Goal: Task Accomplishment & Management: Complete application form

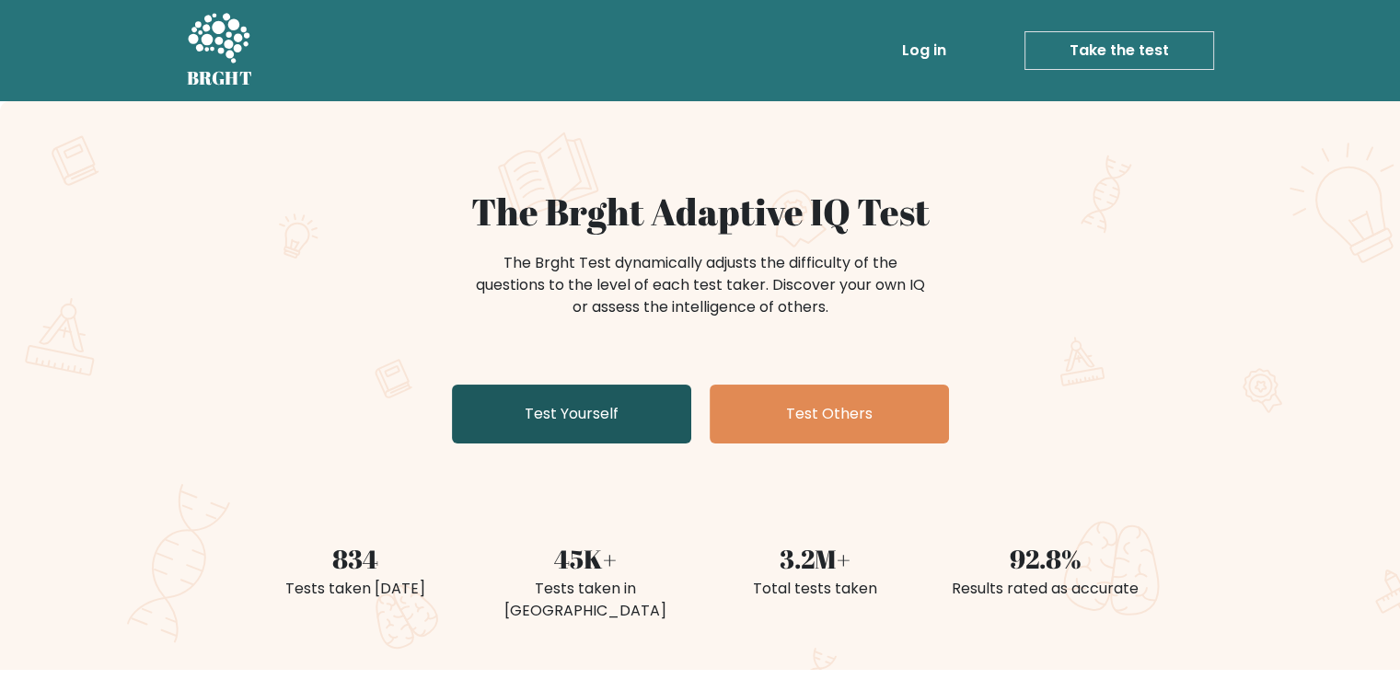
click at [605, 406] on link "Test Yourself" at bounding box center [571, 414] width 239 height 59
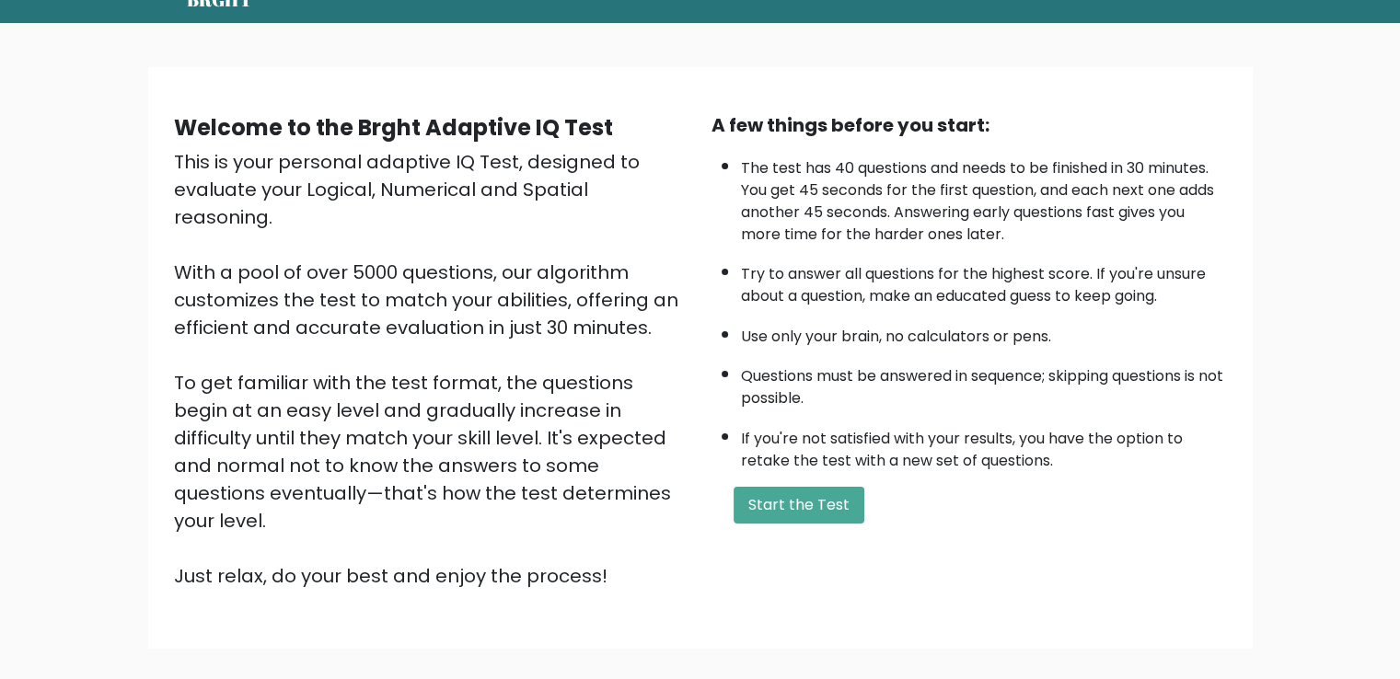
scroll to position [164, 0]
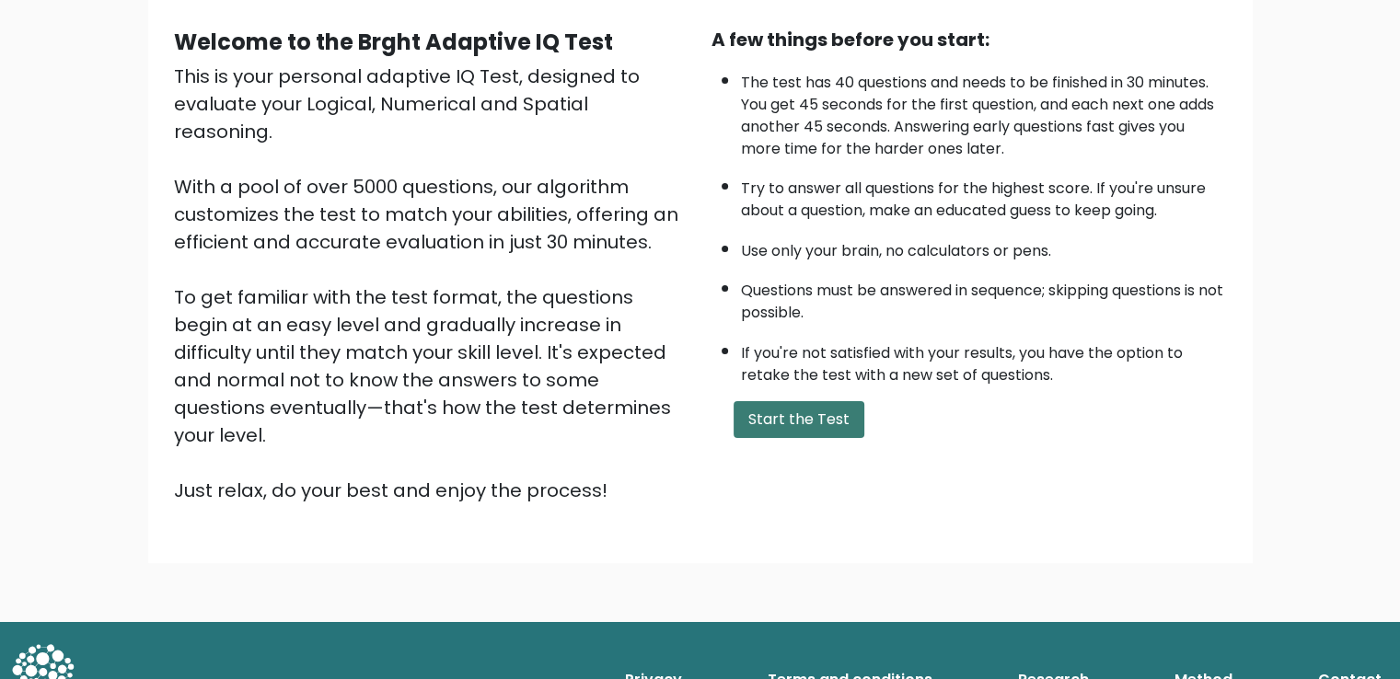
click at [801, 408] on button "Start the Test" at bounding box center [798, 419] width 131 height 37
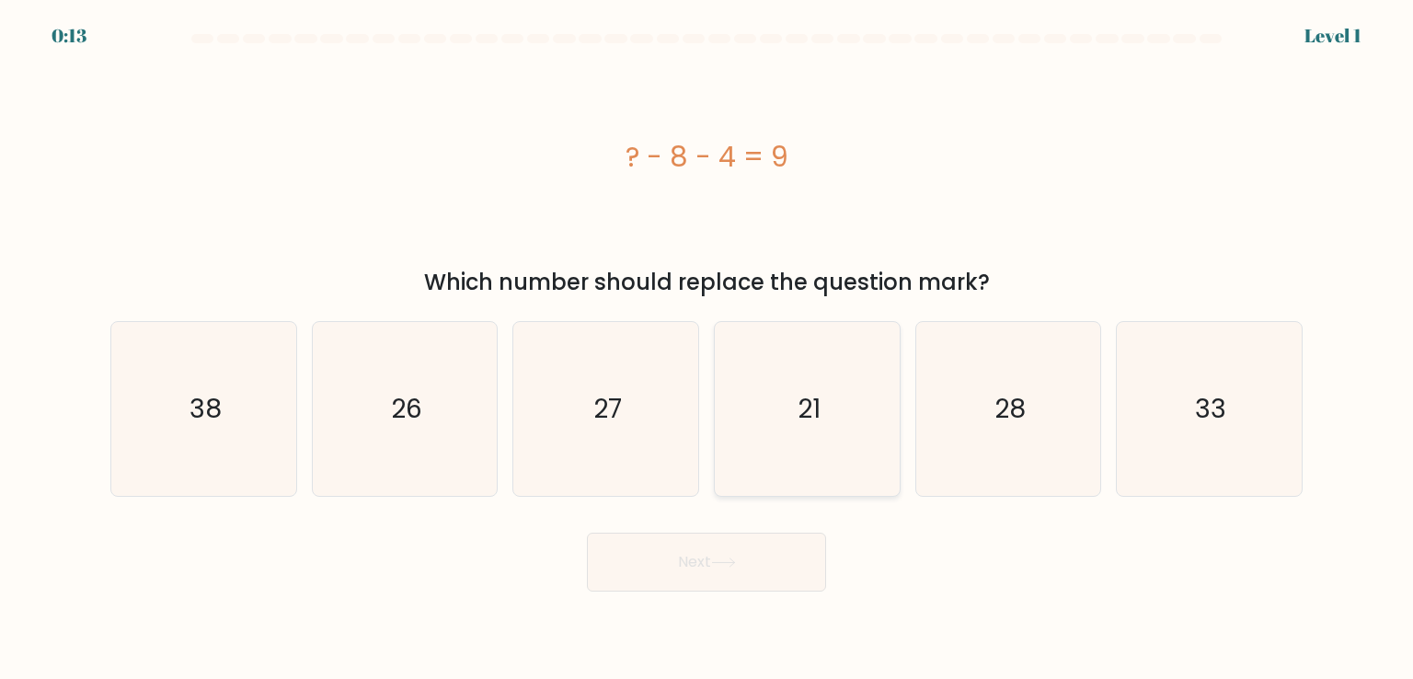
click at [791, 386] on icon "21" at bounding box center [806, 408] width 173 height 173
click at [708, 349] on input "d. 21" at bounding box center [707, 344] width 1 height 9
radio input "true"
click at [697, 573] on button "Next" at bounding box center [706, 562] width 239 height 59
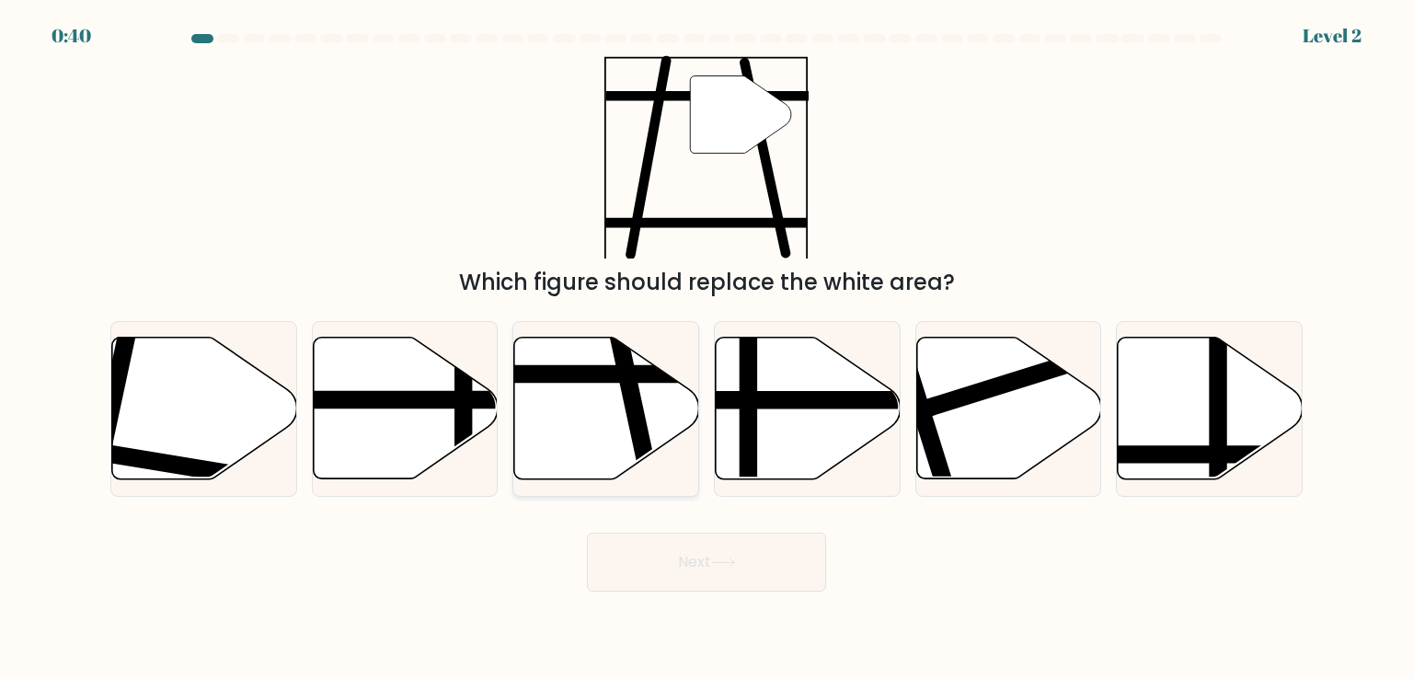
click at [570, 432] on icon at bounding box center [606, 409] width 185 height 142
click at [707, 349] on input "c." at bounding box center [707, 344] width 1 height 9
radio input "true"
click at [733, 575] on button "Next" at bounding box center [706, 562] width 239 height 59
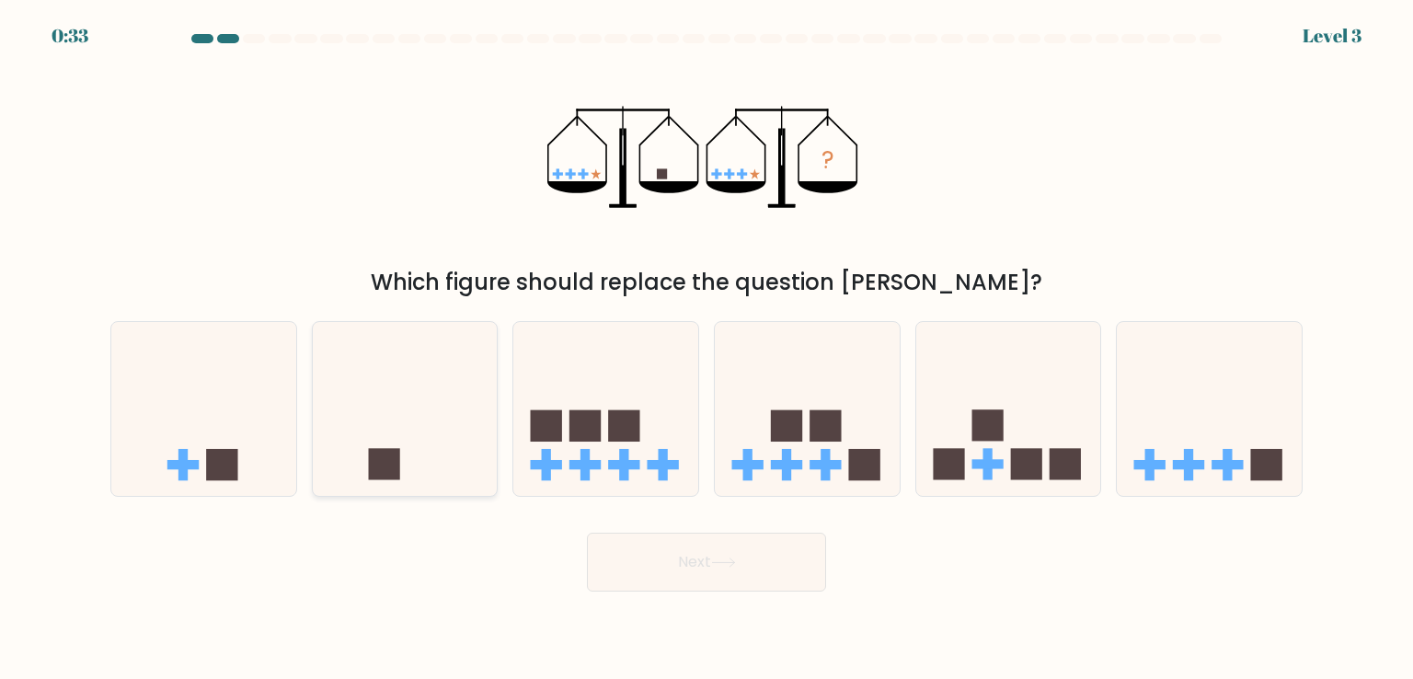
click at [439, 437] on icon at bounding box center [405, 408] width 185 height 153
click at [707, 349] on input "b." at bounding box center [707, 344] width 1 height 9
radio input "true"
click at [714, 561] on button "Next" at bounding box center [706, 562] width 239 height 59
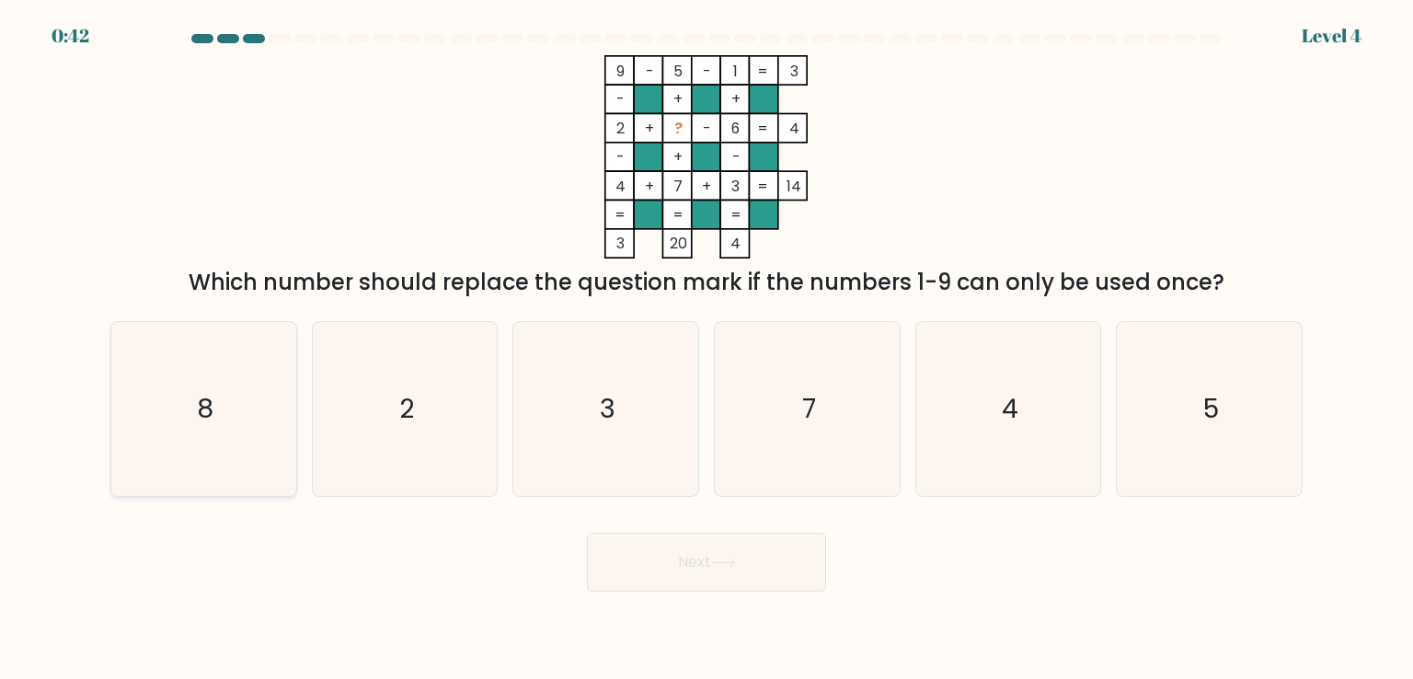
click at [232, 382] on icon "8" at bounding box center [203, 408] width 173 height 173
click at [707, 349] on input "a. 8" at bounding box center [707, 344] width 1 height 9
radio input "true"
click at [732, 565] on icon at bounding box center [723, 563] width 25 height 10
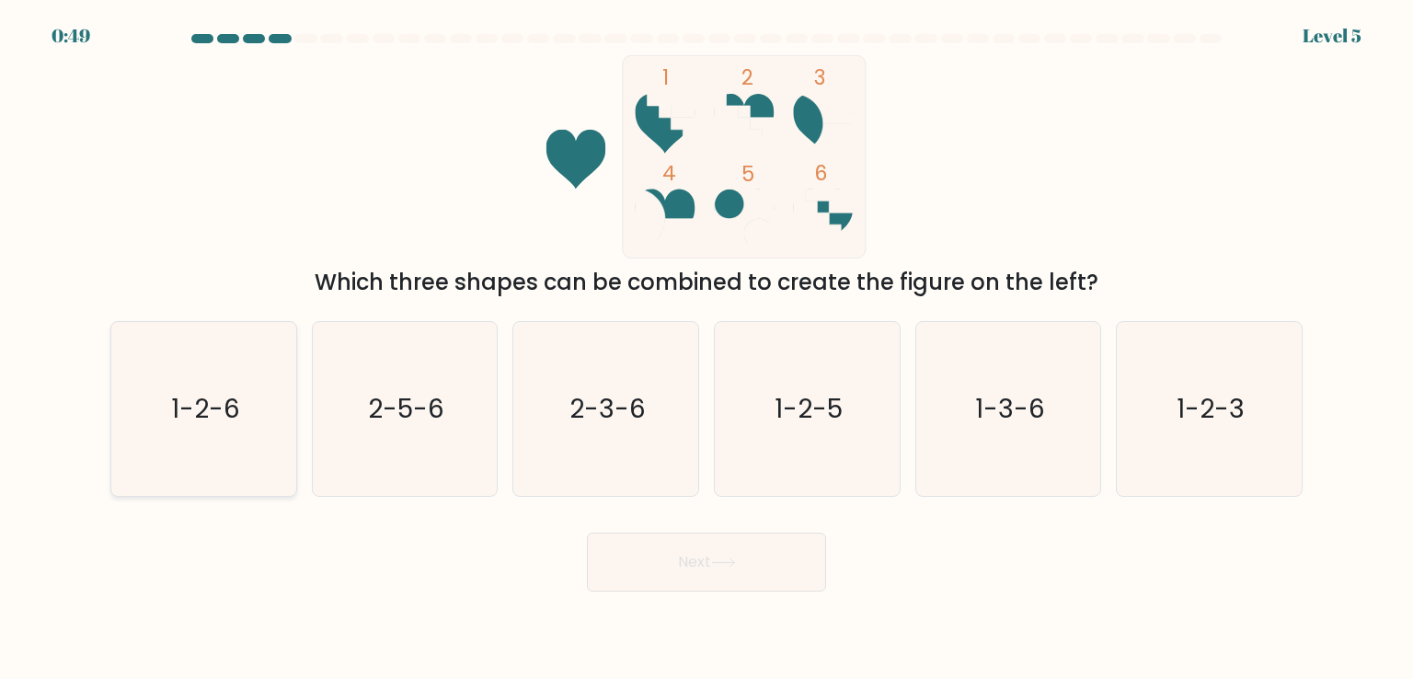
click at [222, 399] on text "1-2-6" at bounding box center [205, 408] width 69 height 37
click at [707, 349] on input "a. 1-2-6" at bounding box center [707, 344] width 1 height 9
radio input "true"
click at [723, 572] on button "Next" at bounding box center [706, 562] width 239 height 59
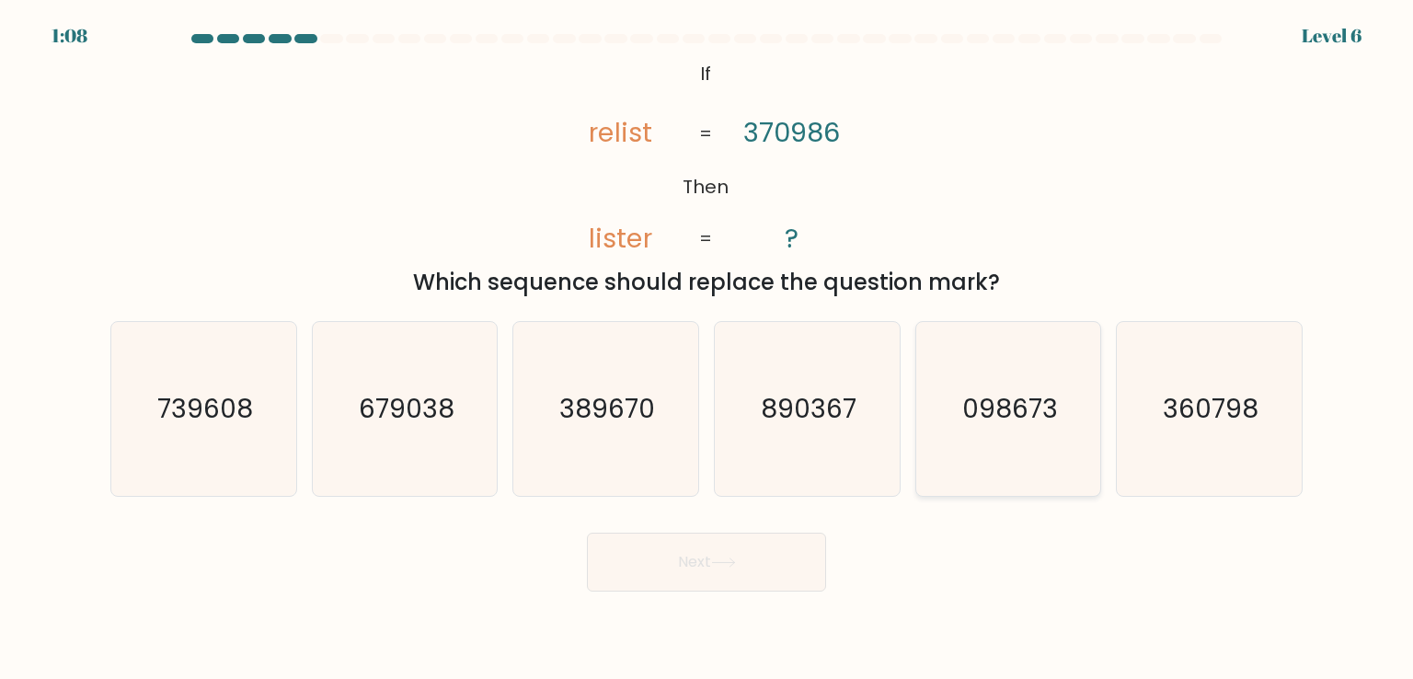
click at [1008, 424] on text "098673" at bounding box center [1010, 408] width 96 height 37
click at [708, 349] on input "e. 098673" at bounding box center [707, 344] width 1 height 9
radio input "true"
click at [735, 574] on button "Next" at bounding box center [706, 562] width 239 height 59
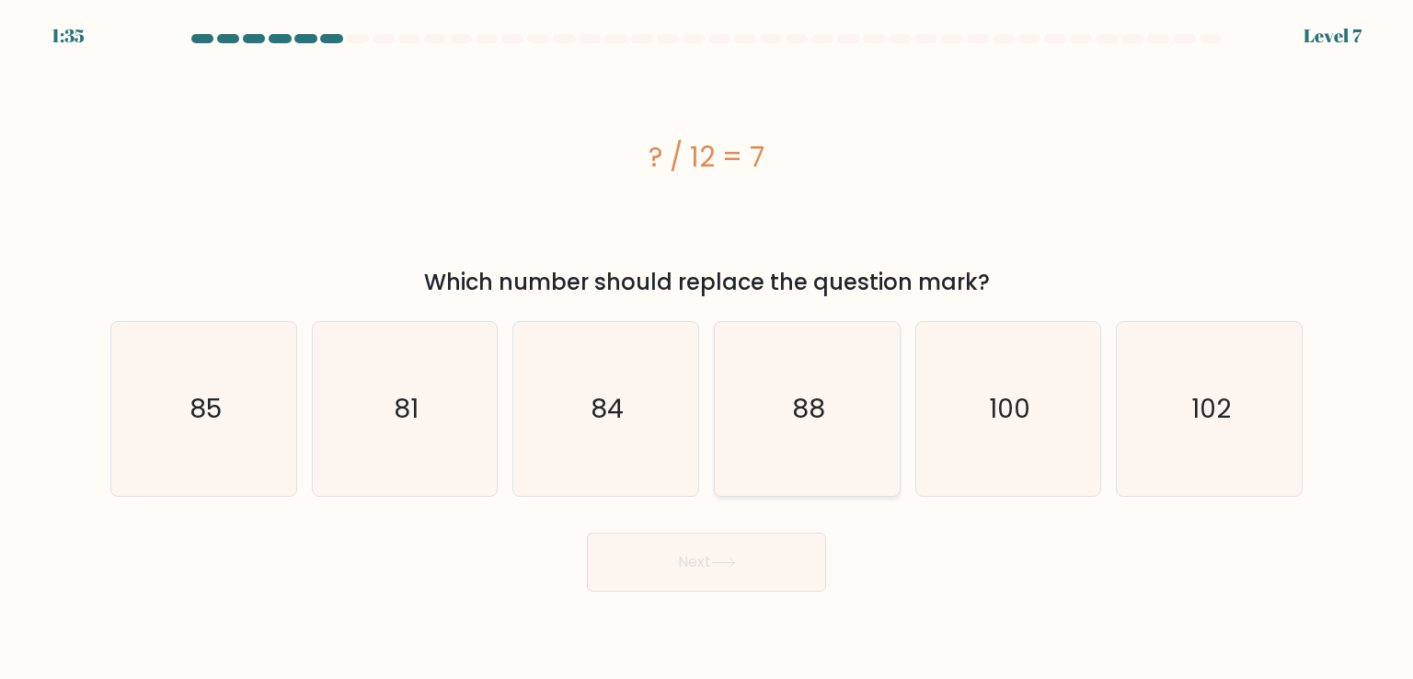
click at [733, 422] on icon "88" at bounding box center [806, 408] width 173 height 173
click at [708, 349] on input "d. 88" at bounding box center [707, 344] width 1 height 9
radio input "true"
click at [649, 426] on icon "84" at bounding box center [605, 408] width 173 height 173
click at [707, 349] on input "c. 84" at bounding box center [707, 344] width 1 height 9
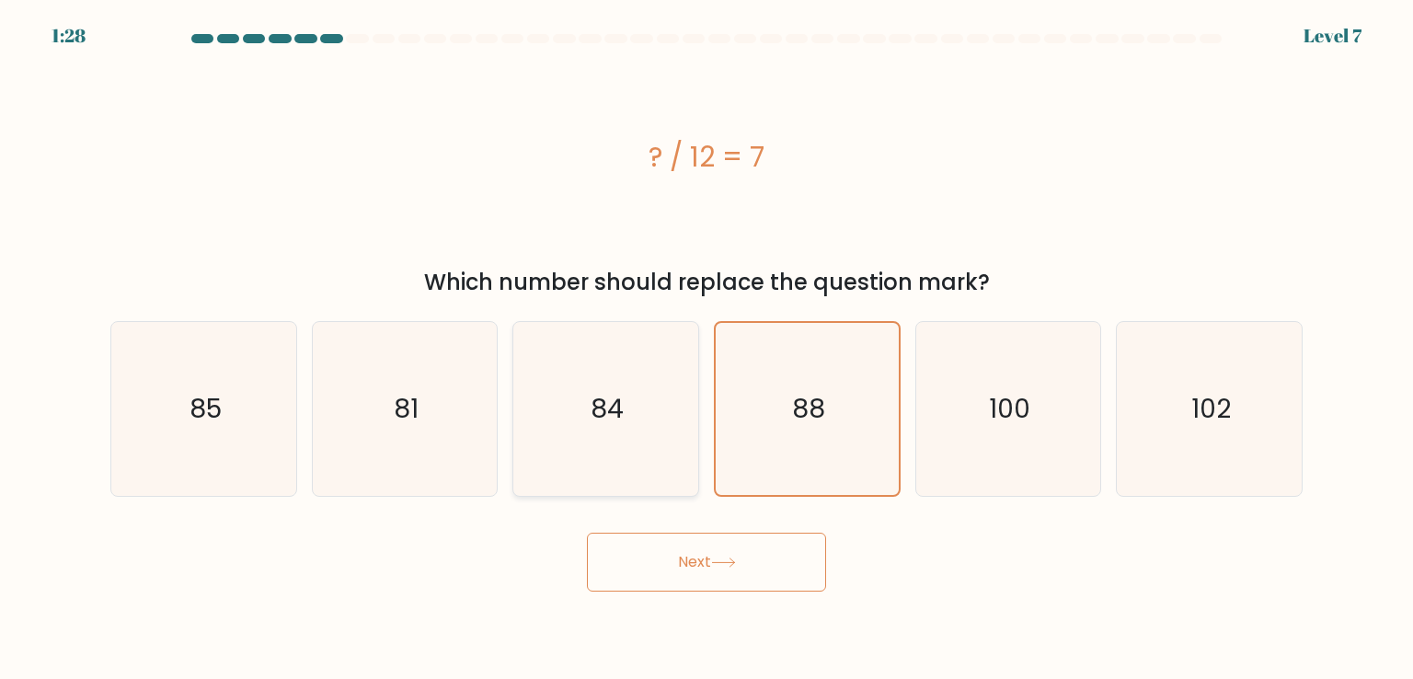
radio input "true"
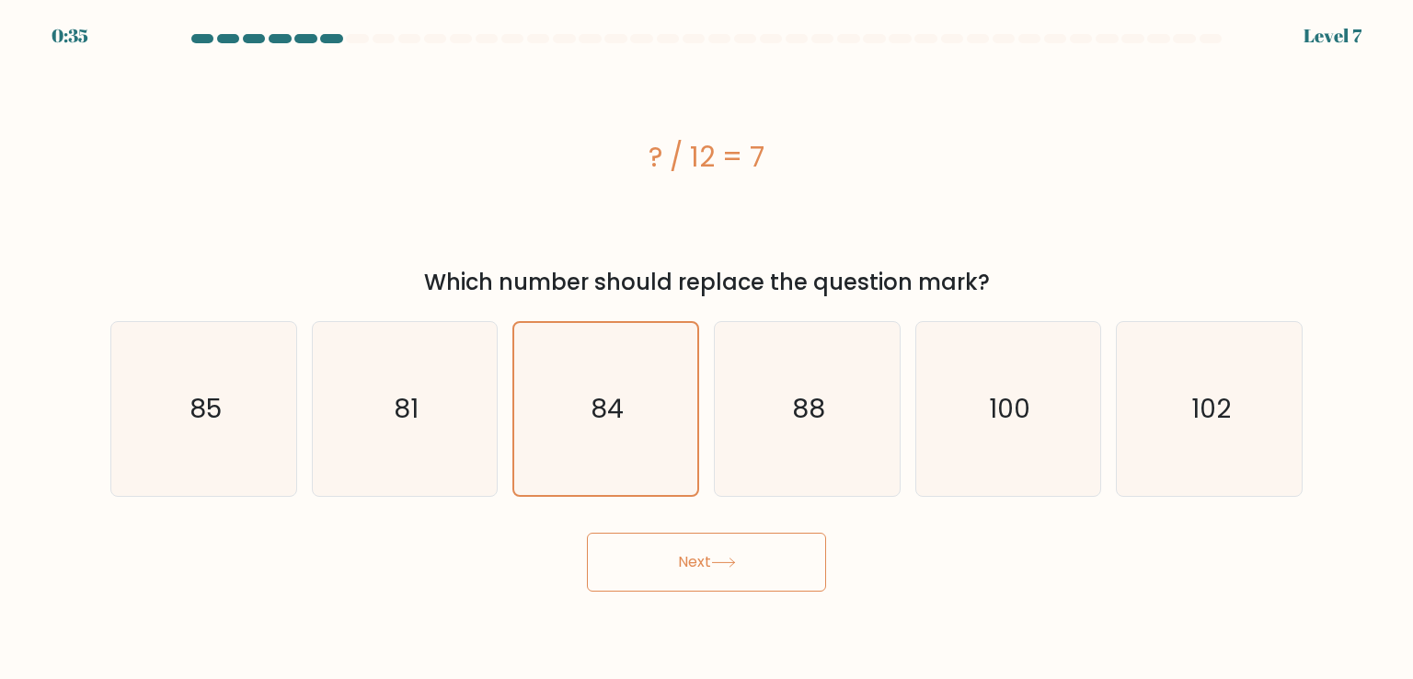
click at [721, 561] on icon at bounding box center [723, 563] width 25 height 10
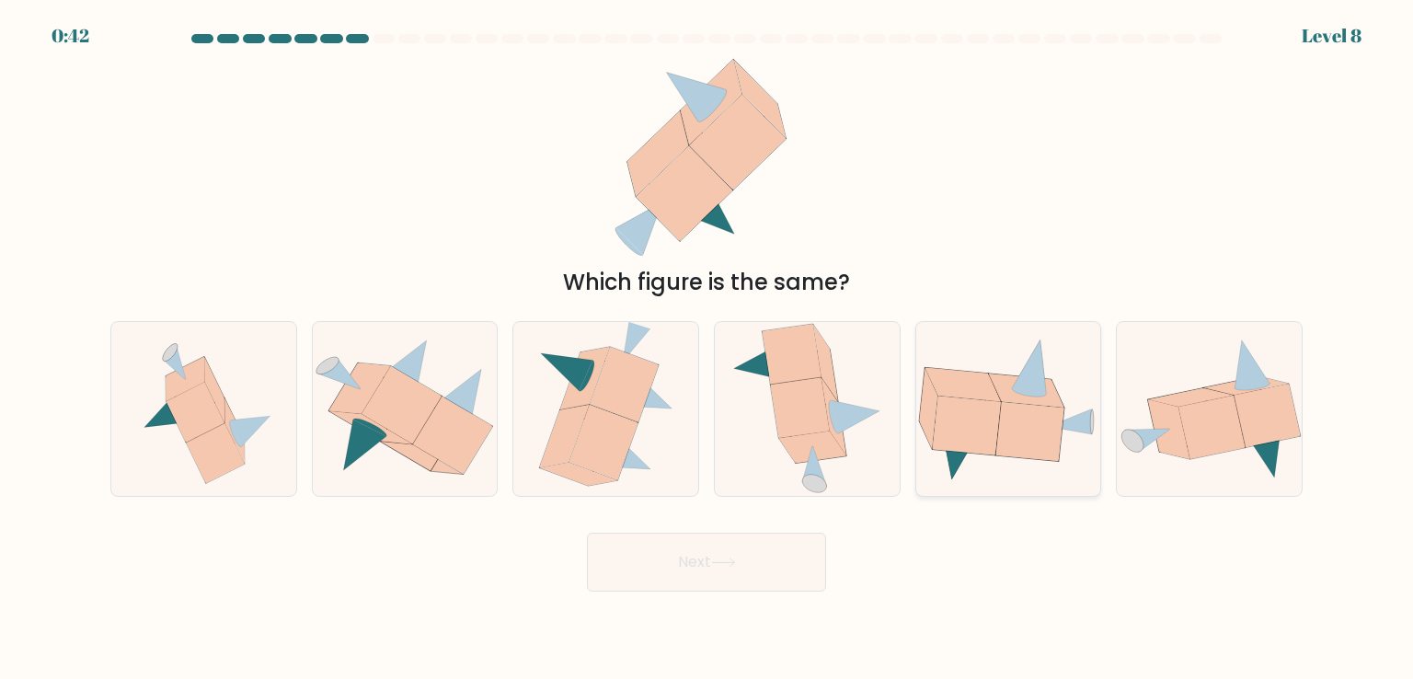
click at [930, 424] on icon at bounding box center [928, 409] width 18 height 80
click at [708, 349] on input "e." at bounding box center [707, 344] width 1 height 9
radio input "true"
click at [712, 558] on button "Next" at bounding box center [706, 562] width 239 height 59
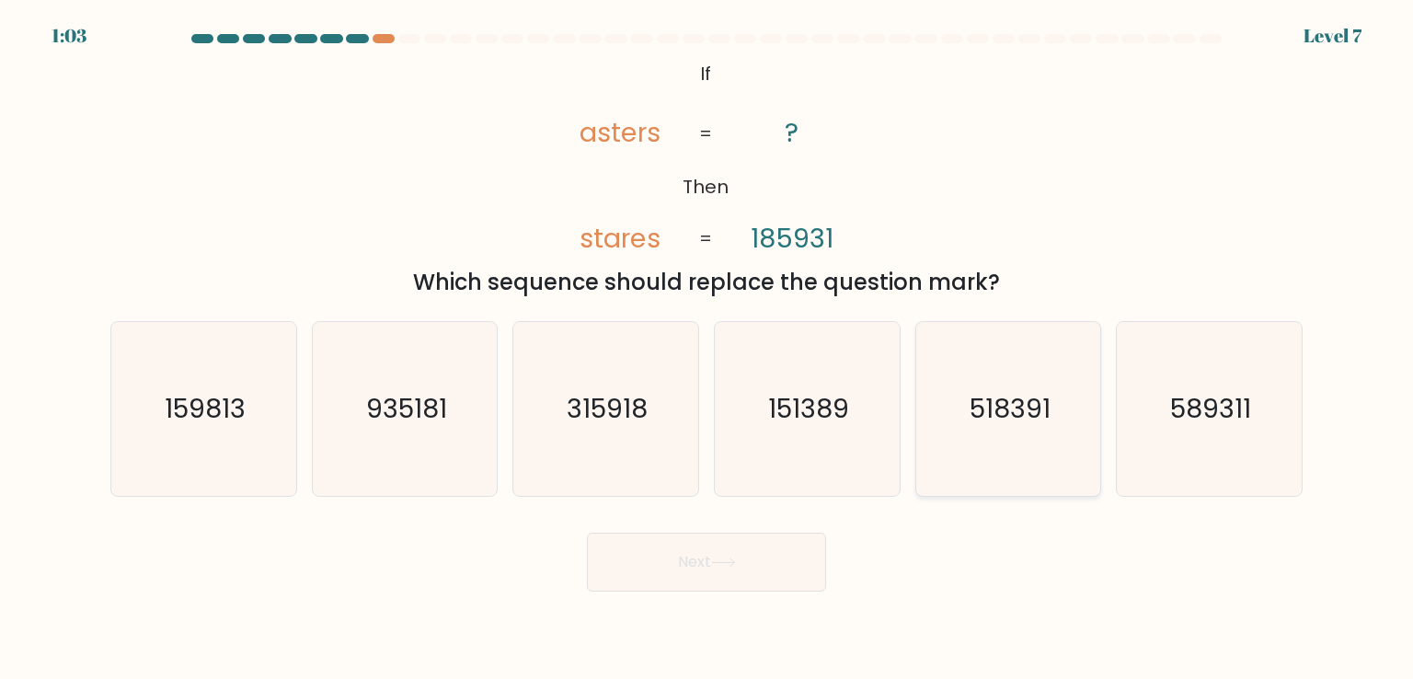
click at [976, 414] on text "518391" at bounding box center [1010, 408] width 81 height 37
click at [708, 349] on input "e. 518391" at bounding box center [707, 344] width 1 height 9
radio input "true"
click at [674, 566] on button "Next" at bounding box center [706, 562] width 239 height 59
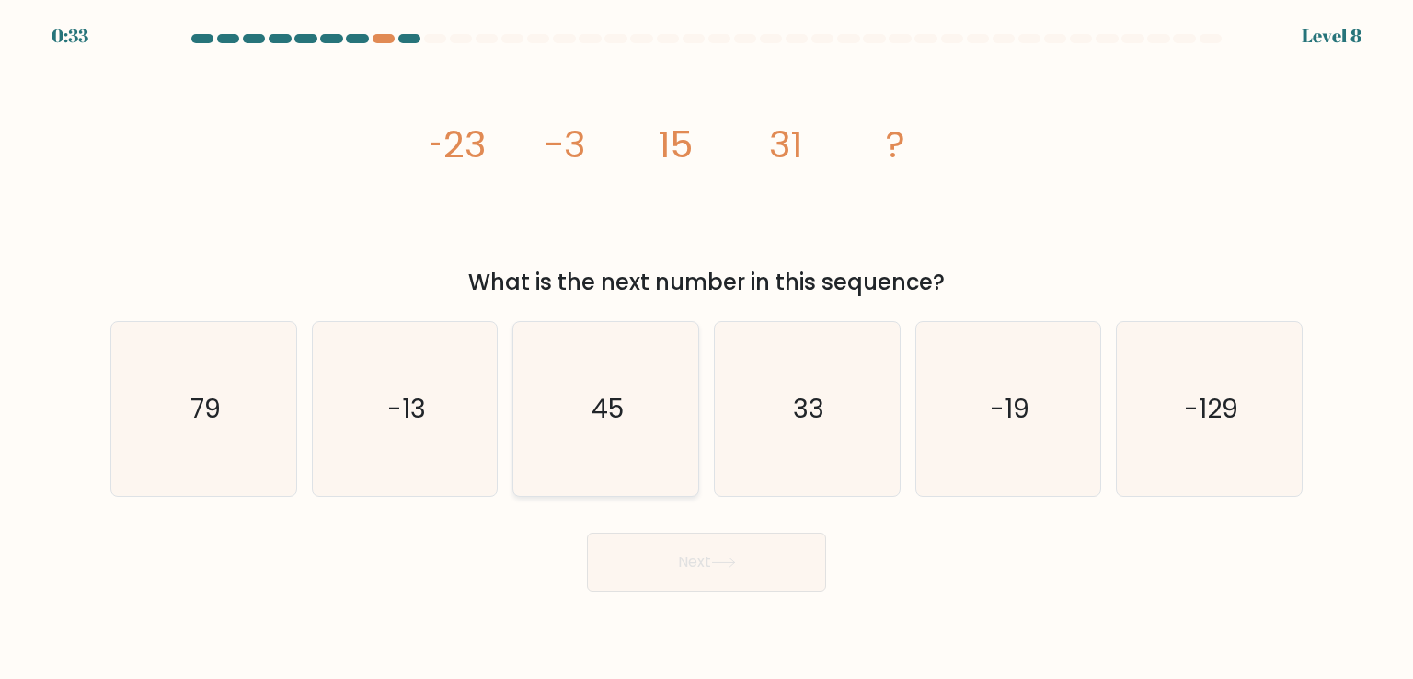
click at [628, 380] on icon "45" at bounding box center [605, 408] width 173 height 173
click at [707, 349] on input "c. 45" at bounding box center [707, 344] width 1 height 9
radio input "true"
click at [221, 414] on icon "79" at bounding box center [203, 408] width 173 height 173
click at [707, 349] on input "a. 79" at bounding box center [707, 344] width 1 height 9
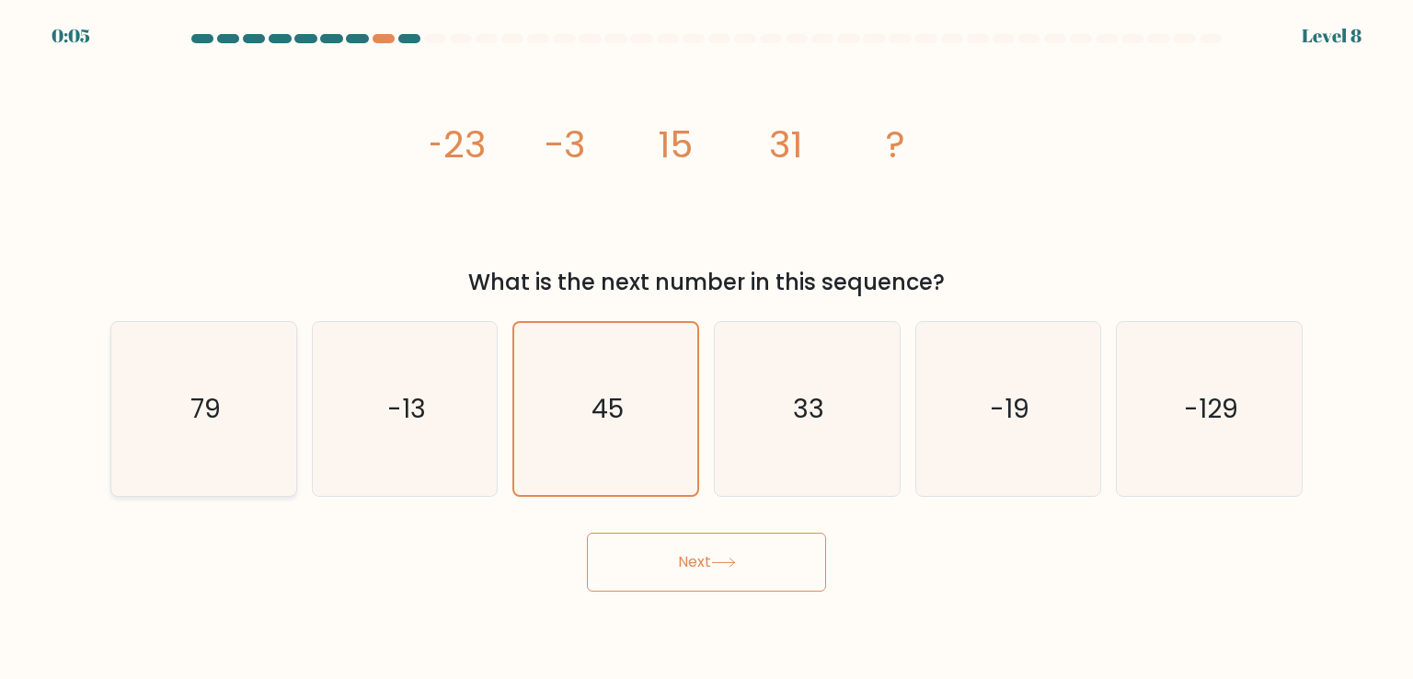
radio input "true"
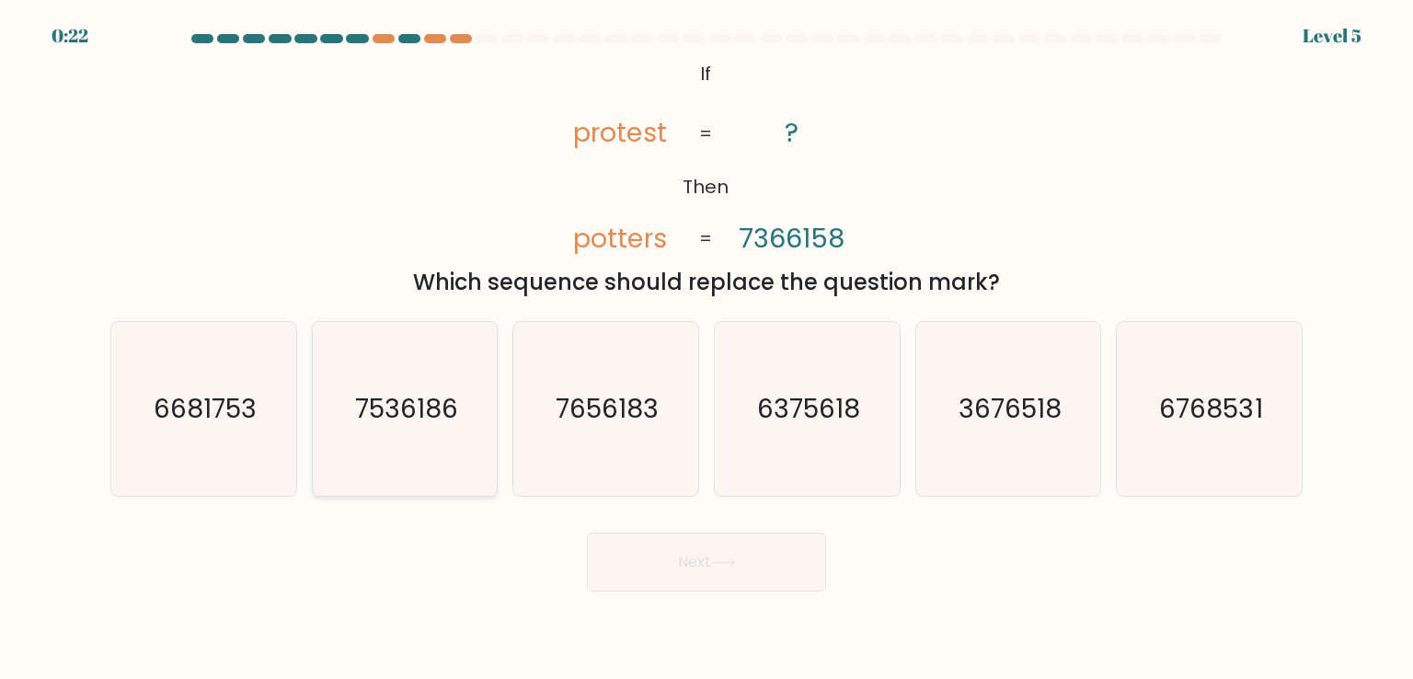
click at [420, 399] on text "7536186" at bounding box center [406, 408] width 103 height 37
click at [707, 349] on input "b. 7536186" at bounding box center [707, 344] width 1 height 9
radio input "true"
click at [728, 567] on icon at bounding box center [723, 563] width 25 height 10
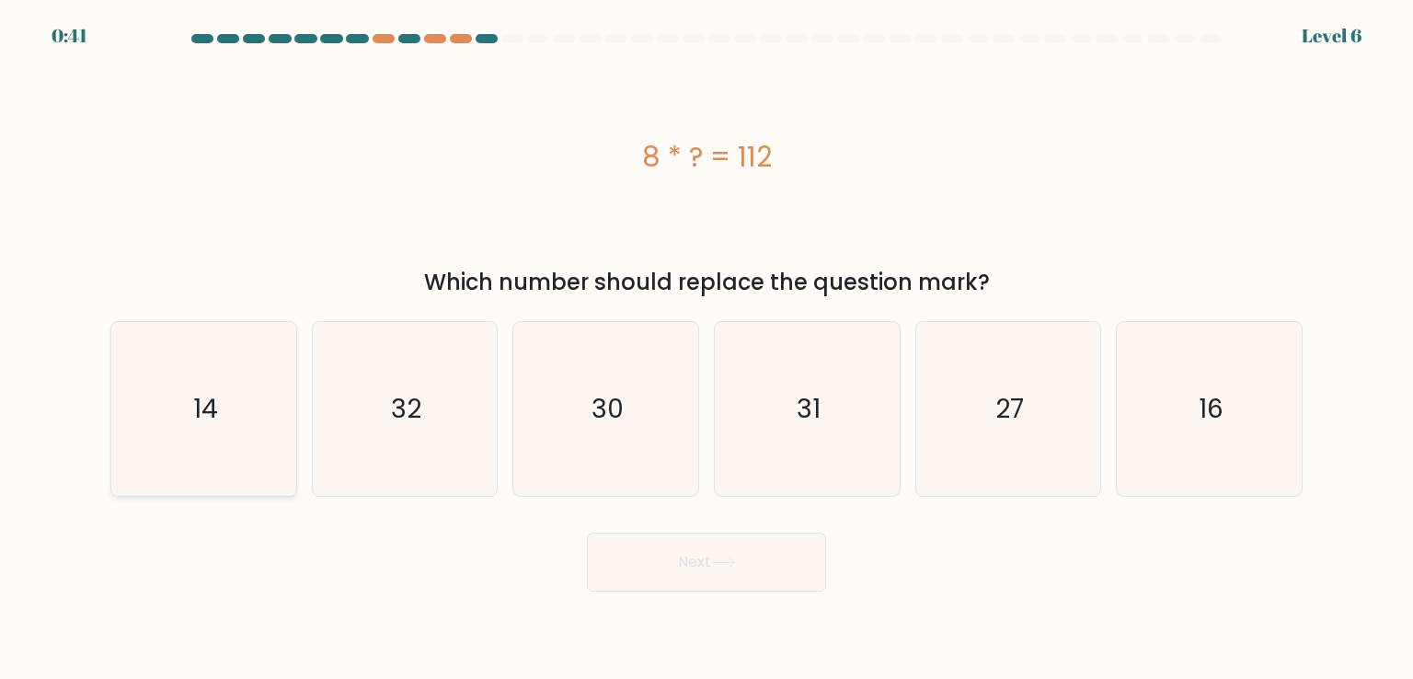
click at [276, 446] on icon "14" at bounding box center [203, 408] width 173 height 173
click at [707, 349] on input "a. 14" at bounding box center [707, 344] width 1 height 9
radio input "true"
click at [701, 577] on button "Next" at bounding box center [706, 562] width 239 height 59
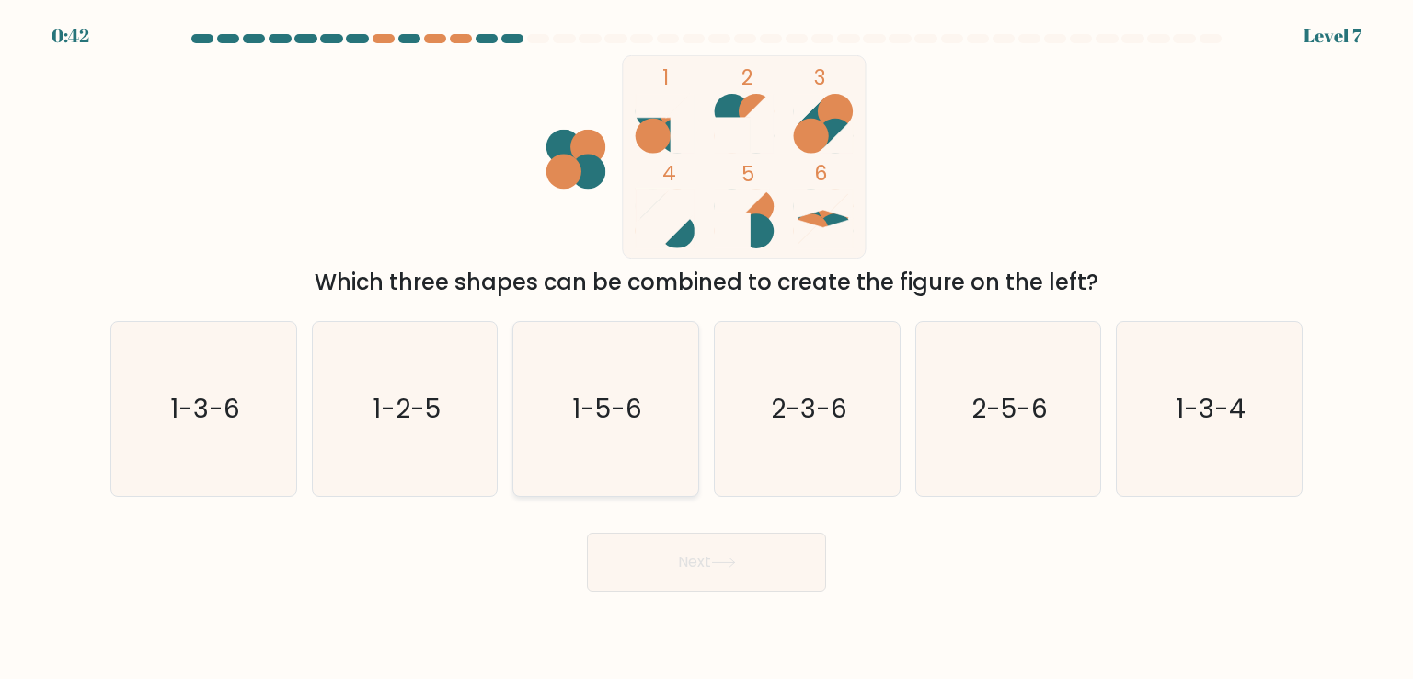
click at [624, 408] on text "1-5-6" at bounding box center [608, 408] width 70 height 37
click at [707, 349] on input "c. 1-5-6" at bounding box center [707, 344] width 1 height 9
radio input "true"
click at [624, 408] on text "1-5-6" at bounding box center [607, 409] width 70 height 36
click at [707, 349] on input "c. 1-5-6" at bounding box center [707, 344] width 1 height 9
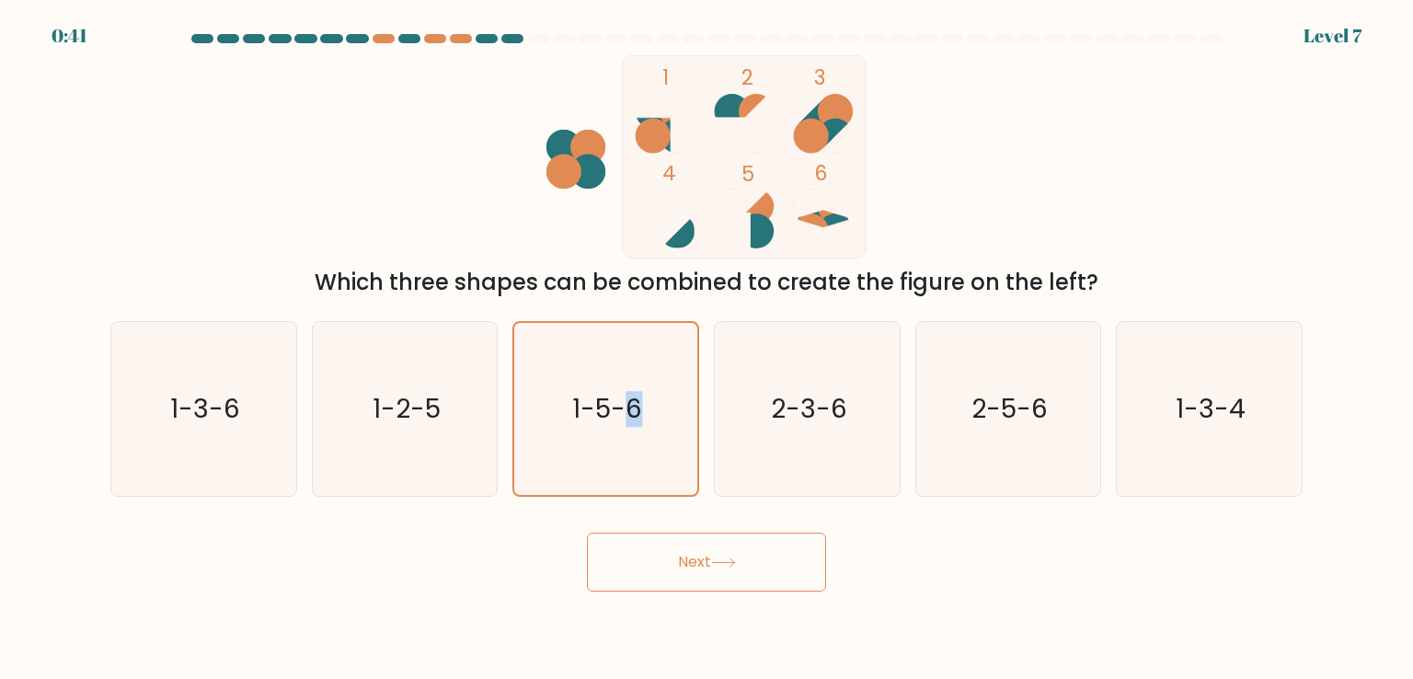
click at [695, 565] on button "Next" at bounding box center [706, 562] width 239 height 59
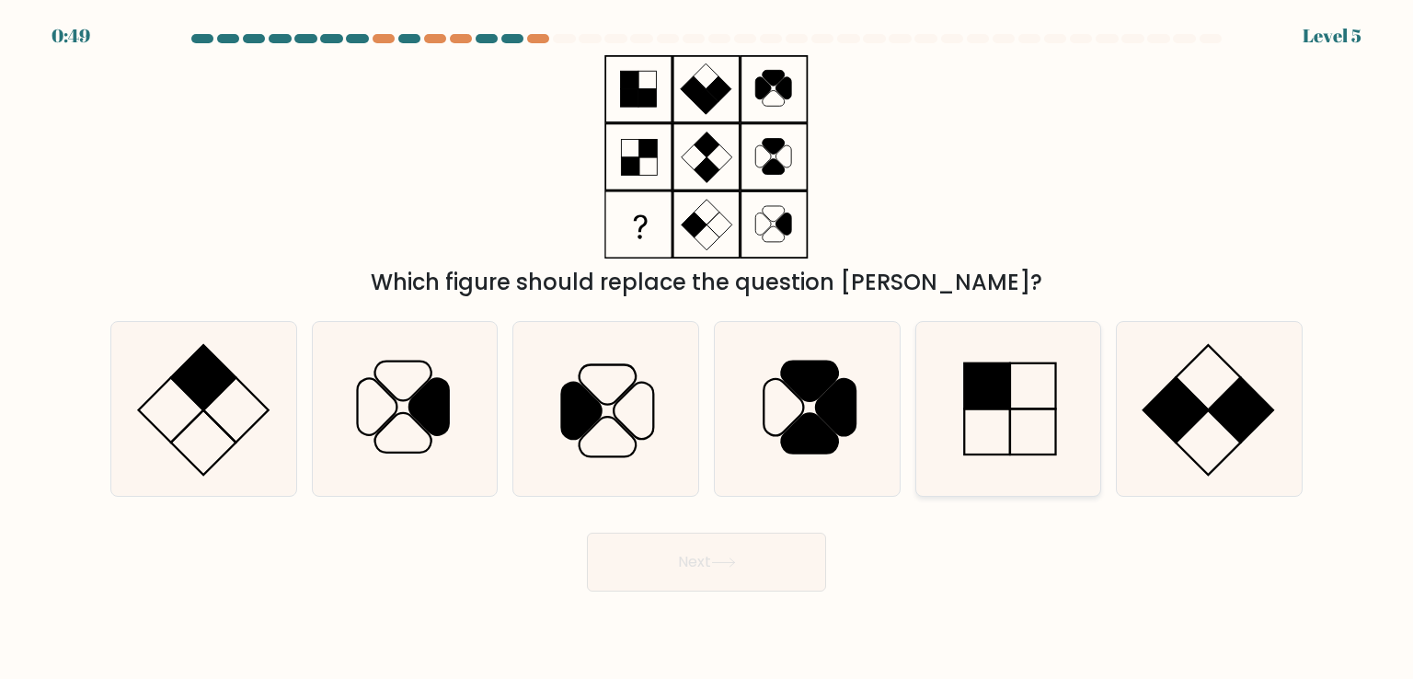
click at [982, 412] on icon at bounding box center [1008, 408] width 173 height 173
click at [708, 349] on input "e." at bounding box center [707, 344] width 1 height 9
radio input "true"
click at [982, 412] on icon at bounding box center [1008, 408] width 171 height 171
click at [708, 349] on input "e." at bounding box center [707, 344] width 1 height 9
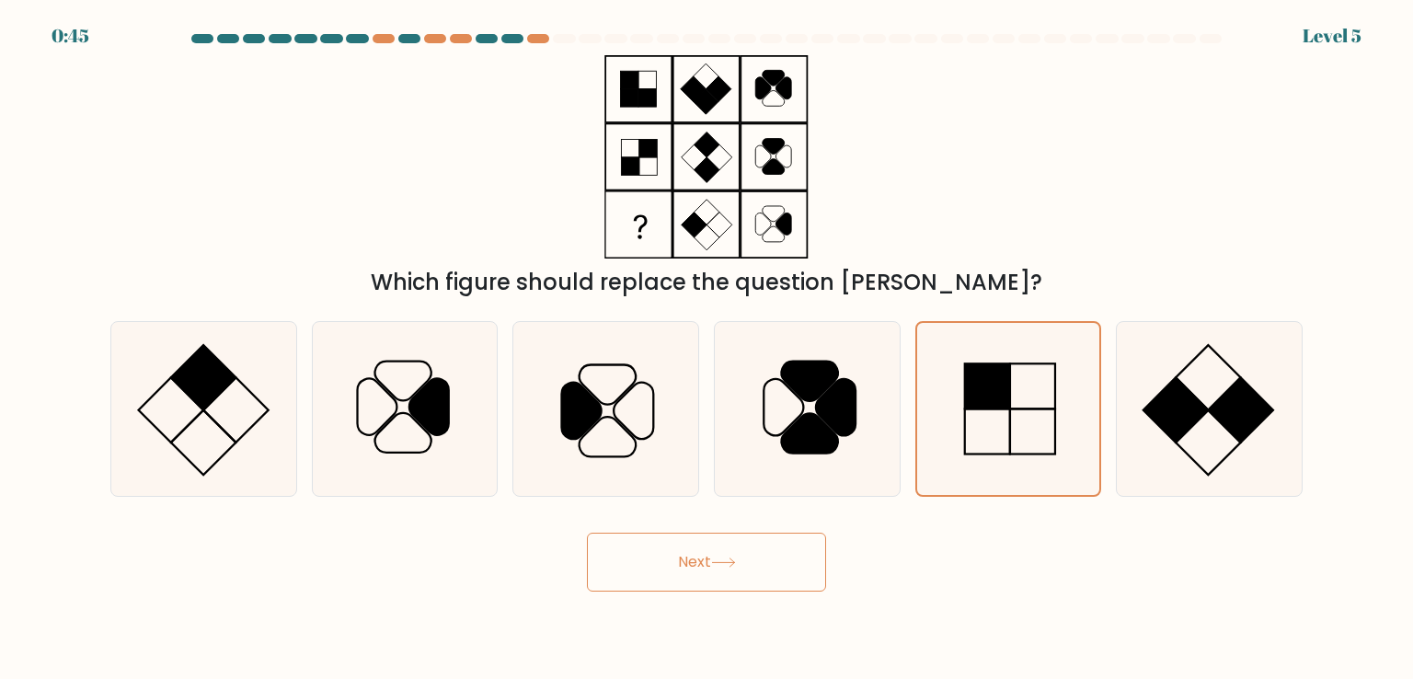
click at [694, 564] on button "Next" at bounding box center [706, 562] width 239 height 59
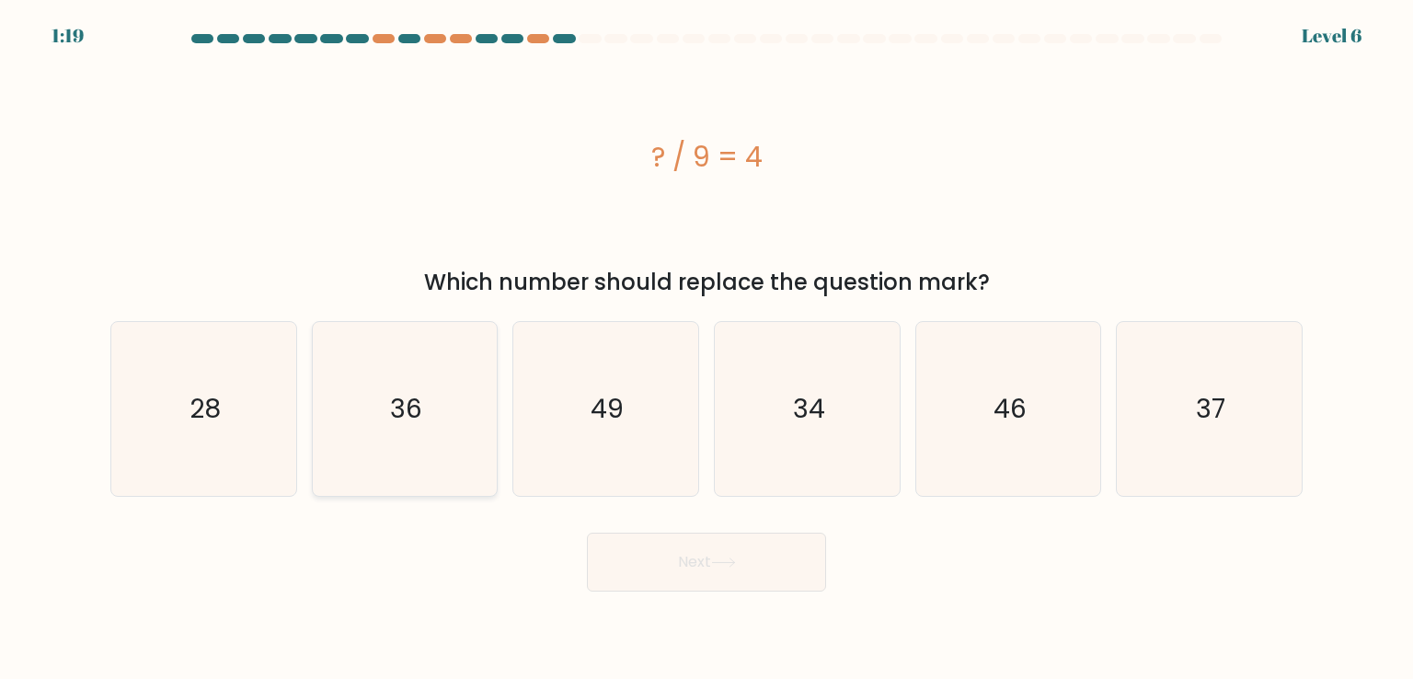
click at [391, 428] on icon "36" at bounding box center [404, 408] width 173 height 173
click at [707, 349] on input "b. 36" at bounding box center [707, 344] width 1 height 9
radio input "true"
click at [687, 558] on button "Next" at bounding box center [706, 562] width 239 height 59
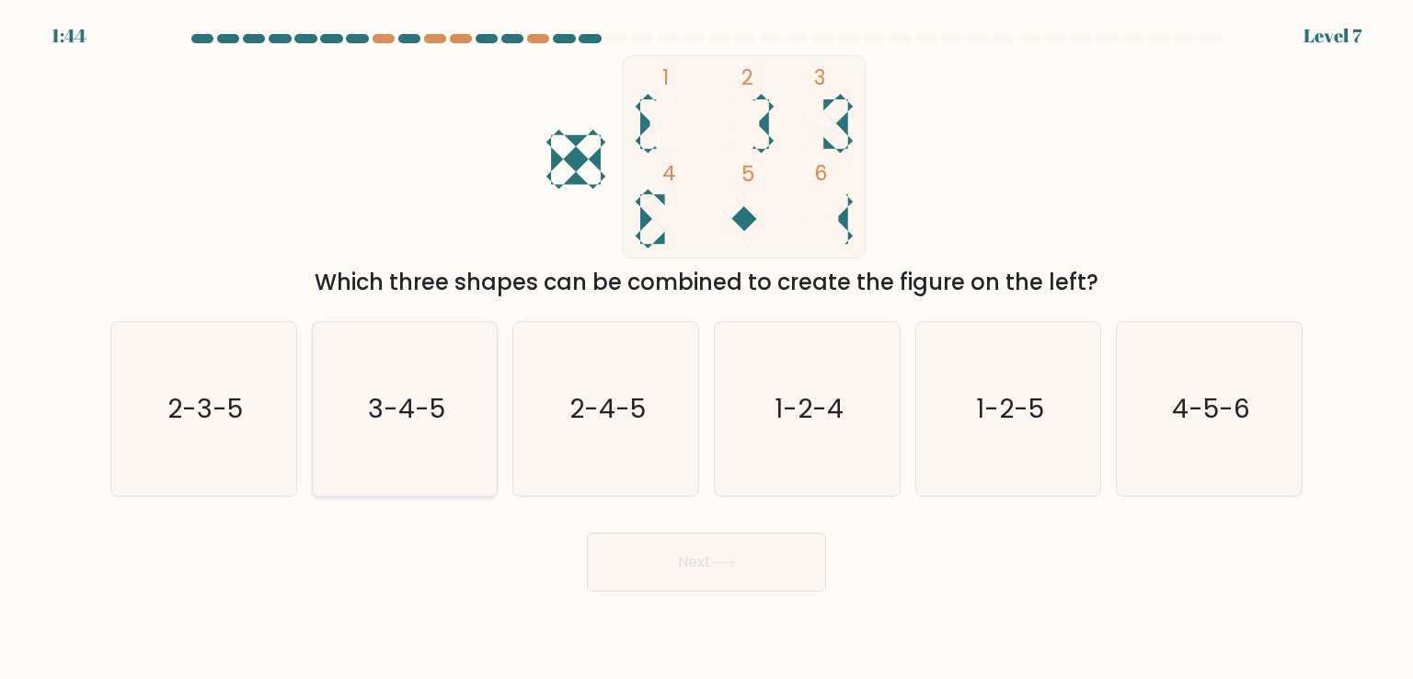
click at [402, 418] on text "3-4-5" at bounding box center [406, 408] width 77 height 37
click at [707, 349] on input "b. 3-4-5" at bounding box center [707, 344] width 1 height 9
radio input "true"
click at [751, 576] on button "Next" at bounding box center [706, 562] width 239 height 59
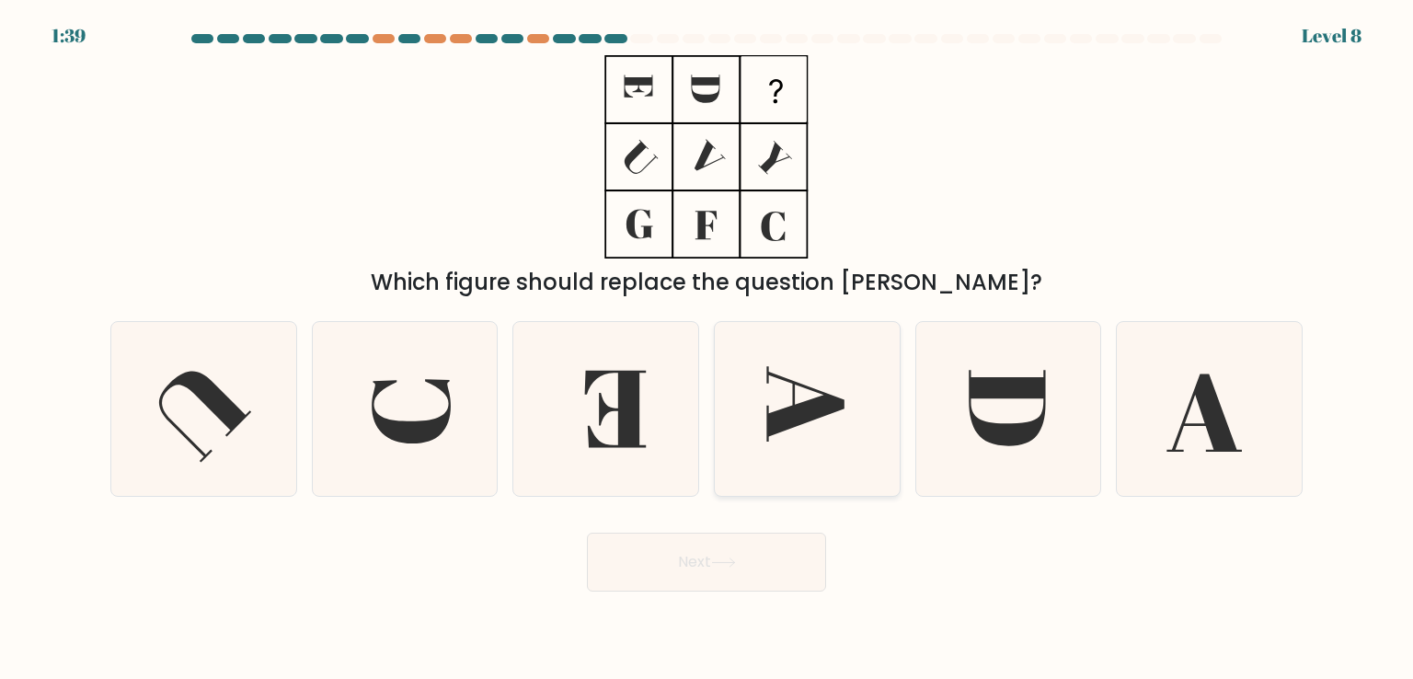
click at [784, 421] on icon at bounding box center [804, 404] width 77 height 75
click at [708, 349] on input "d." at bounding box center [707, 344] width 1 height 9
radio input "true"
click at [401, 446] on icon at bounding box center [404, 408] width 173 height 173
click at [707, 349] on input "b." at bounding box center [707, 344] width 1 height 9
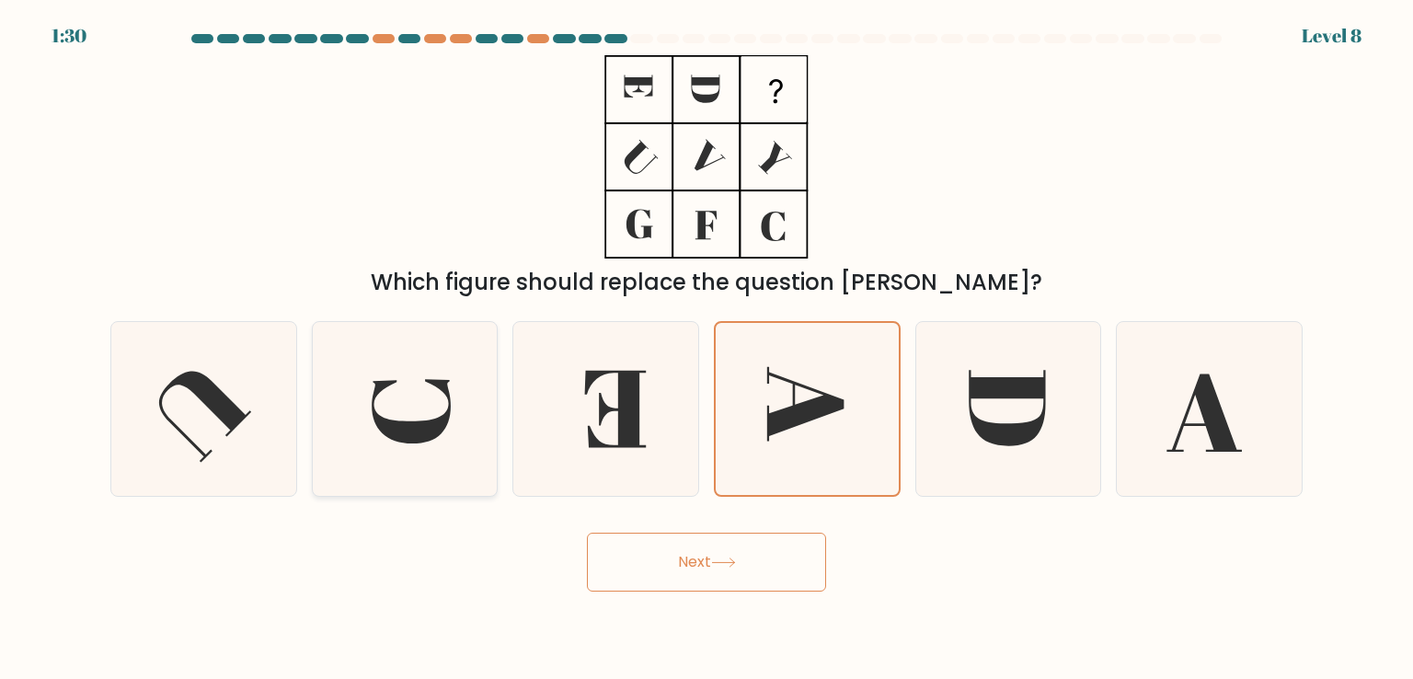
radio input "true"
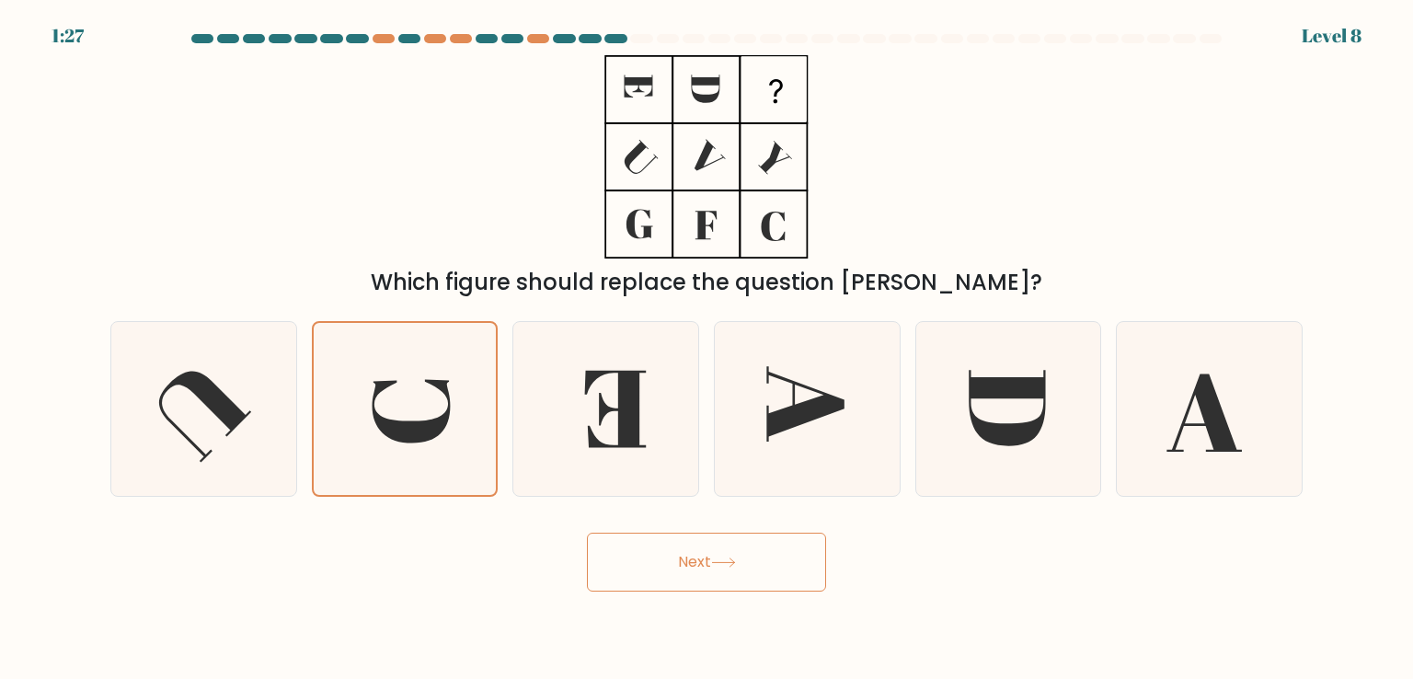
click at [710, 581] on button "Next" at bounding box center [706, 562] width 239 height 59
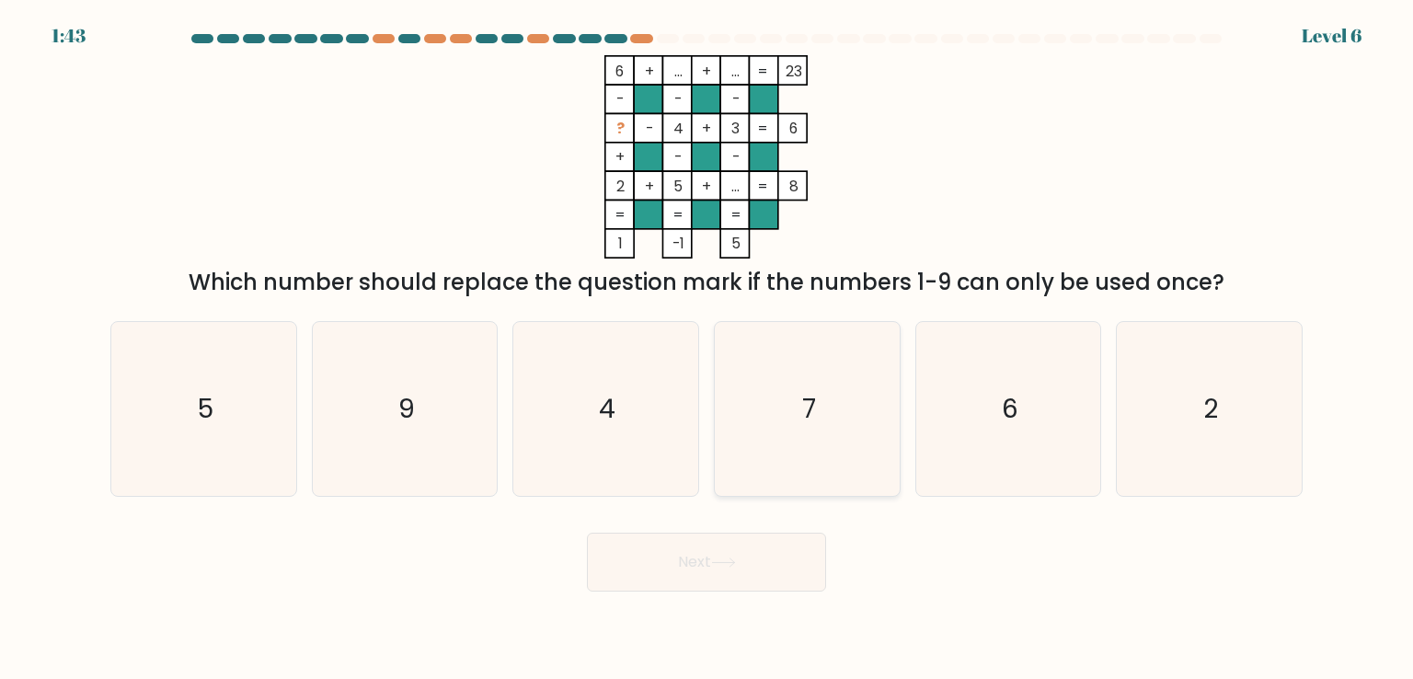
click at [823, 407] on icon "7" at bounding box center [806, 408] width 173 height 173
click at [708, 349] on input "d. 7" at bounding box center [707, 344] width 1 height 9
radio input "true"
click at [692, 568] on button "Next" at bounding box center [706, 562] width 239 height 59
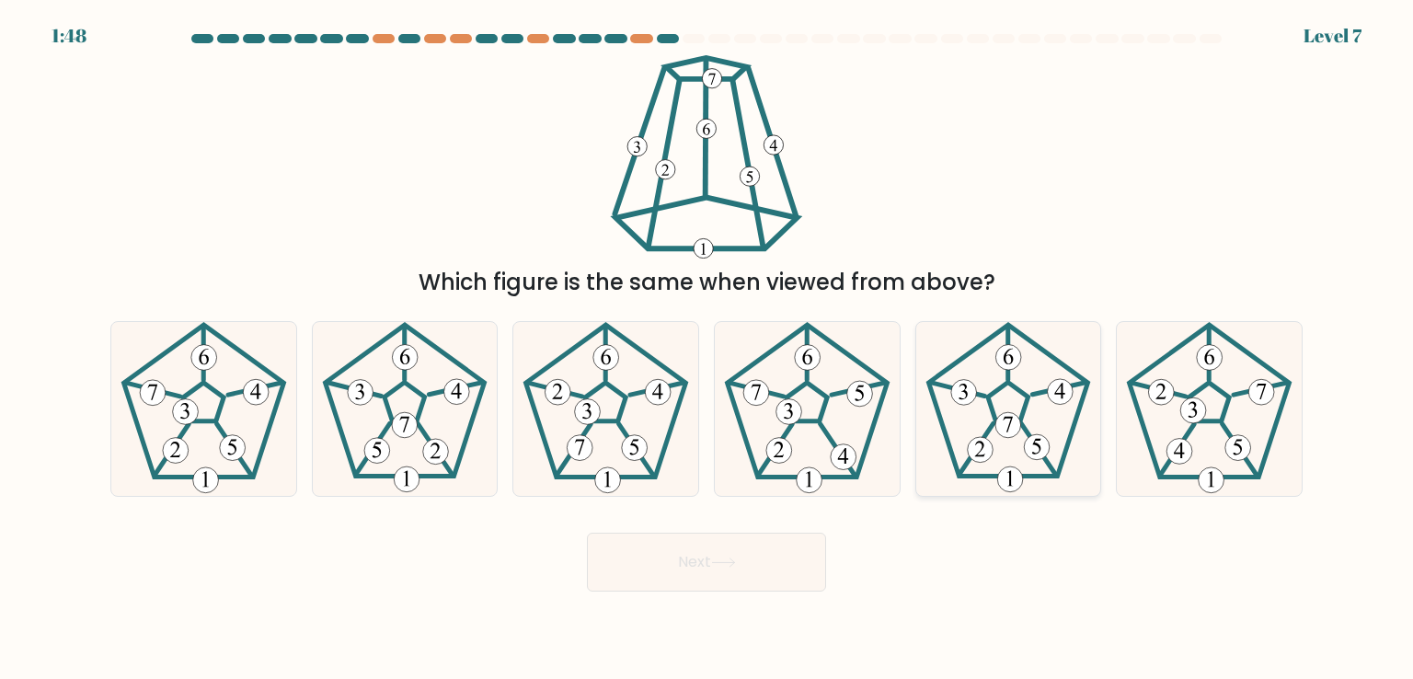
click at [1033, 411] on icon at bounding box center [1008, 408] width 173 height 173
click at [708, 349] on input "e." at bounding box center [707, 344] width 1 height 9
radio input "true"
click at [758, 559] on button "Next" at bounding box center [706, 562] width 239 height 59
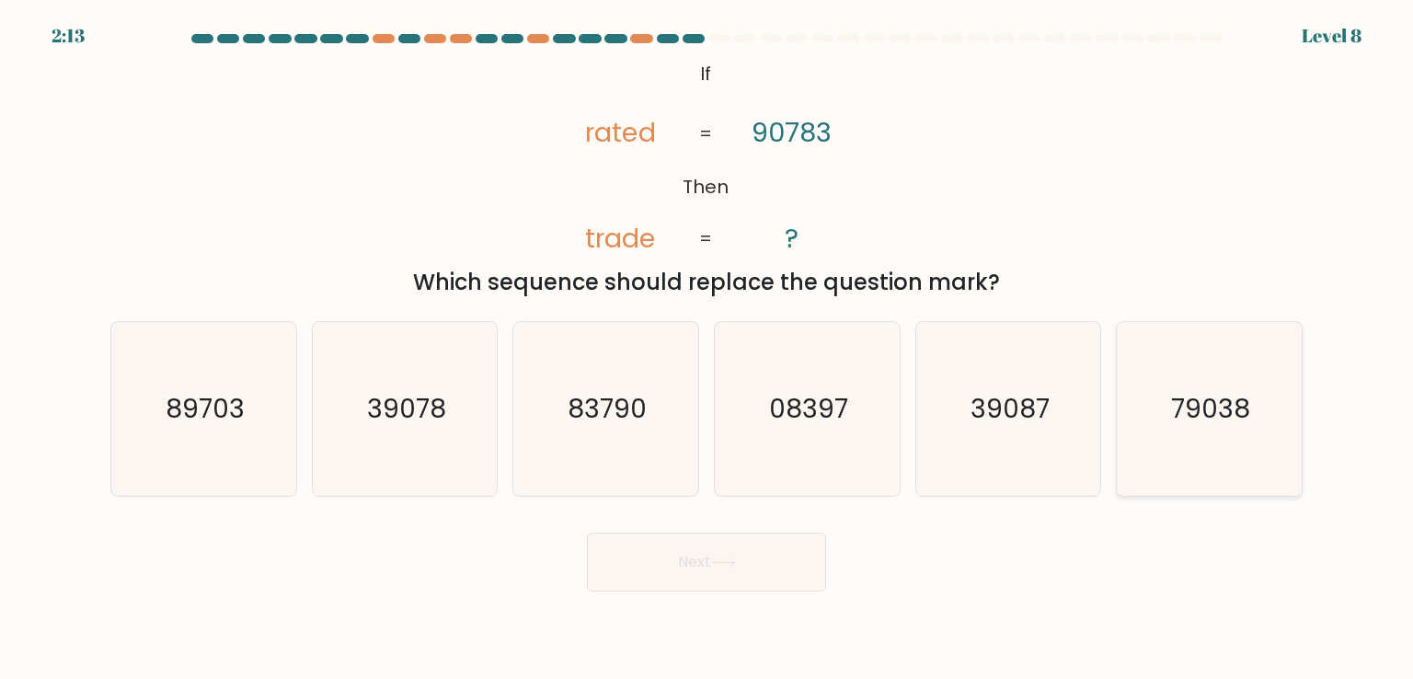
click at [1190, 395] on text "79038" at bounding box center [1210, 408] width 79 height 37
click at [708, 349] on input "f. 79038" at bounding box center [707, 344] width 1 height 9
radio input "true"
click at [741, 570] on button "Next" at bounding box center [706, 562] width 239 height 59
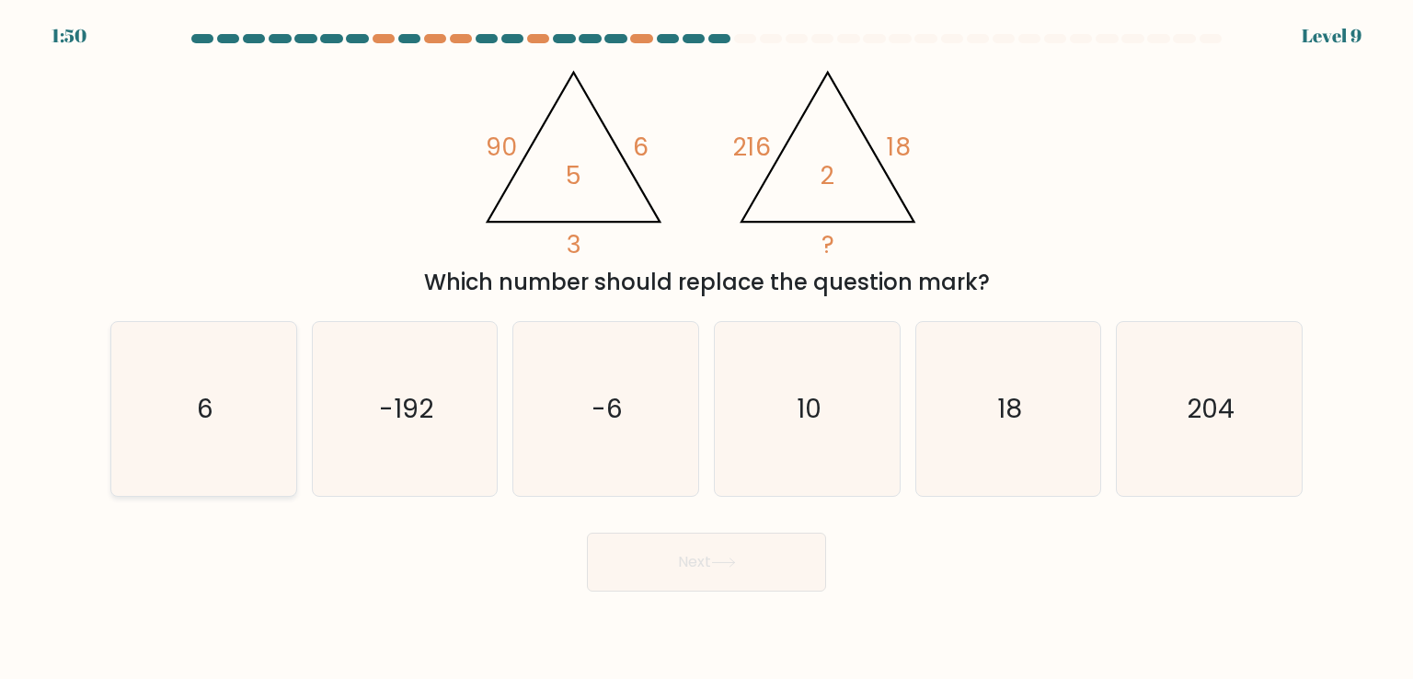
click at [192, 424] on icon "6" at bounding box center [203, 408] width 173 height 173
click at [707, 349] on input "a. 6" at bounding box center [707, 344] width 1 height 9
radio input "true"
click at [968, 425] on icon "18" at bounding box center [1008, 408] width 173 height 173
click at [708, 349] on input "e. 18" at bounding box center [707, 344] width 1 height 9
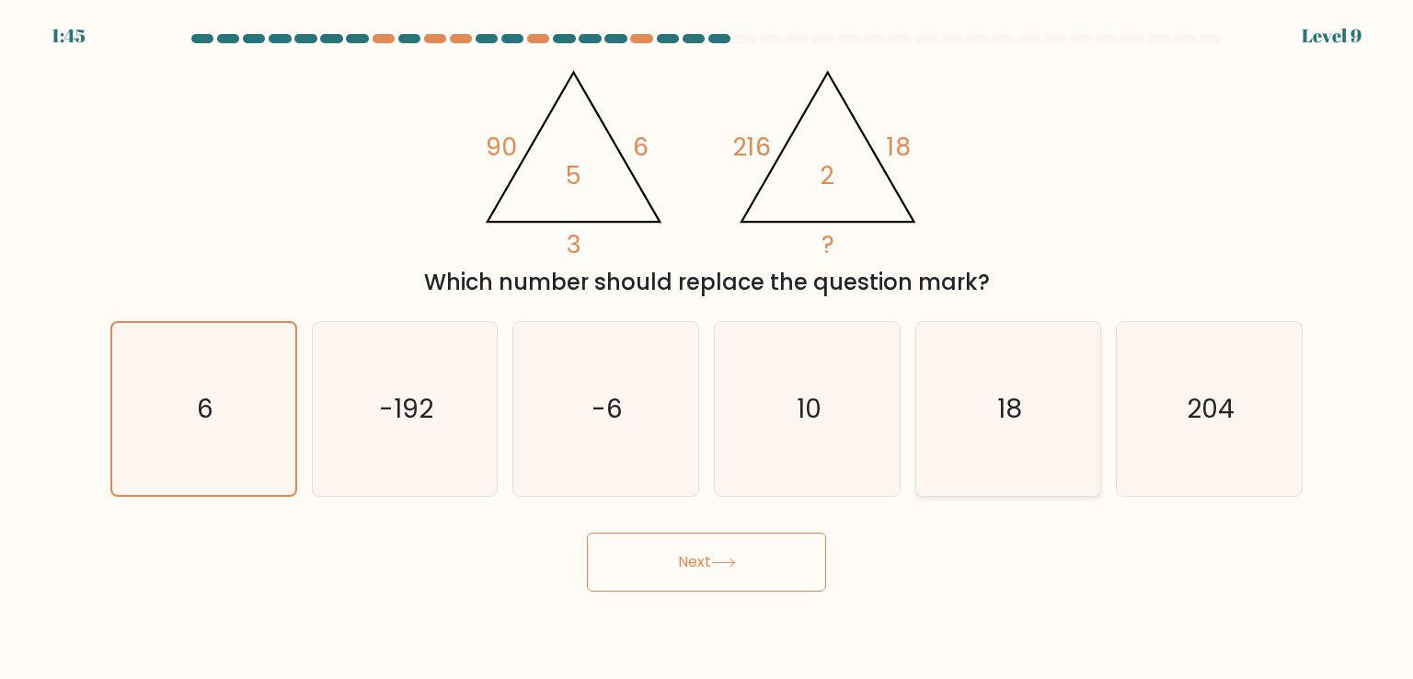
radio input "true"
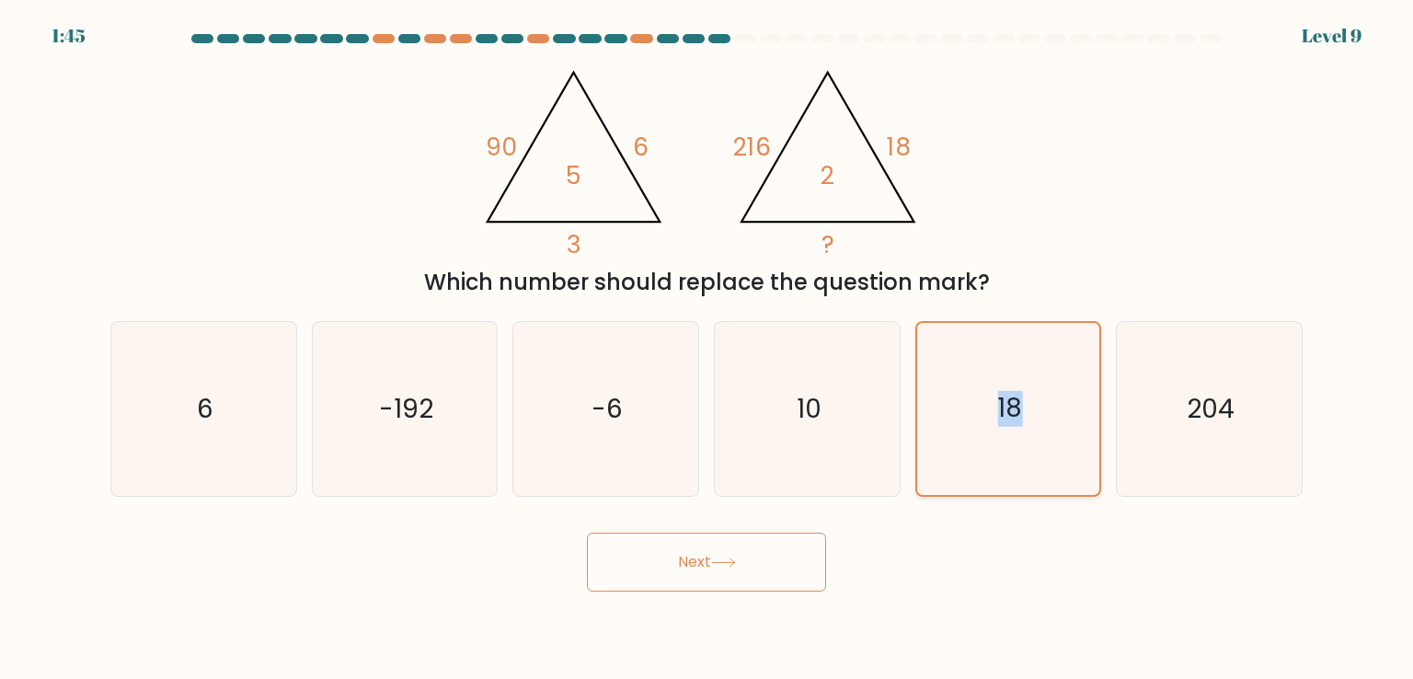
click at [968, 425] on icon "18" at bounding box center [1008, 408] width 171 height 171
click at [708, 349] on input "e. 18" at bounding box center [707, 344] width 1 height 9
click at [968, 439] on icon "18" at bounding box center [1008, 408] width 171 height 171
click at [708, 349] on input "e. 18" at bounding box center [707, 344] width 1 height 9
click at [233, 429] on icon "6" at bounding box center [203, 408] width 173 height 173
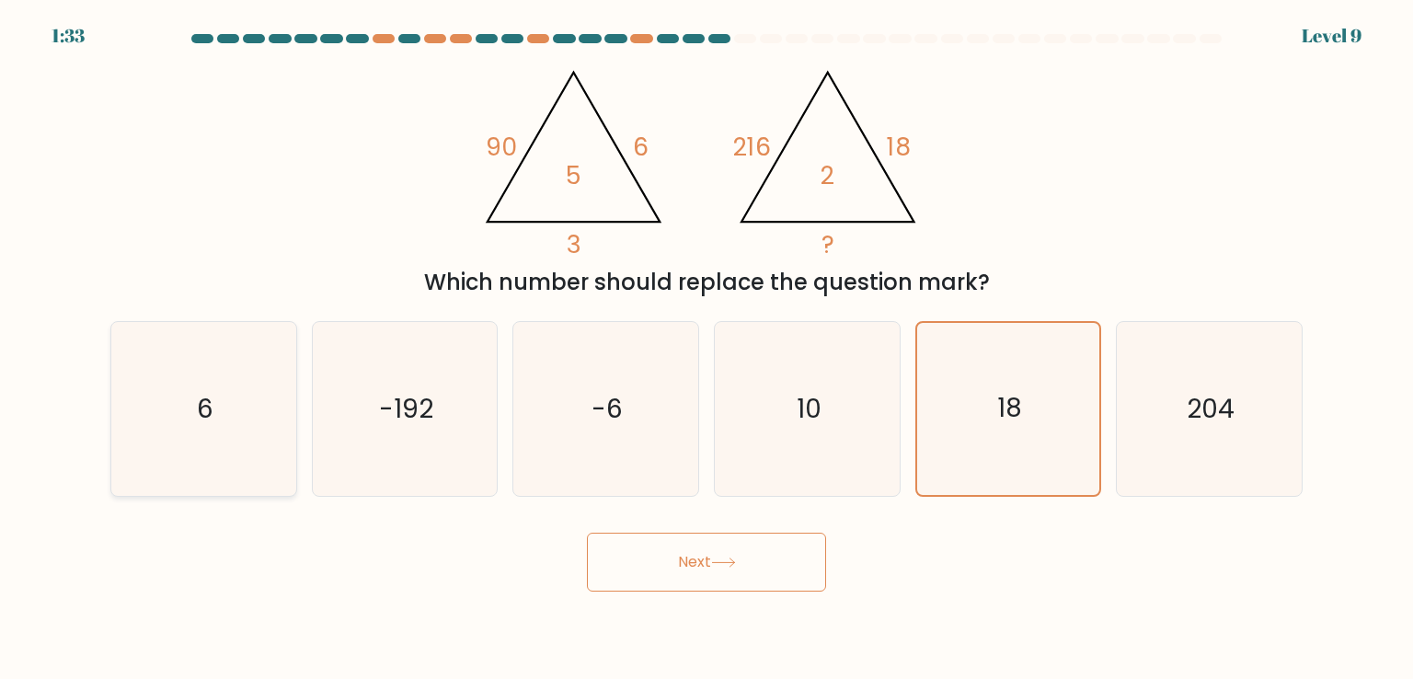
click at [707, 349] on input "a. 6" at bounding box center [707, 344] width 1 height 9
radio input "true"
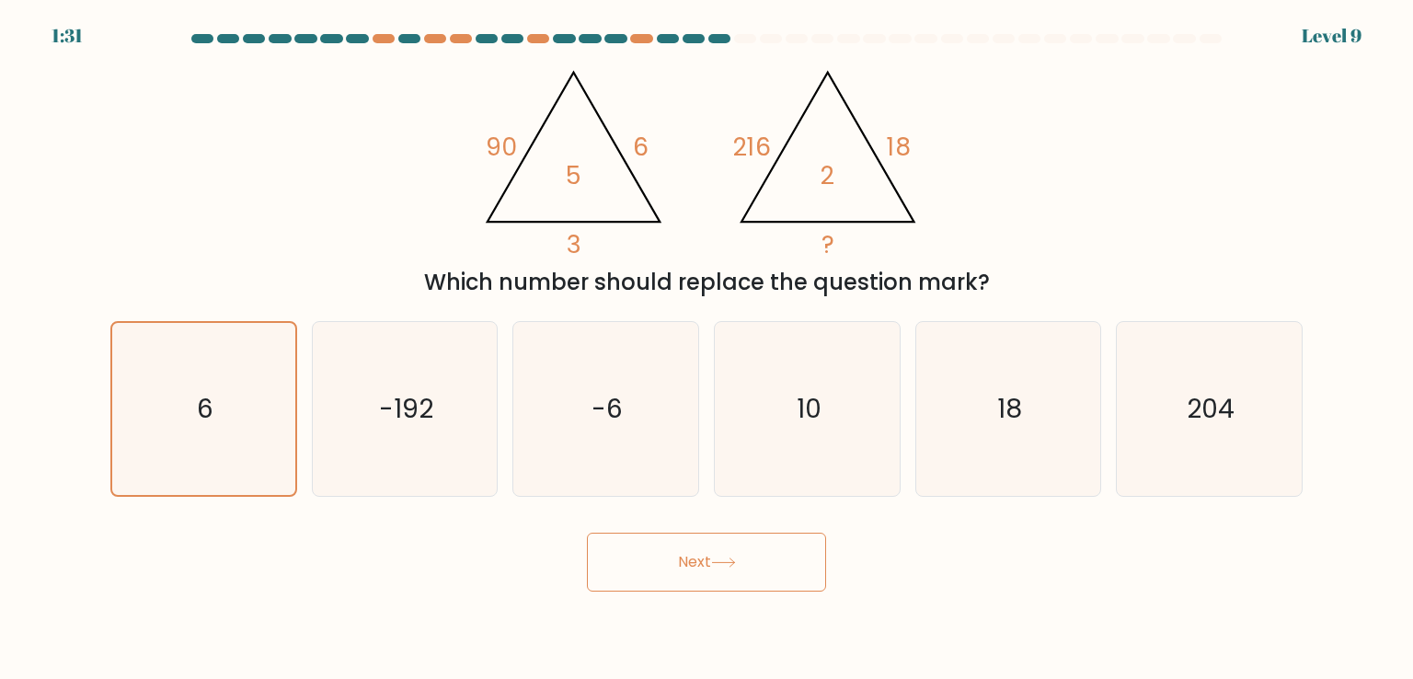
click at [699, 565] on button "Next" at bounding box center [706, 562] width 239 height 59
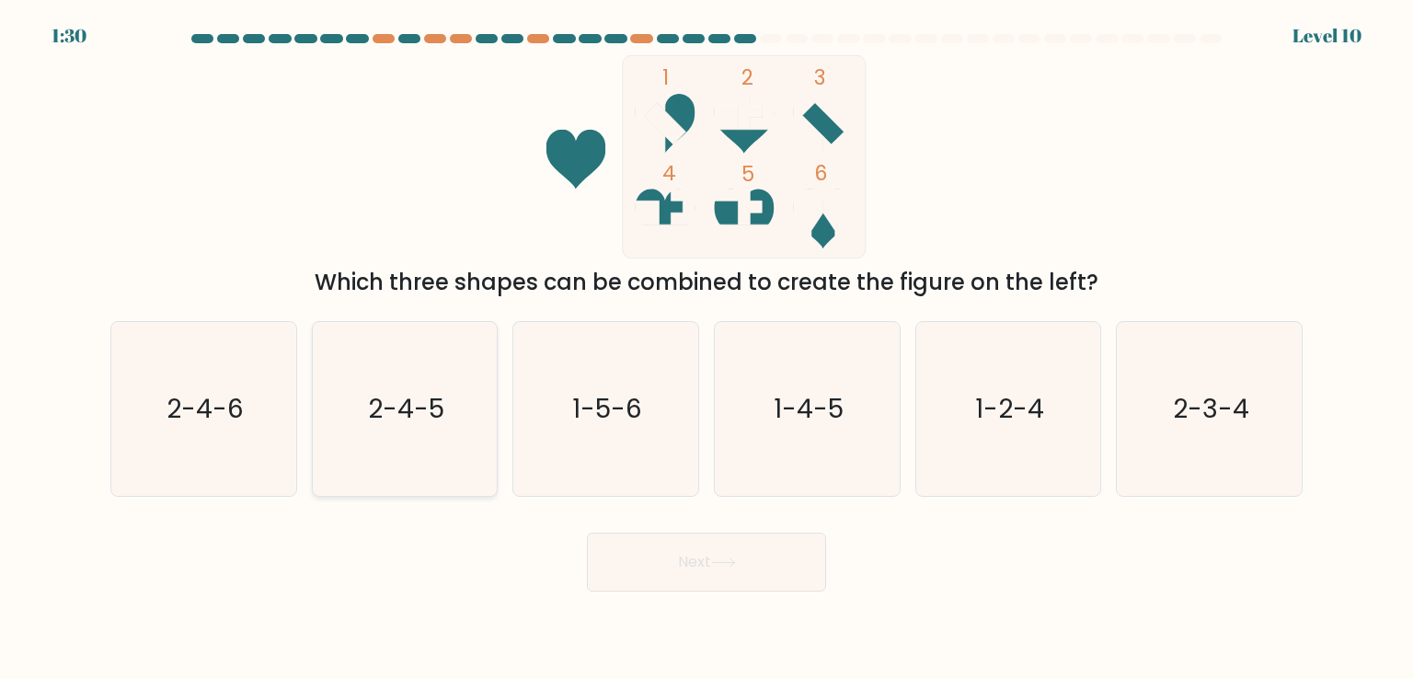
click at [409, 420] on text "2-4-5" at bounding box center [406, 408] width 76 height 37
click at [707, 349] on input "b. 2-4-5" at bounding box center [707, 344] width 1 height 9
radio input "true"
click at [702, 559] on button "Next" at bounding box center [706, 562] width 239 height 59
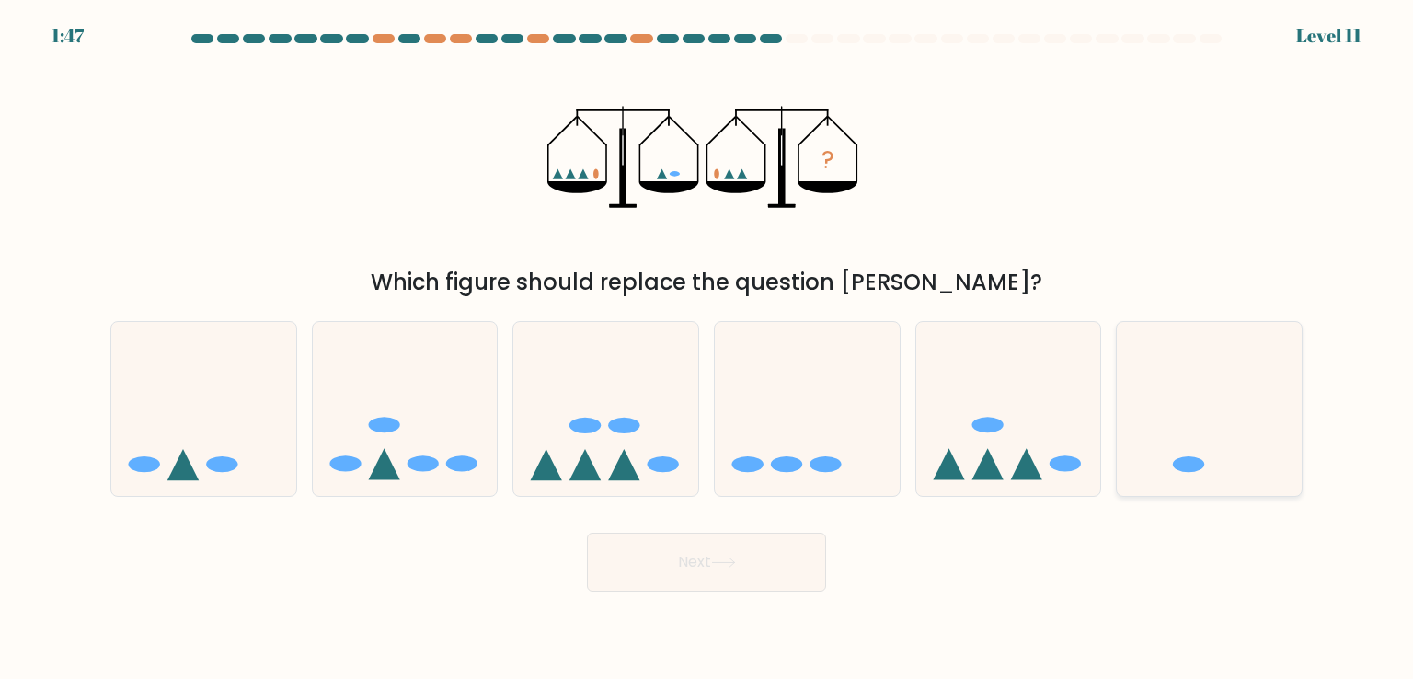
click at [1181, 412] on icon at bounding box center [1209, 408] width 185 height 153
click at [708, 349] on input "f." at bounding box center [707, 344] width 1 height 9
radio input "true"
click at [755, 568] on button "Next" at bounding box center [706, 562] width 239 height 59
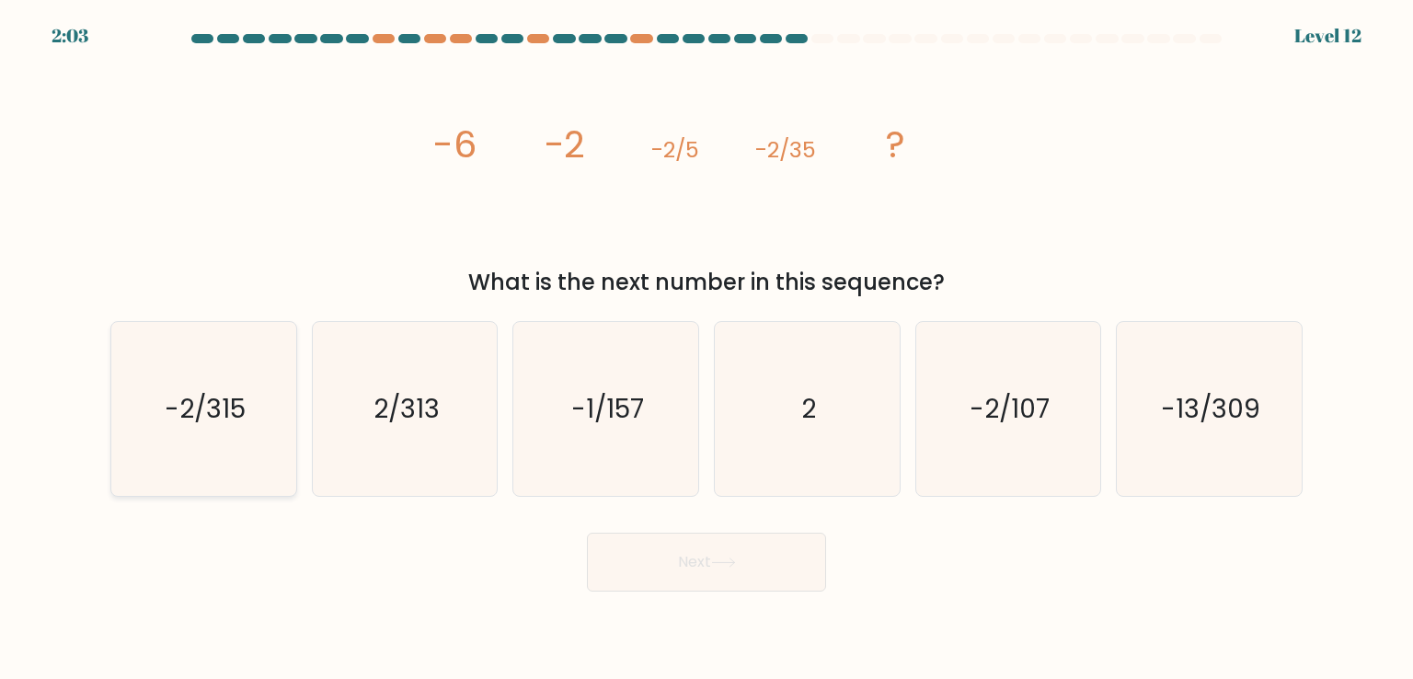
click at [202, 407] on text "-2/315" at bounding box center [205, 408] width 81 height 37
click at [707, 349] on input "a. -2/315" at bounding box center [707, 344] width 1 height 9
radio input "true"
click at [707, 563] on button "Next" at bounding box center [706, 562] width 239 height 59
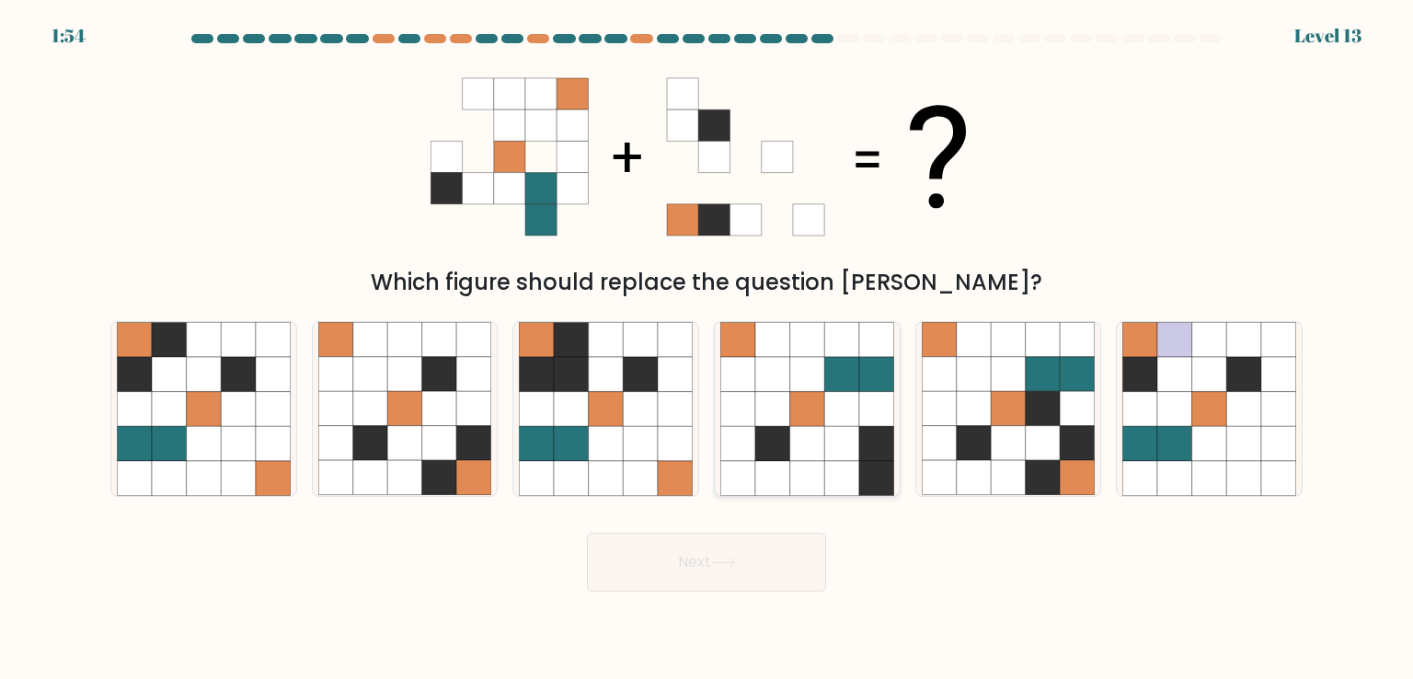
click at [814, 456] on icon at bounding box center [807, 443] width 35 height 35
click at [708, 349] on input "d." at bounding box center [707, 344] width 1 height 9
radio input "true"
click at [720, 560] on icon at bounding box center [723, 563] width 25 height 10
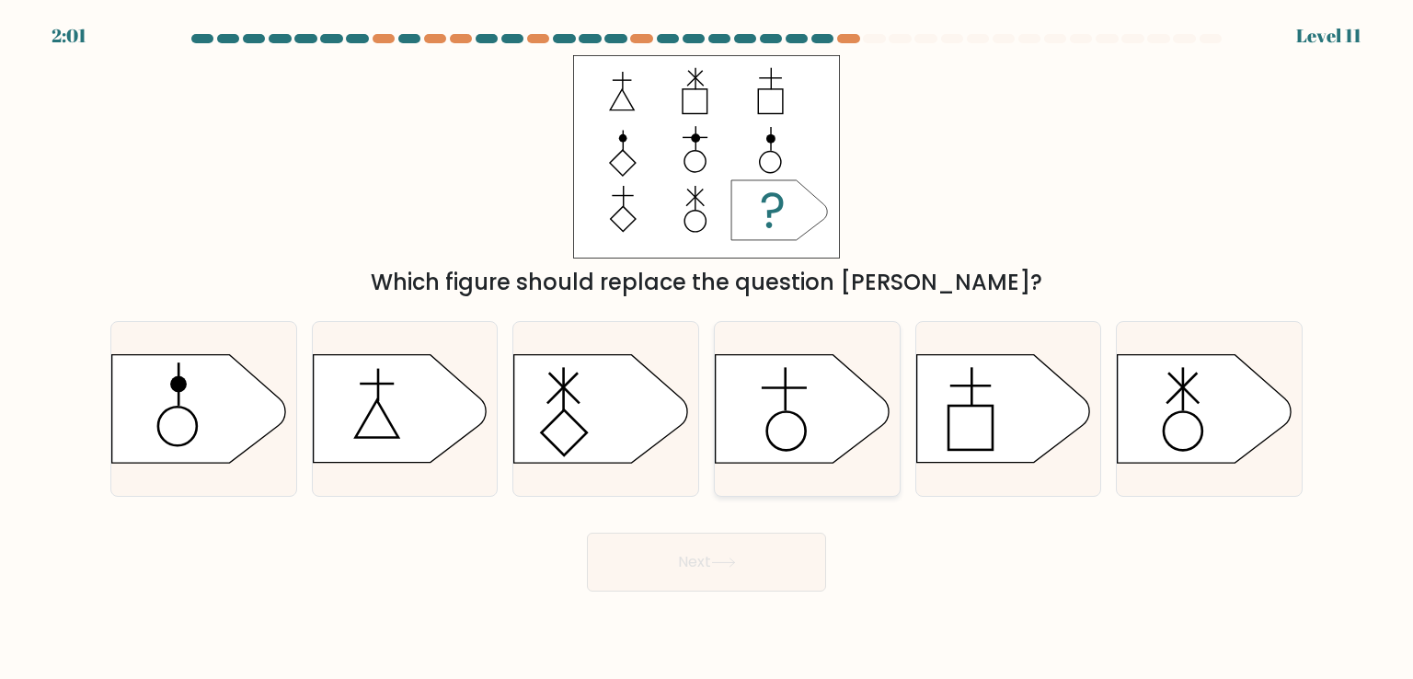
click at [788, 412] on circle at bounding box center [786, 431] width 39 height 39
click at [708, 349] on input "d." at bounding box center [707, 344] width 1 height 9
radio input "true"
click at [705, 552] on button "Next" at bounding box center [706, 562] width 239 height 59
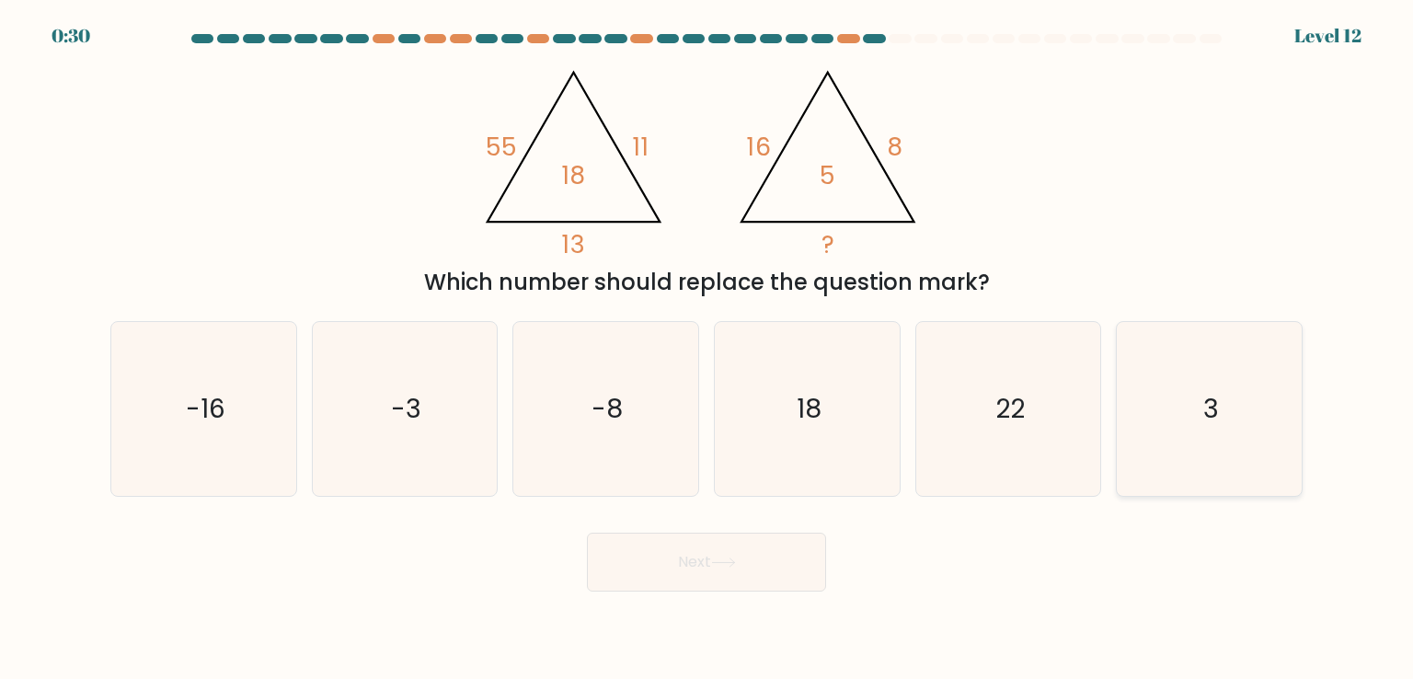
click at [1205, 413] on text "3" at bounding box center [1212, 408] width 16 height 37
click at [708, 349] on input "f. 3" at bounding box center [707, 344] width 1 height 9
radio input "true"
click at [703, 570] on button "Next" at bounding box center [706, 562] width 239 height 59
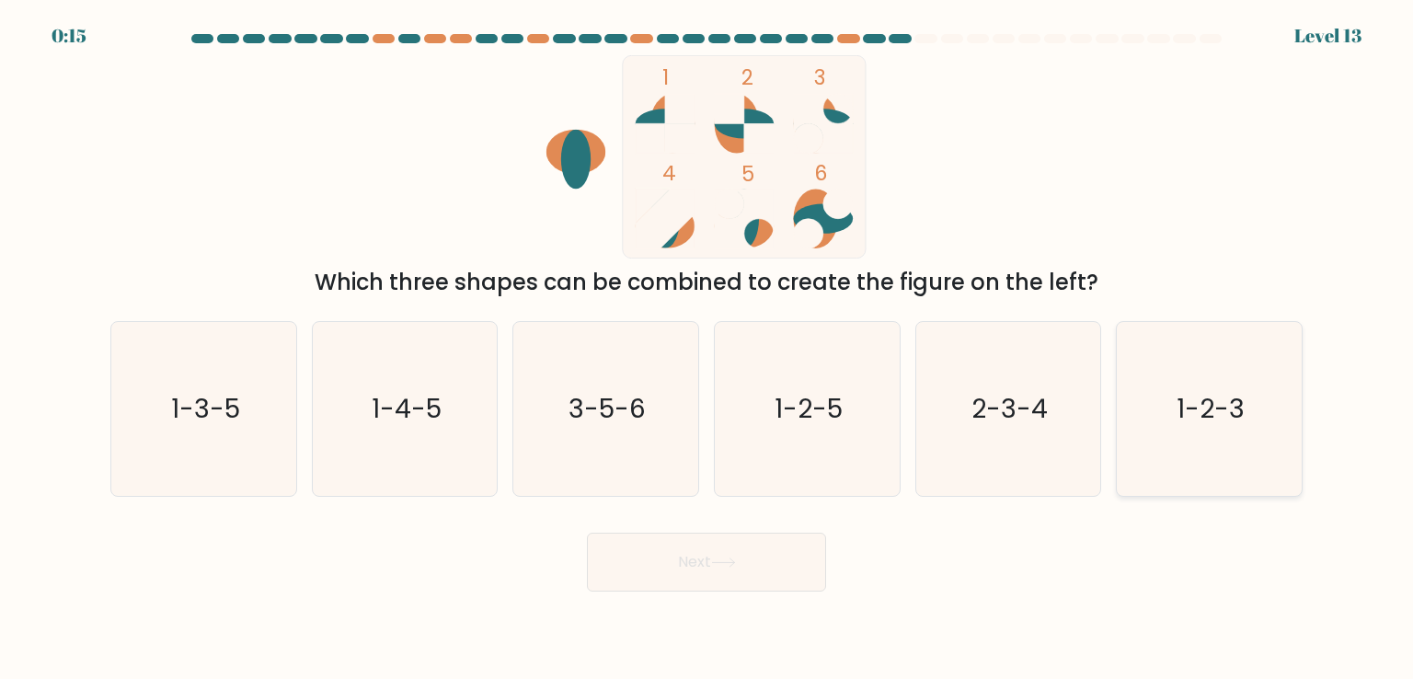
click at [1222, 406] on text "1-2-3" at bounding box center [1211, 408] width 68 height 37
click at [708, 349] on input "f. 1-2-3" at bounding box center [707, 344] width 1 height 9
radio input "true"
click at [729, 560] on icon at bounding box center [723, 563] width 25 height 10
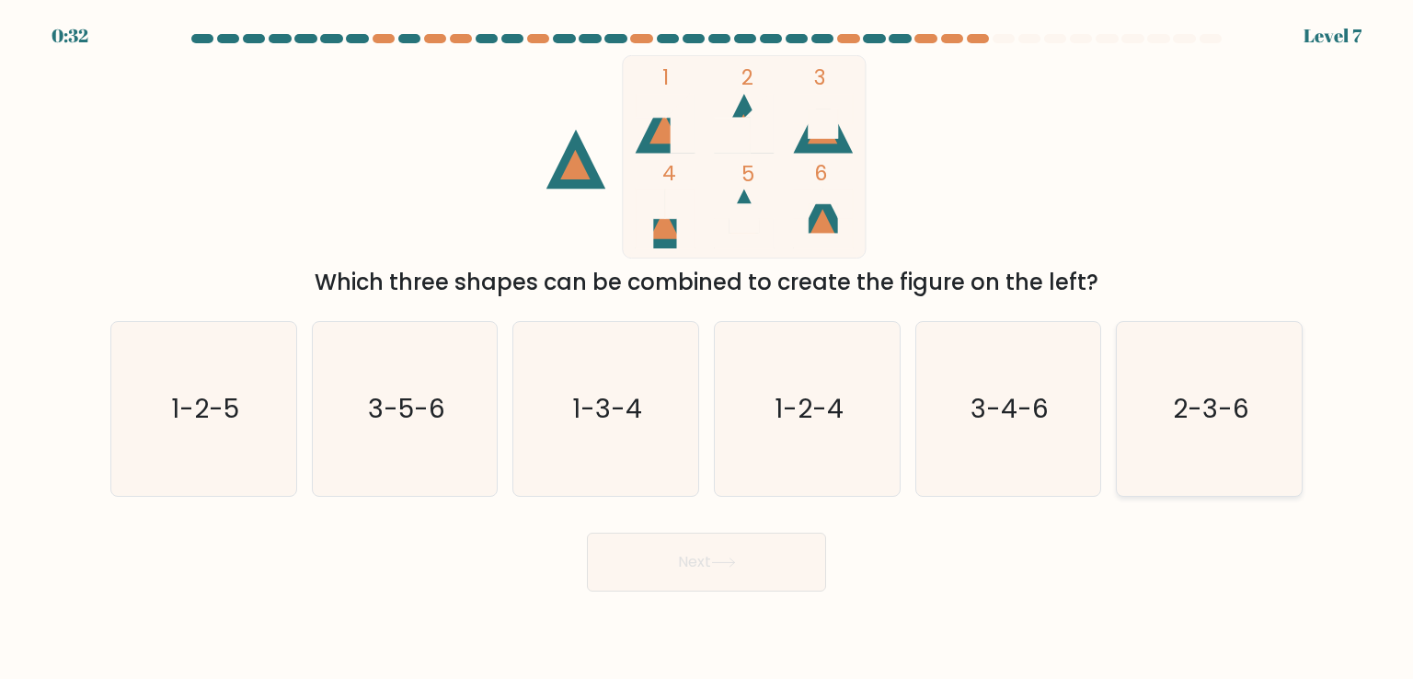
drag, startPoint x: 1236, startPoint y: 440, endPoint x: 1226, endPoint y: 441, distance: 10.2
click at [1229, 441] on icon "2-3-6" at bounding box center [1209, 408] width 173 height 173
click at [708, 349] on input "f. 2-3-6" at bounding box center [707, 344] width 1 height 9
radio input "true"
click at [644, 559] on button "Next" at bounding box center [706, 562] width 239 height 59
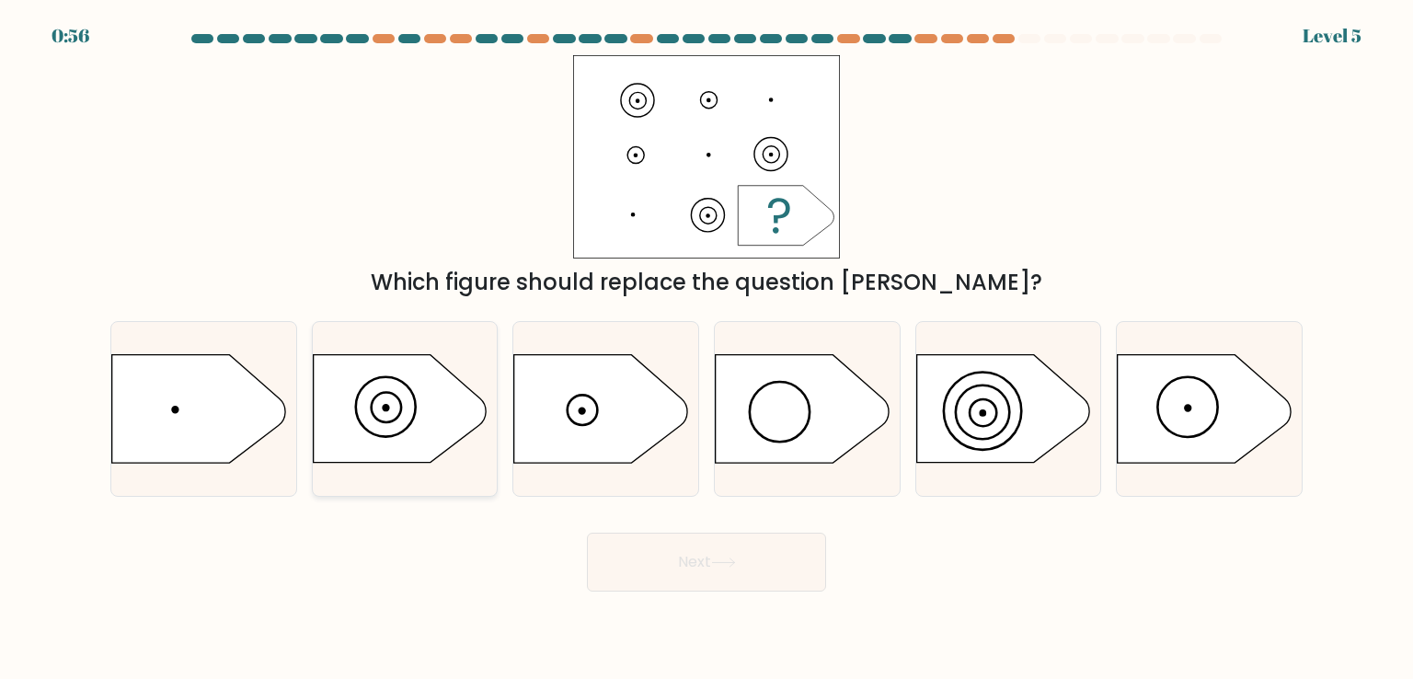
click at [352, 404] on icon at bounding box center [399, 409] width 173 height 108
click at [707, 349] on input "b." at bounding box center [707, 344] width 1 height 9
radio input "true"
click at [352, 404] on icon at bounding box center [399, 409] width 171 height 107
click at [707, 349] on input "b." at bounding box center [707, 344] width 1 height 9
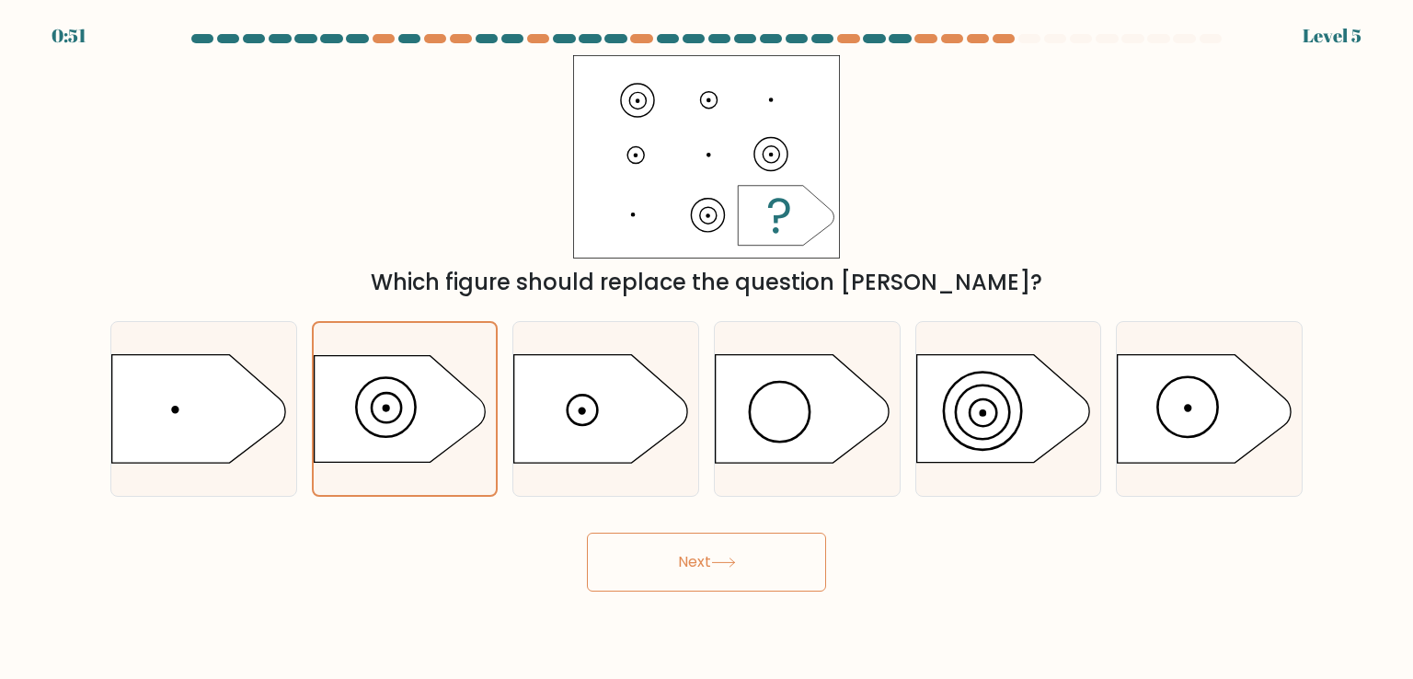
click at [704, 569] on button "Next" at bounding box center [706, 562] width 239 height 59
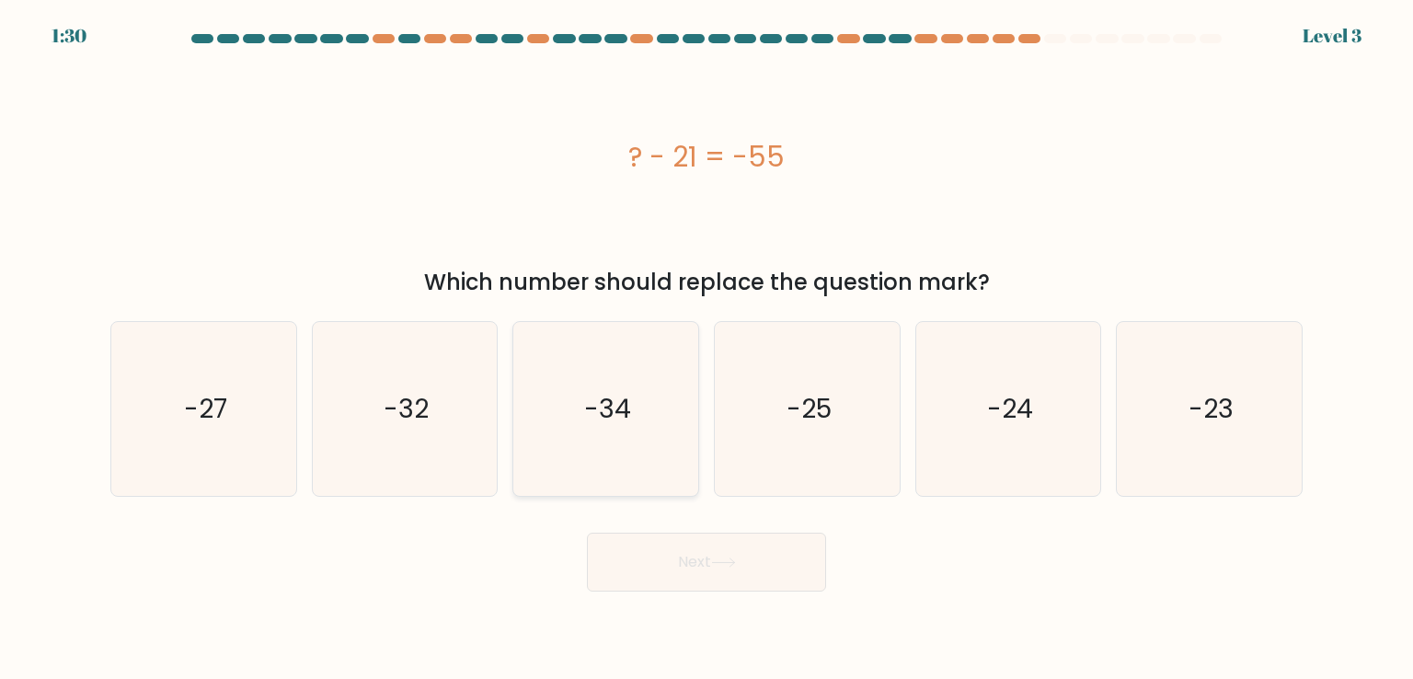
click at [655, 414] on icon "-34" at bounding box center [605, 408] width 173 height 173
click at [707, 349] on input "c. -34" at bounding box center [707, 344] width 1 height 9
radio input "true"
click at [723, 556] on button "Next" at bounding box center [706, 562] width 239 height 59
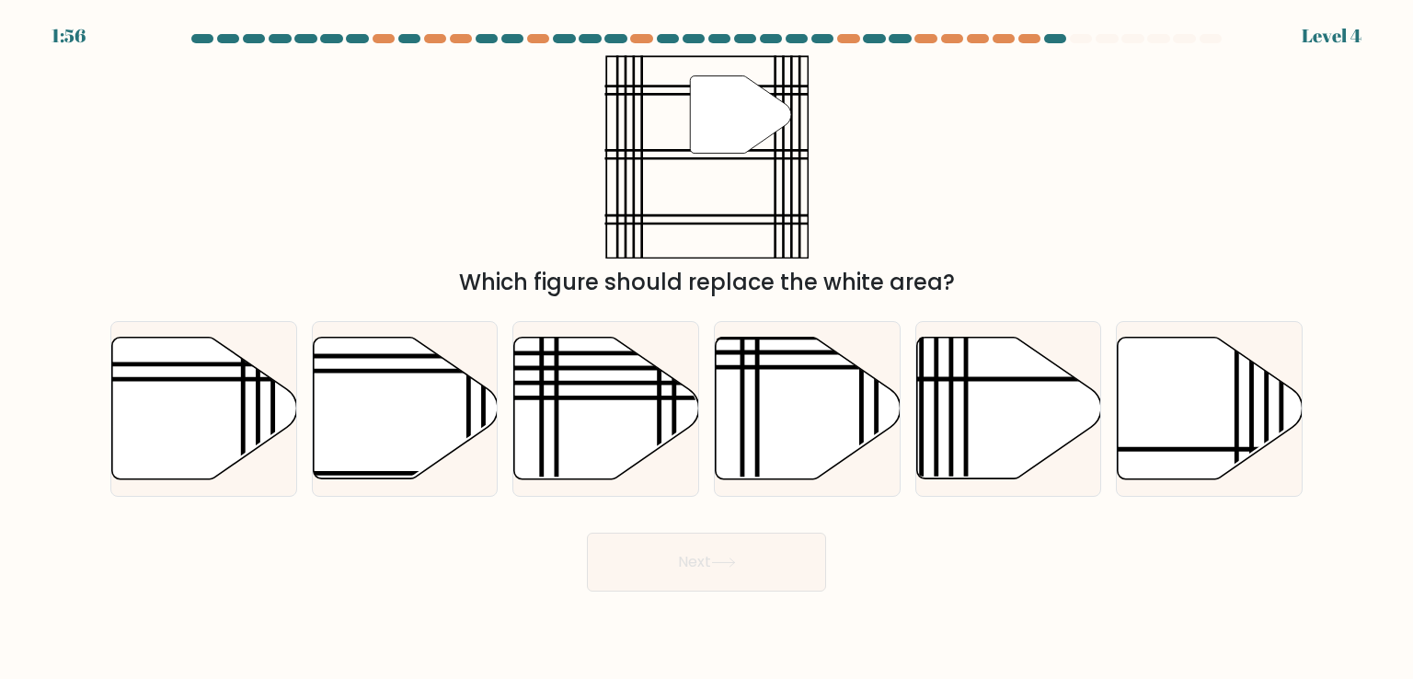
click at [307, 402] on div "b." at bounding box center [406, 408] width 202 height 175
click at [388, 419] on icon at bounding box center [405, 409] width 185 height 142
click at [707, 349] on input "b." at bounding box center [707, 344] width 1 height 9
radio input "true"
click at [726, 554] on button "Next" at bounding box center [706, 562] width 239 height 59
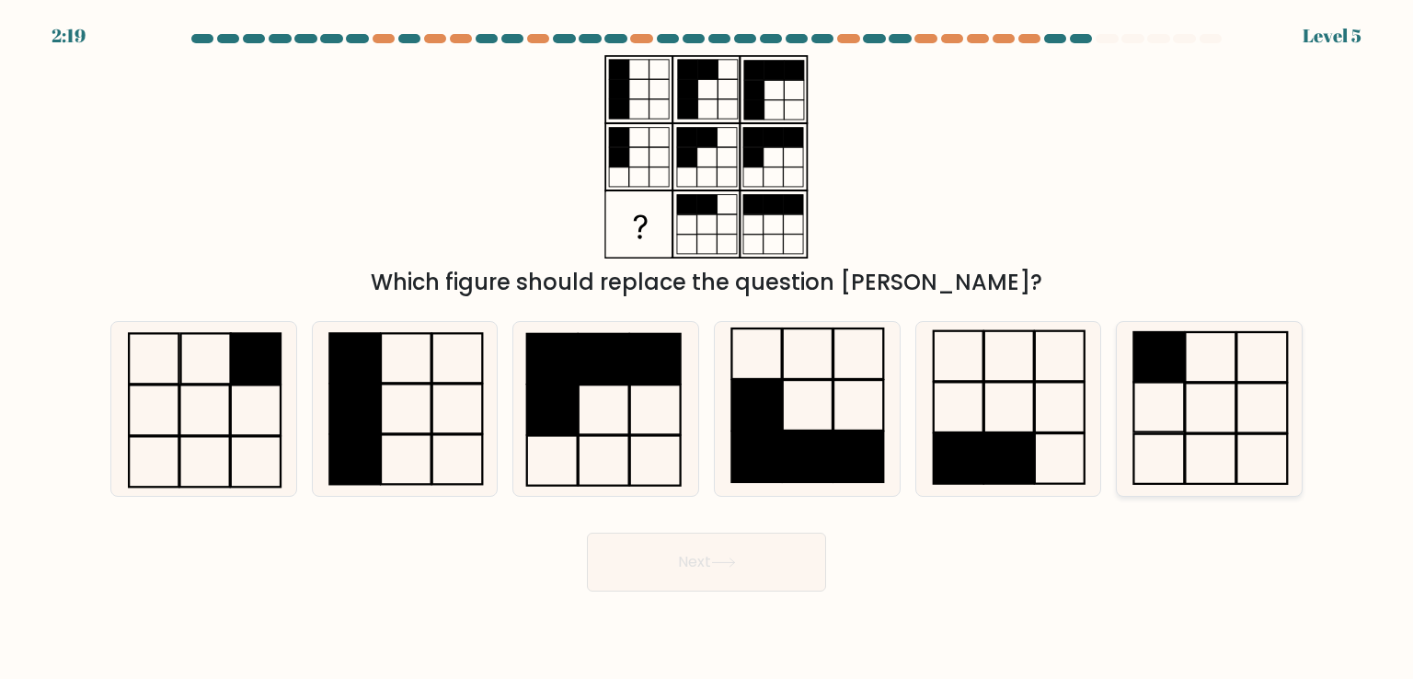
click at [1187, 384] on rect at bounding box center [1211, 409] width 51 height 50
click at [708, 349] on input "f." at bounding box center [707, 344] width 1 height 9
radio input "true"
click at [734, 559] on icon at bounding box center [723, 563] width 22 height 8
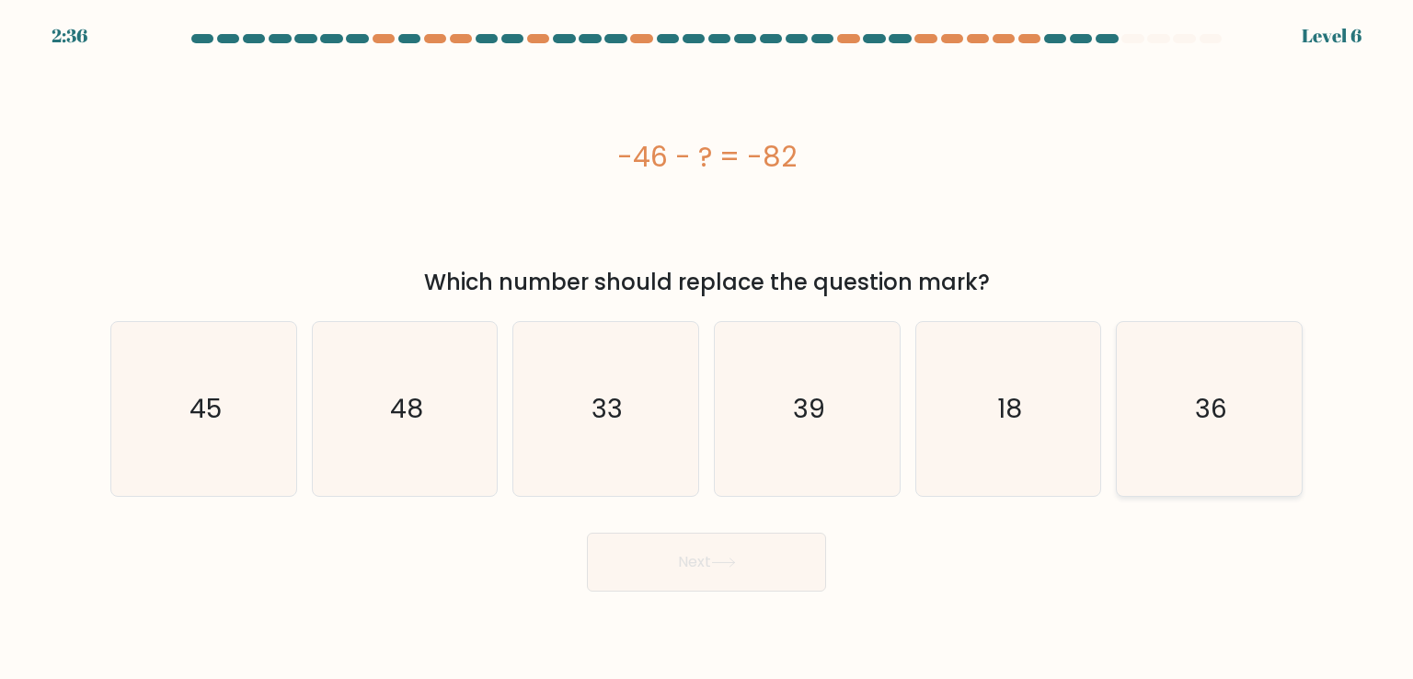
click at [1189, 410] on icon "36" at bounding box center [1209, 408] width 173 height 173
click at [708, 349] on input "f. 36" at bounding box center [707, 344] width 1 height 9
radio input "true"
click at [736, 568] on icon at bounding box center [723, 563] width 25 height 10
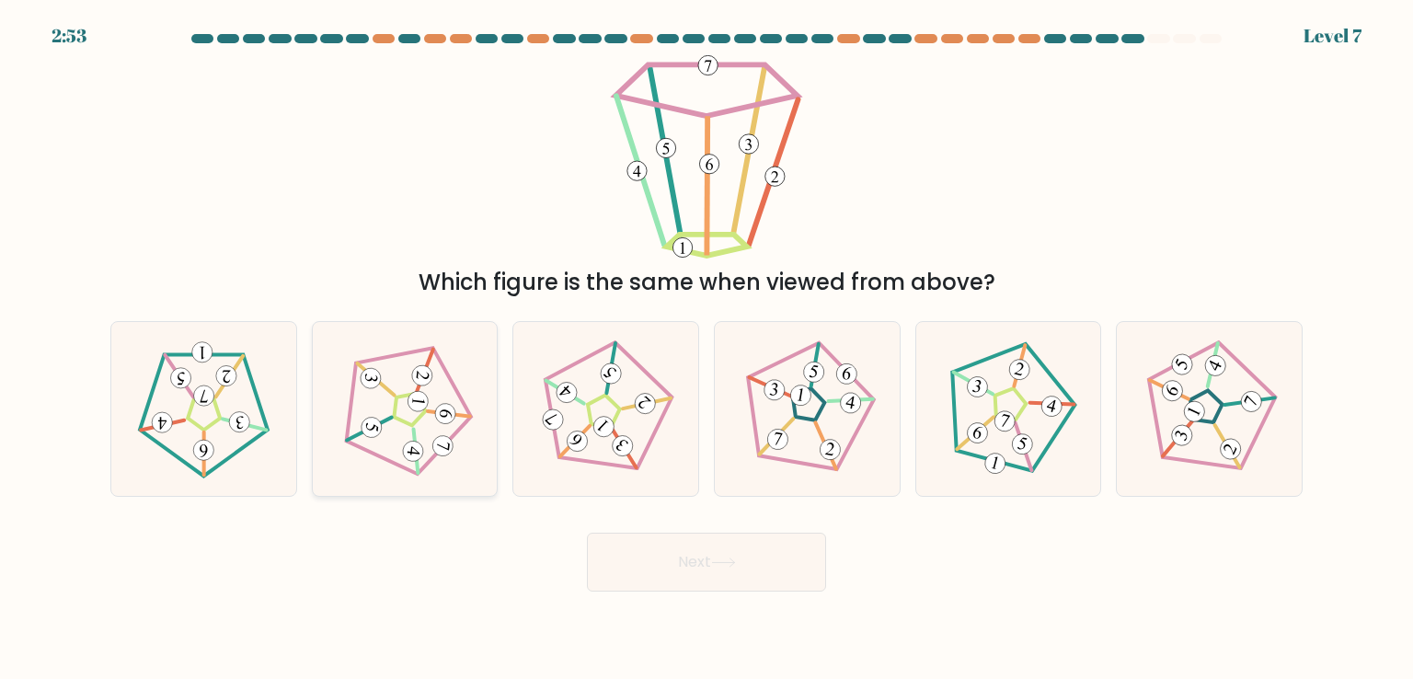
click at [407, 402] on icon at bounding box center [405, 409] width 139 height 139
click at [707, 349] on input "b." at bounding box center [707, 344] width 1 height 9
radio input "true"
click at [708, 552] on button "Next" at bounding box center [706, 562] width 239 height 59
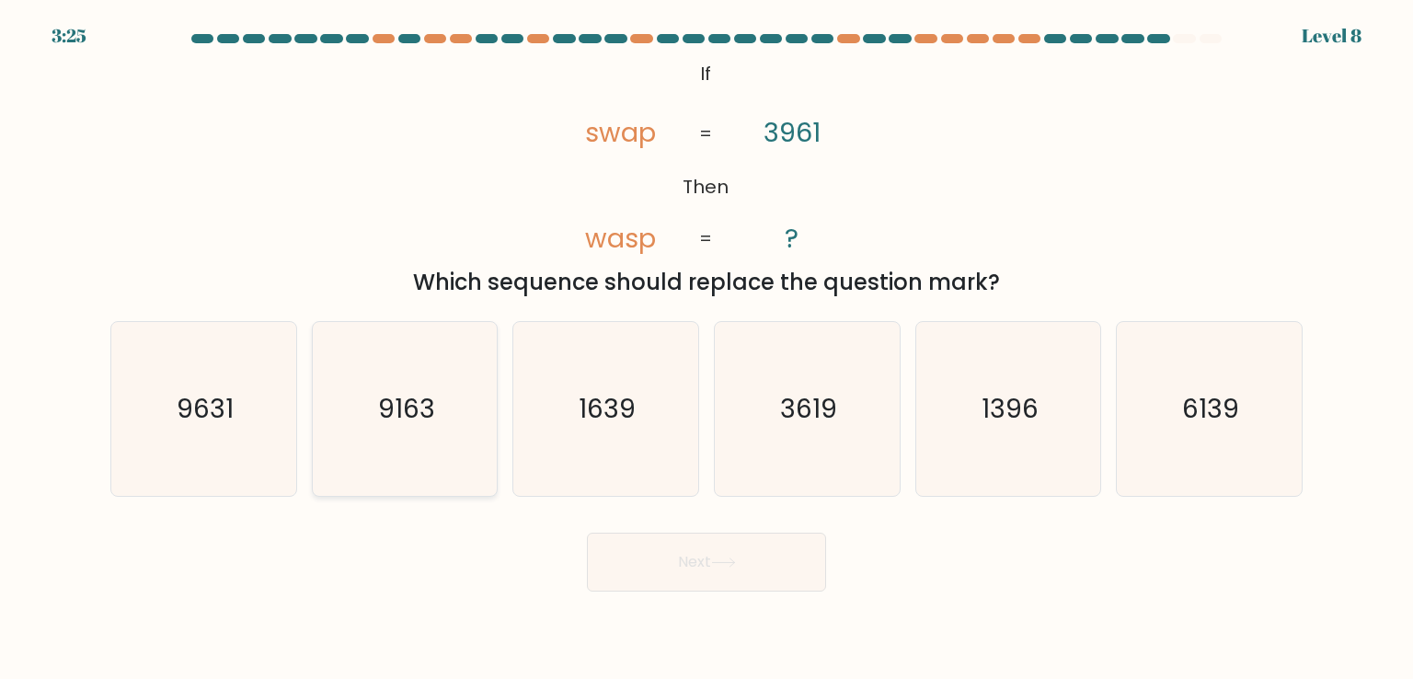
drag, startPoint x: 170, startPoint y: 458, endPoint x: 350, endPoint y: 490, distance: 182.3
click at [171, 457] on icon "9631" at bounding box center [203, 408] width 173 height 173
click at [707, 349] on input "a. 9631" at bounding box center [707, 344] width 1 height 9
radio input "true"
click at [647, 579] on button "Next" at bounding box center [706, 562] width 239 height 59
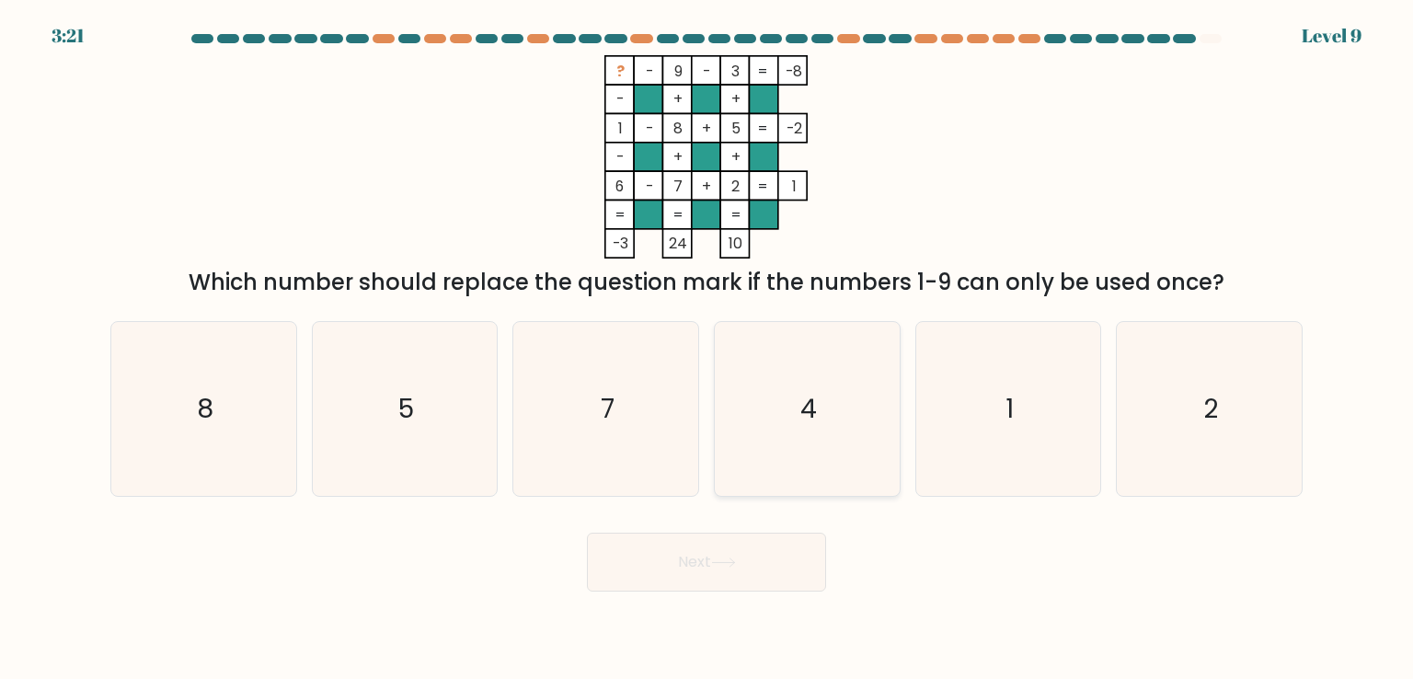
click at [855, 395] on icon "4" at bounding box center [806, 408] width 173 height 173
click at [708, 349] on input "d. 4" at bounding box center [707, 344] width 1 height 9
radio input "true"
click at [743, 569] on button "Next" at bounding box center [706, 562] width 239 height 59
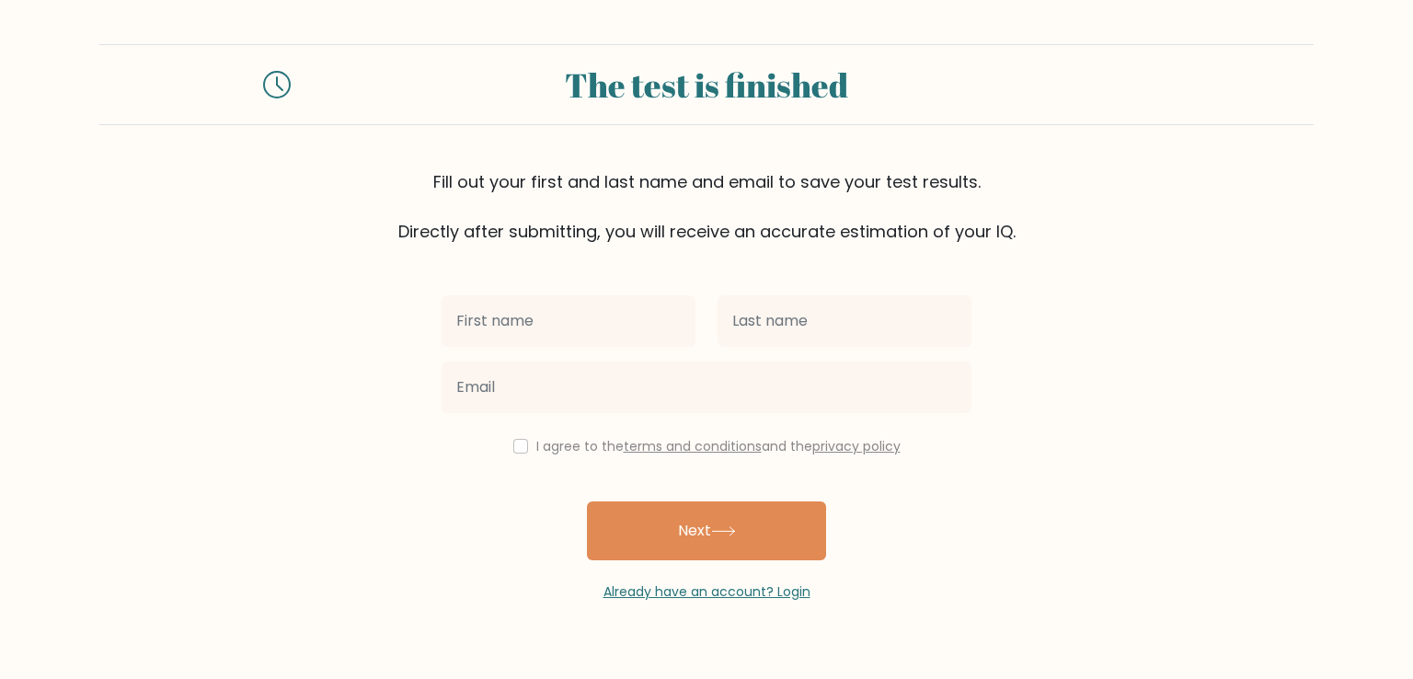
click at [541, 318] on input "text" at bounding box center [569, 321] width 254 height 52
type input "[PERSON_NAME]"
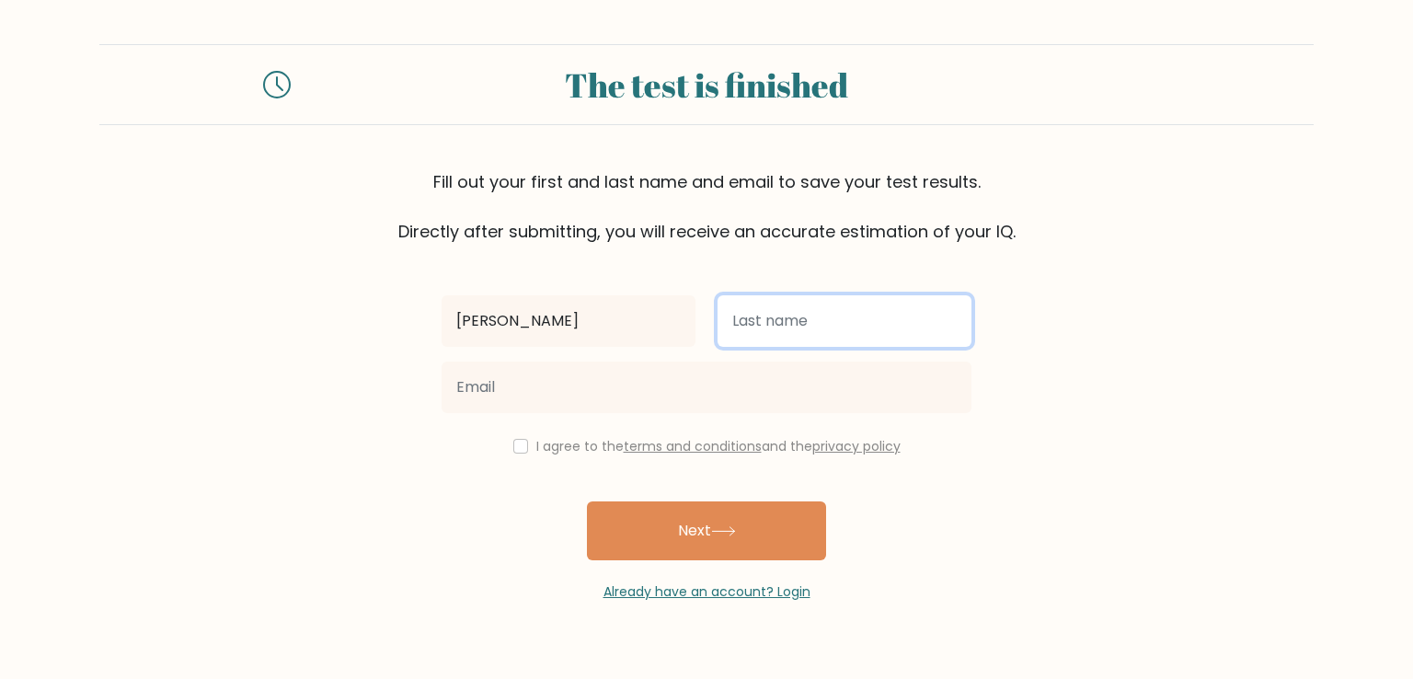
click at [808, 328] on input "text" at bounding box center [845, 321] width 254 height 52
type input "[PERSON_NAME]"
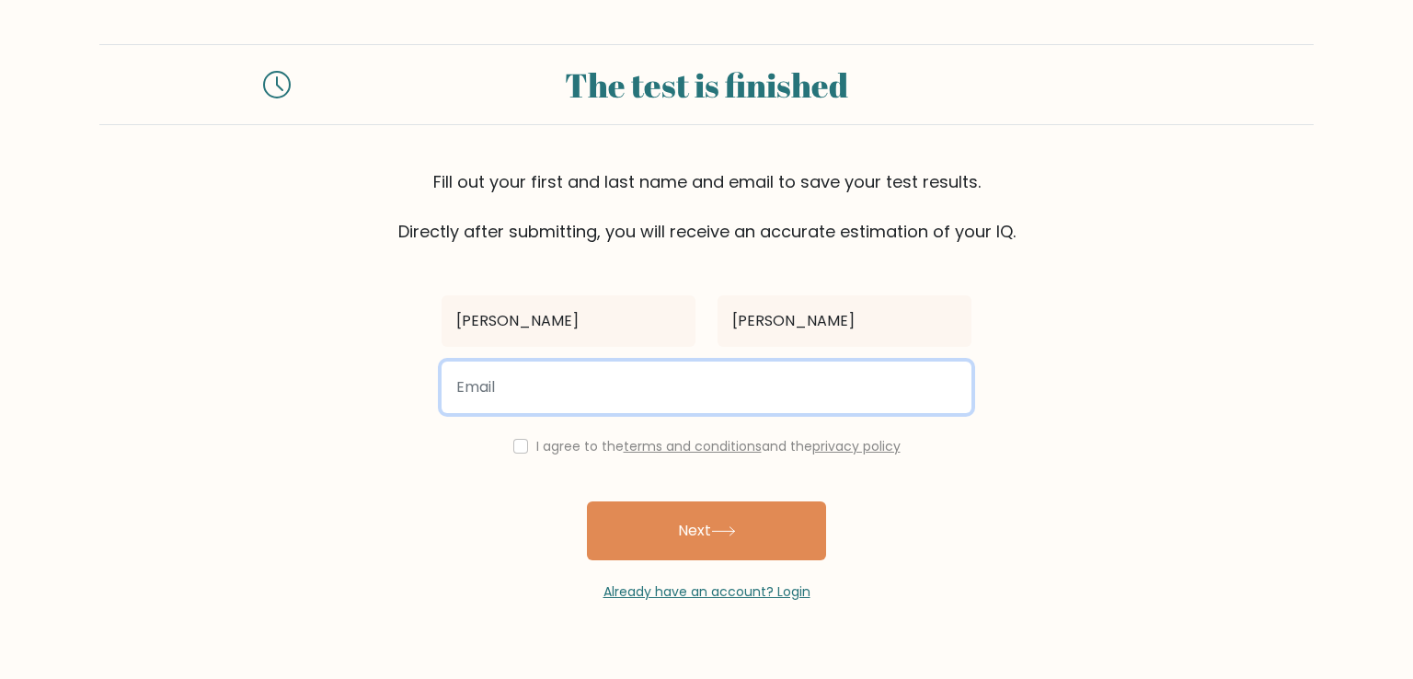
click at [508, 374] on input "email" at bounding box center [707, 388] width 530 height 52
type input "nonajoe70@gmail.com"
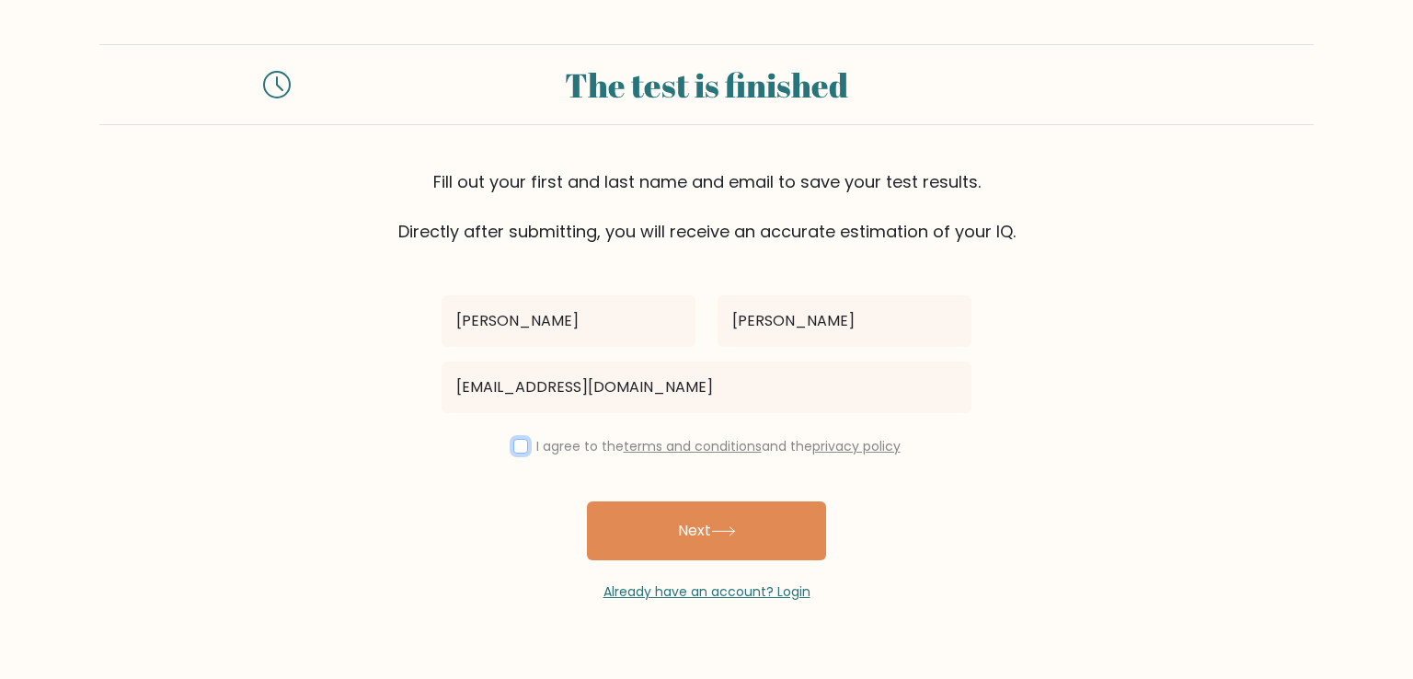
click at [513, 448] on input "checkbox" at bounding box center [520, 446] width 15 height 15
checkbox input "true"
click at [684, 536] on button "Next" at bounding box center [706, 530] width 239 height 59
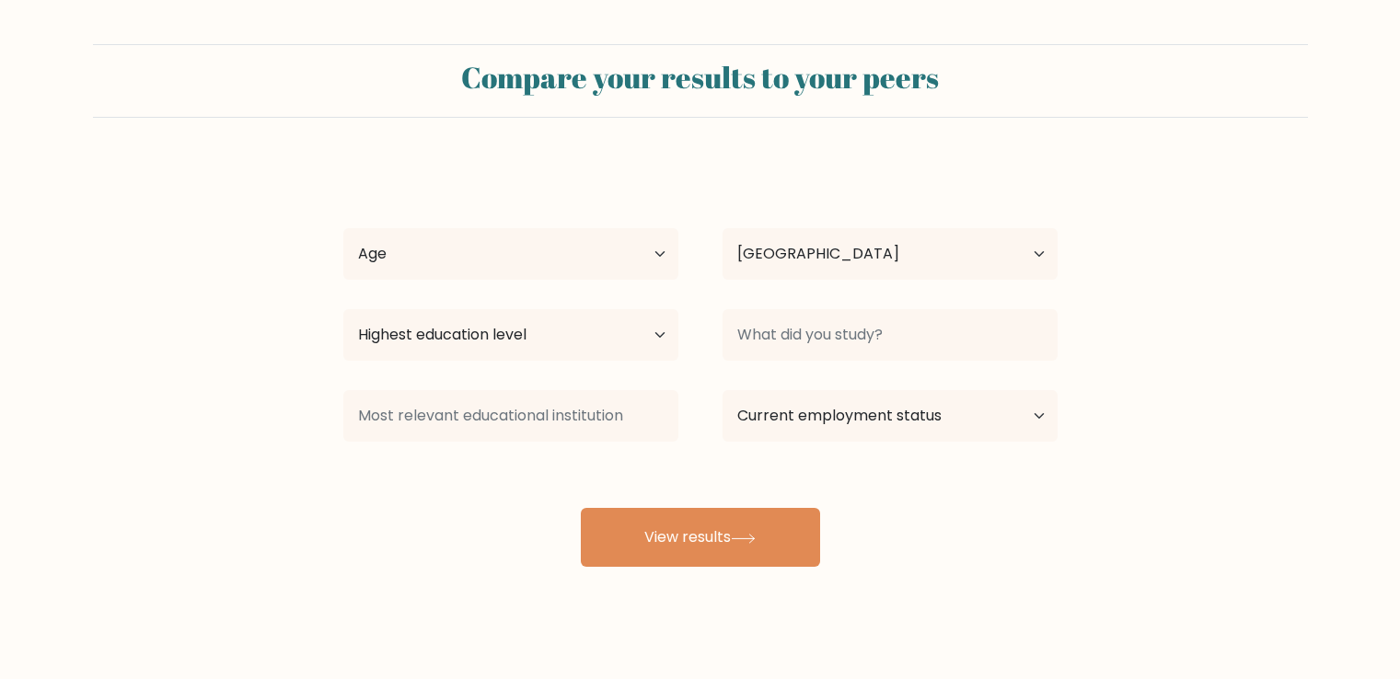
select select "EG"
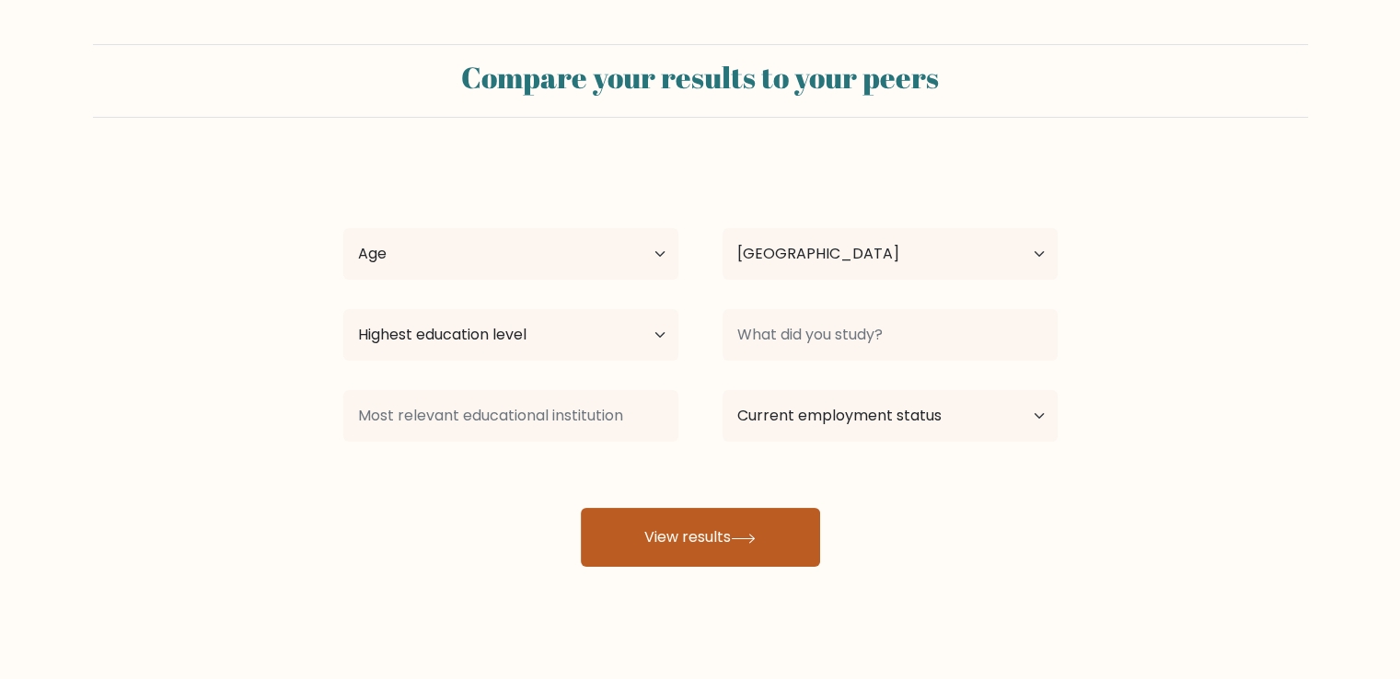
click at [677, 534] on button "View results" at bounding box center [700, 537] width 239 height 59
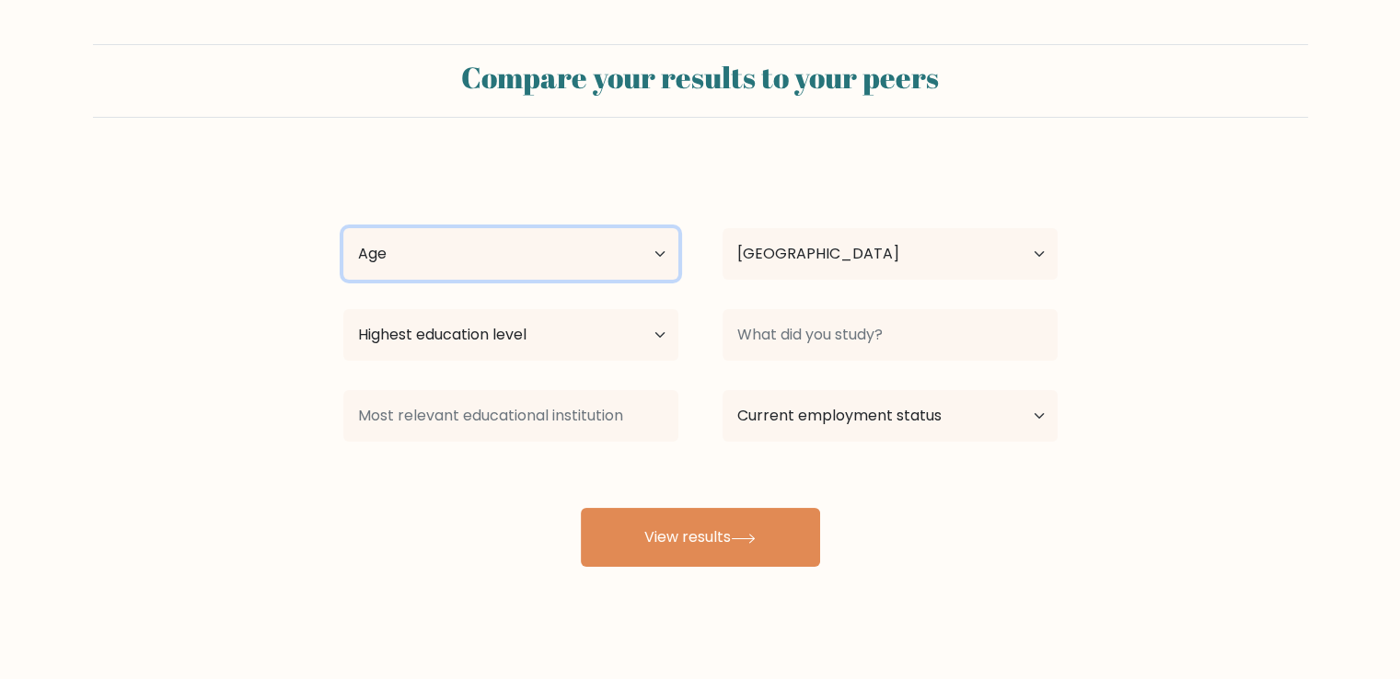
click at [662, 251] on select "Age Under [DEMOGRAPHIC_DATA] [DEMOGRAPHIC_DATA] [DEMOGRAPHIC_DATA] [DEMOGRAPHIC…" at bounding box center [510, 254] width 335 height 52
select select "35_44"
click at [343, 228] on select "Age Under [DEMOGRAPHIC_DATA] [DEMOGRAPHIC_DATA] [DEMOGRAPHIC_DATA] [DEMOGRAPHIC…" at bounding box center [510, 254] width 335 height 52
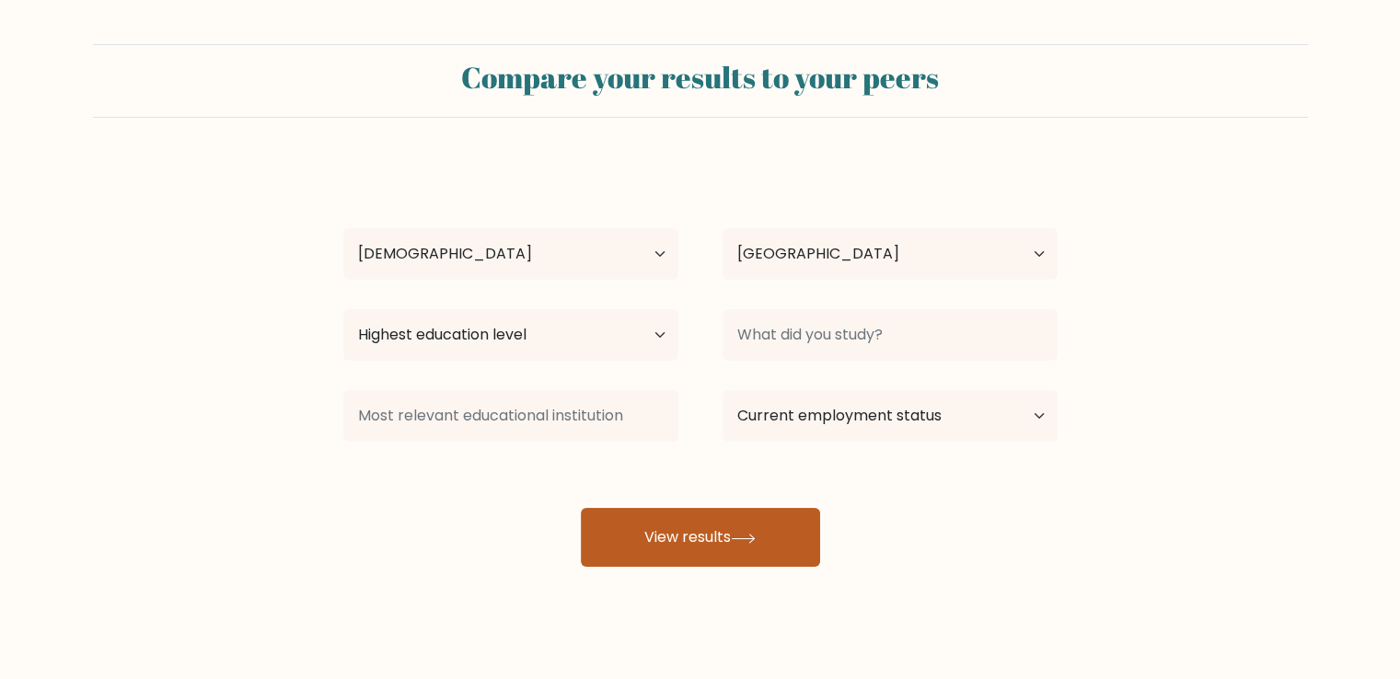
click at [693, 532] on button "View results" at bounding box center [700, 537] width 239 height 59
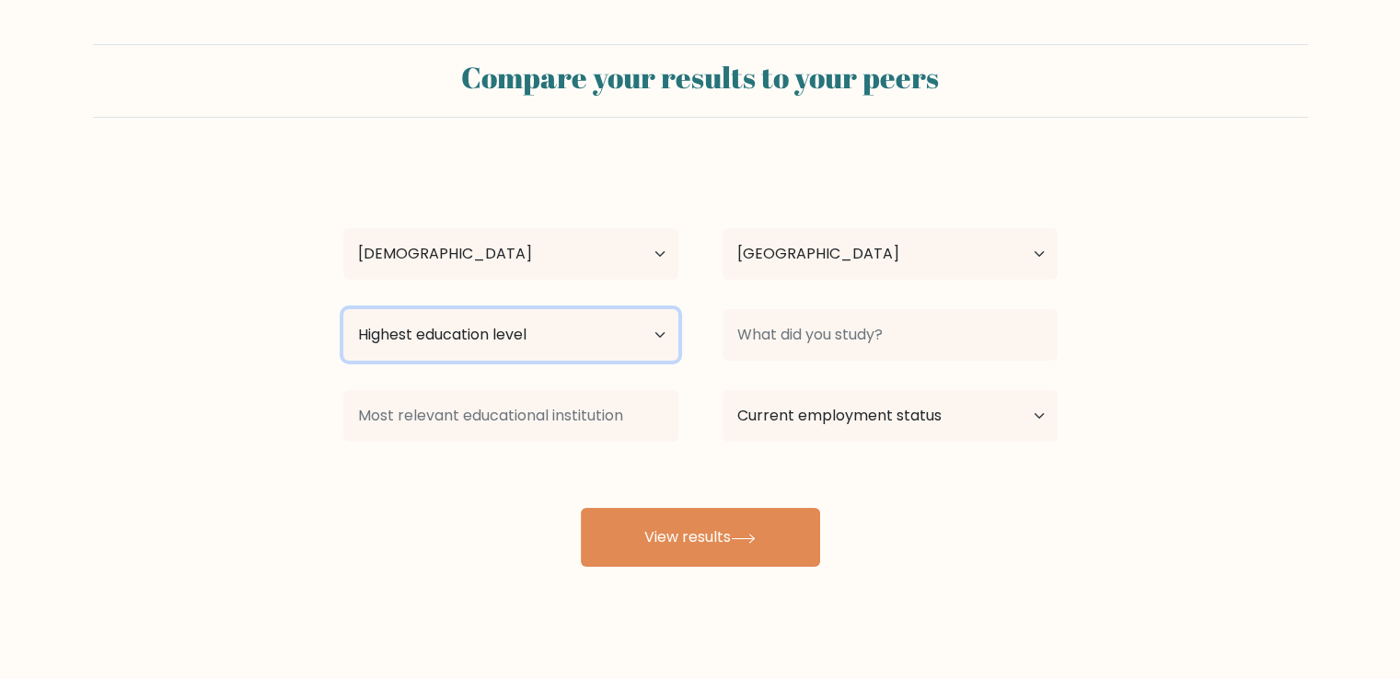
click at [659, 333] on select "Highest education level No schooling Primary Lower Secondary Upper Secondary Oc…" at bounding box center [510, 335] width 335 height 52
select select "bachelors_degree"
click at [343, 309] on select "Highest education level No schooling Primary Lower Secondary Upper Secondary Oc…" at bounding box center [510, 335] width 335 height 52
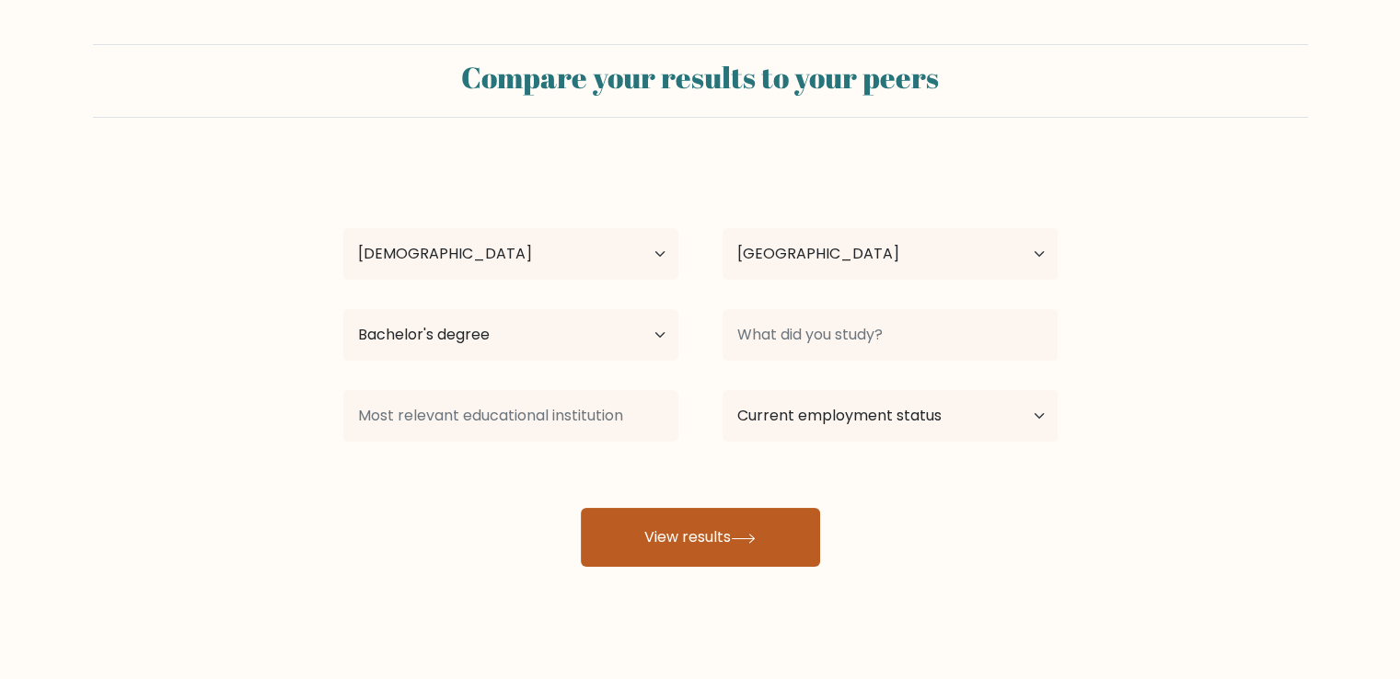
click at [666, 538] on button "View results" at bounding box center [700, 537] width 239 height 59
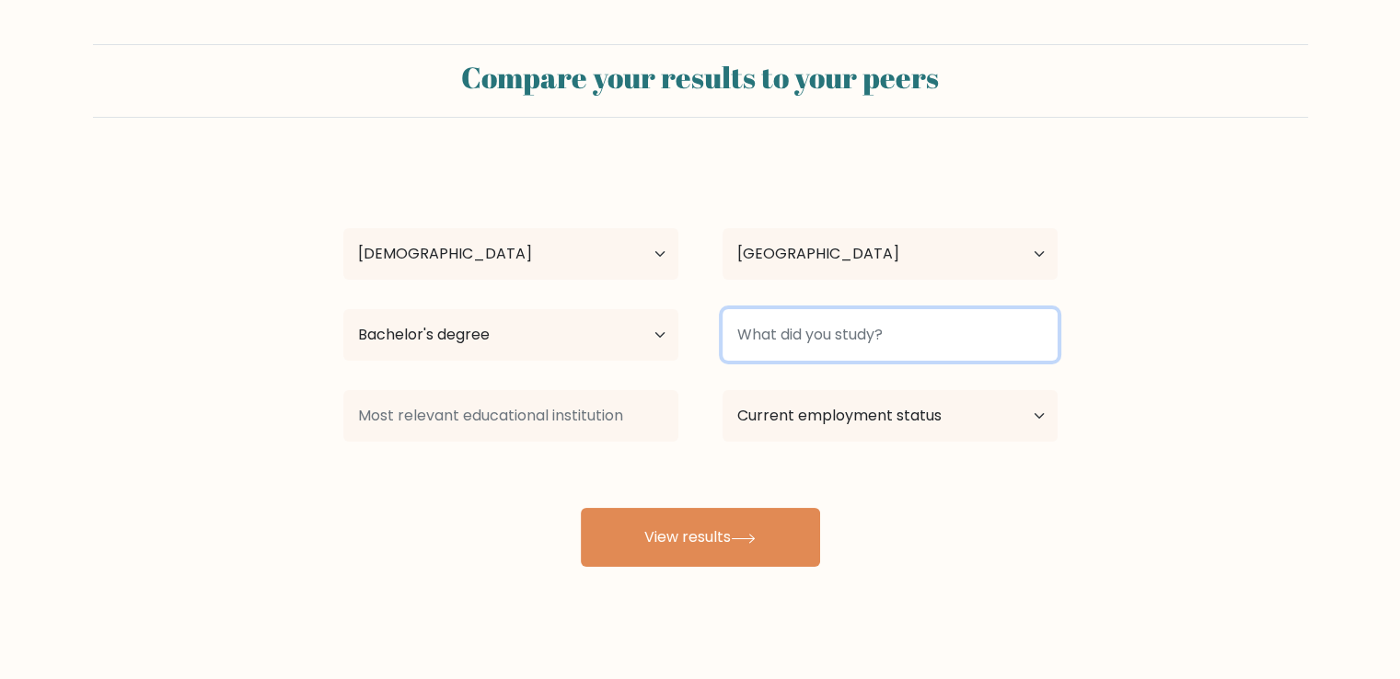
click at [802, 335] on input at bounding box center [889, 335] width 335 height 52
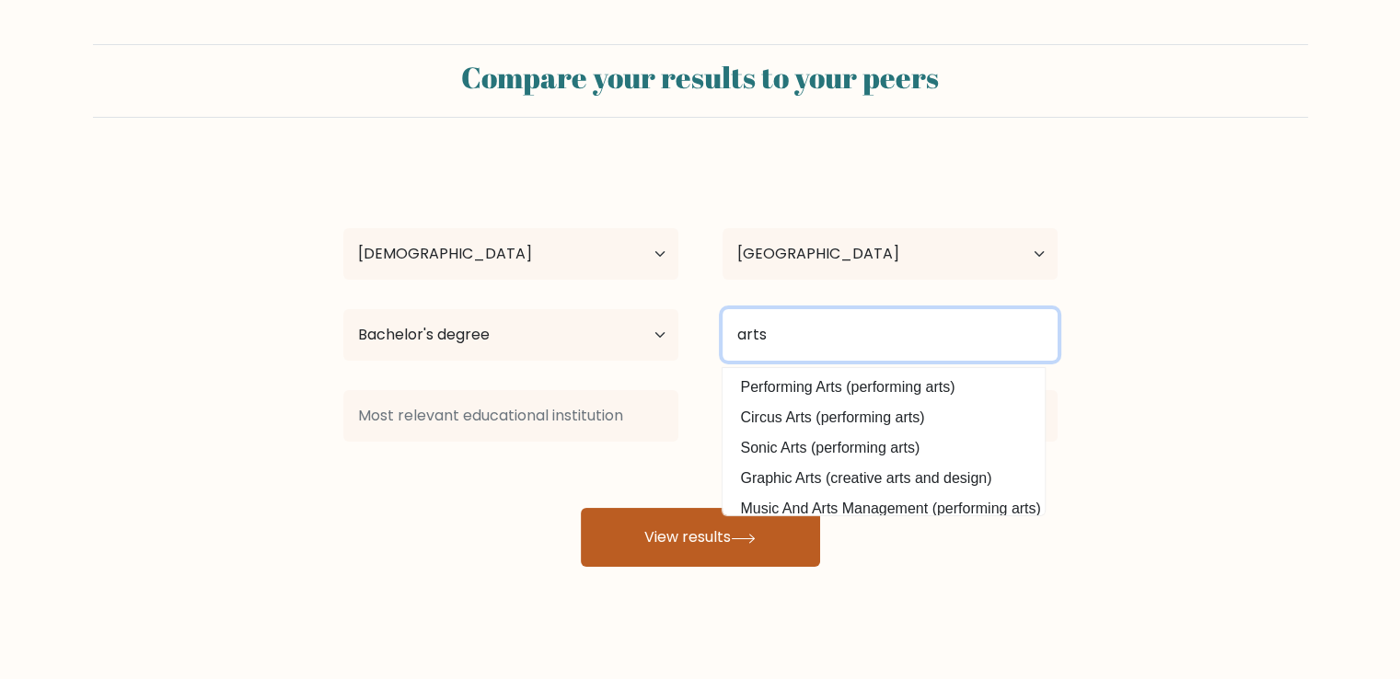
type input "arts"
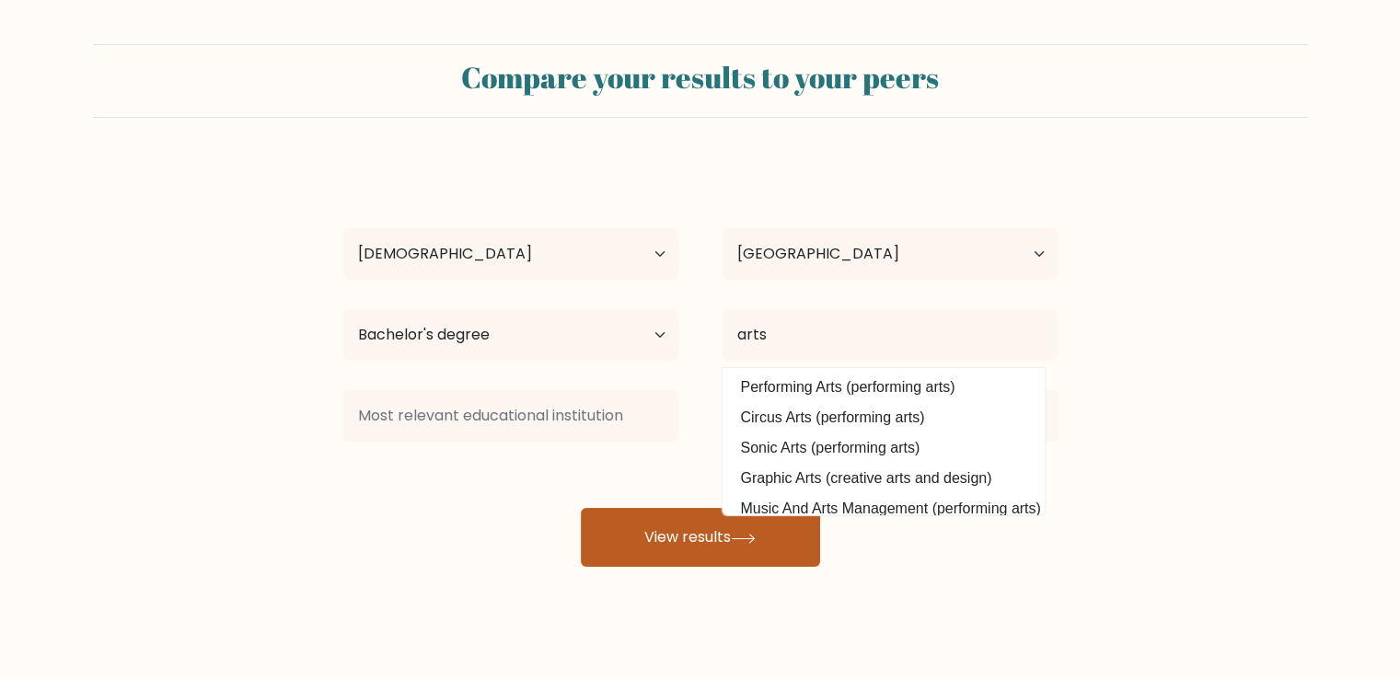
click at [659, 532] on button "View results" at bounding box center [700, 537] width 239 height 59
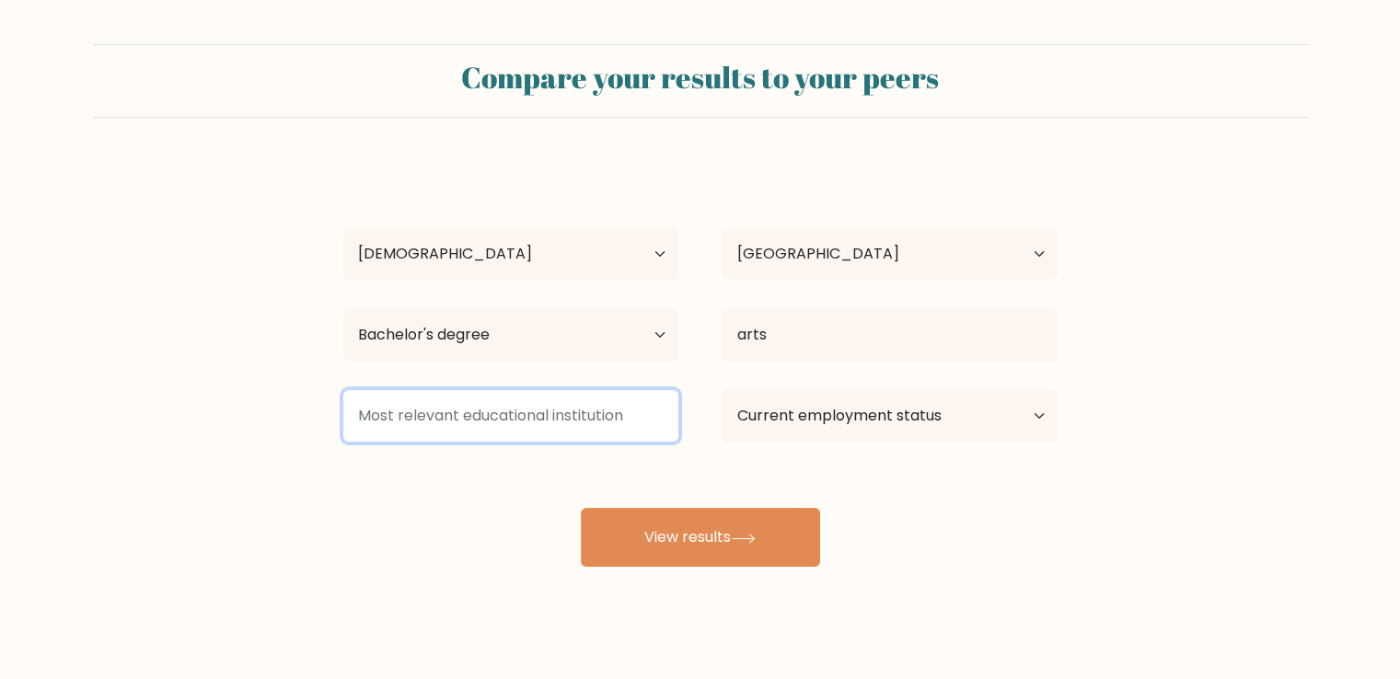
click at [481, 413] on input at bounding box center [510, 416] width 335 height 52
click at [484, 417] on input at bounding box center [510, 416] width 335 height 52
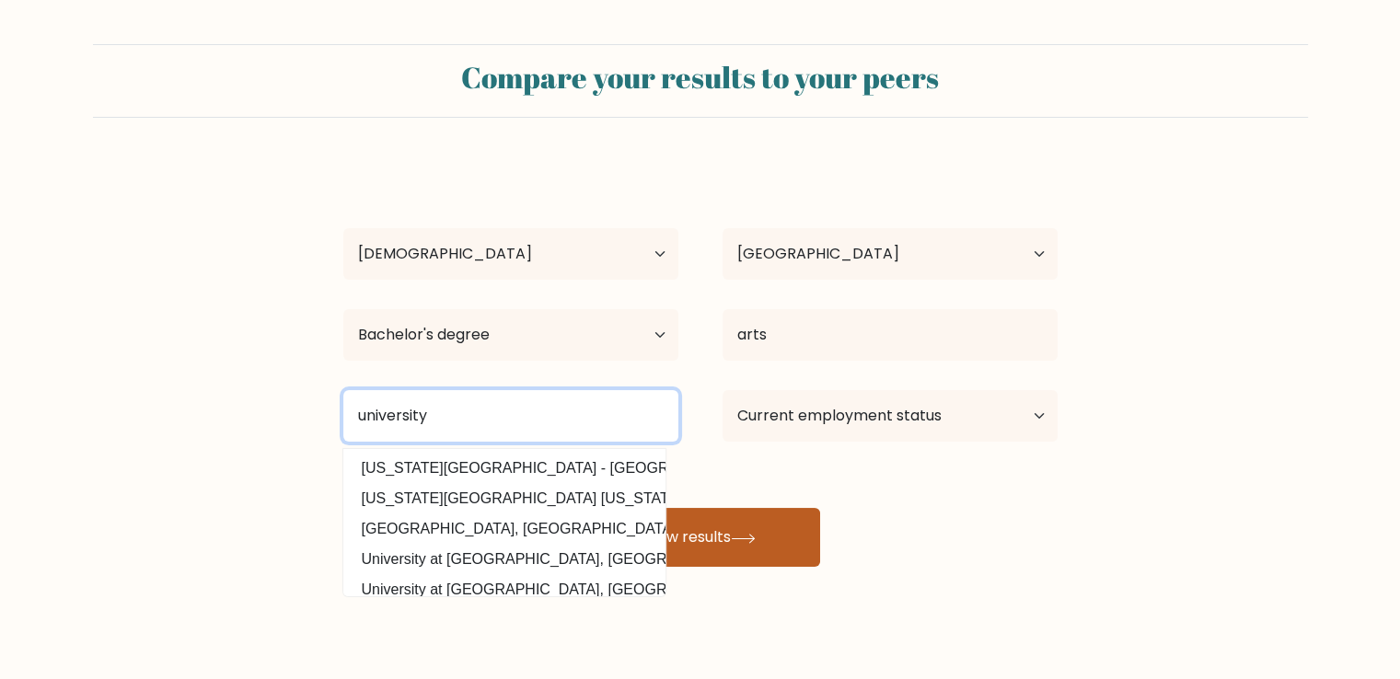
type input "university"
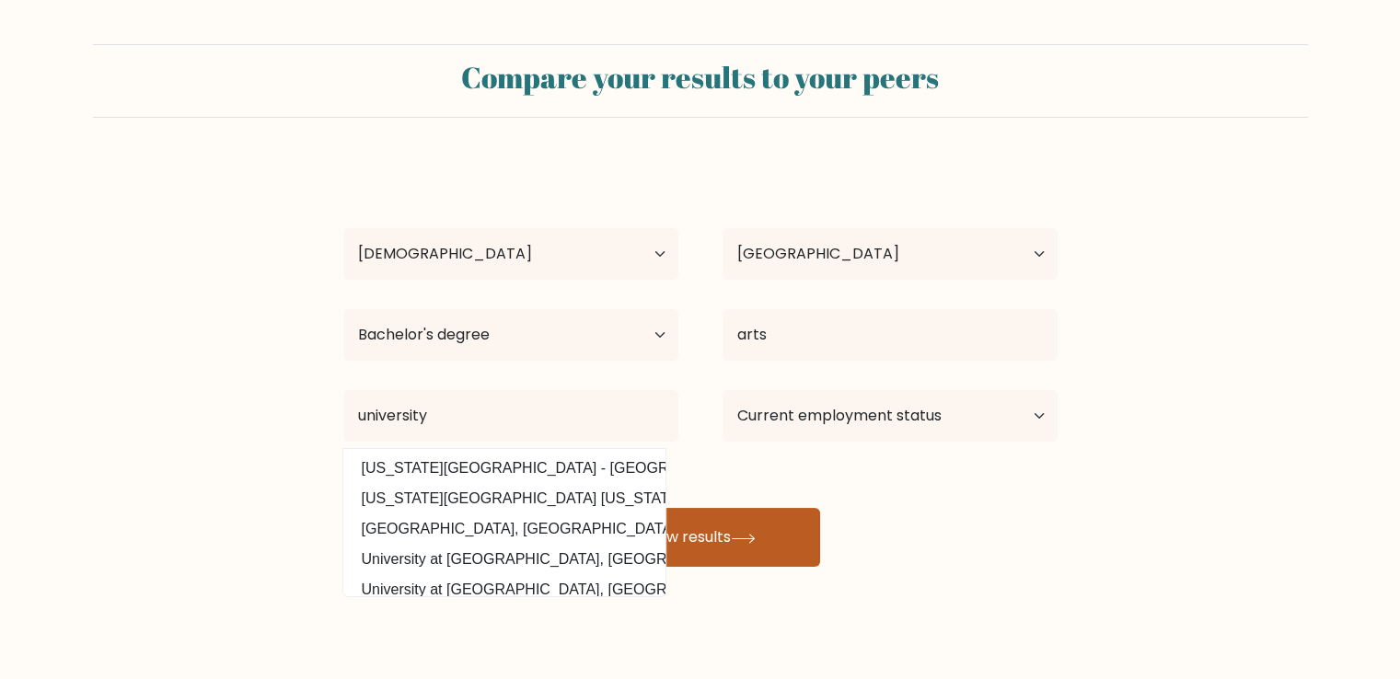
click at [732, 527] on button "View results" at bounding box center [700, 537] width 239 height 59
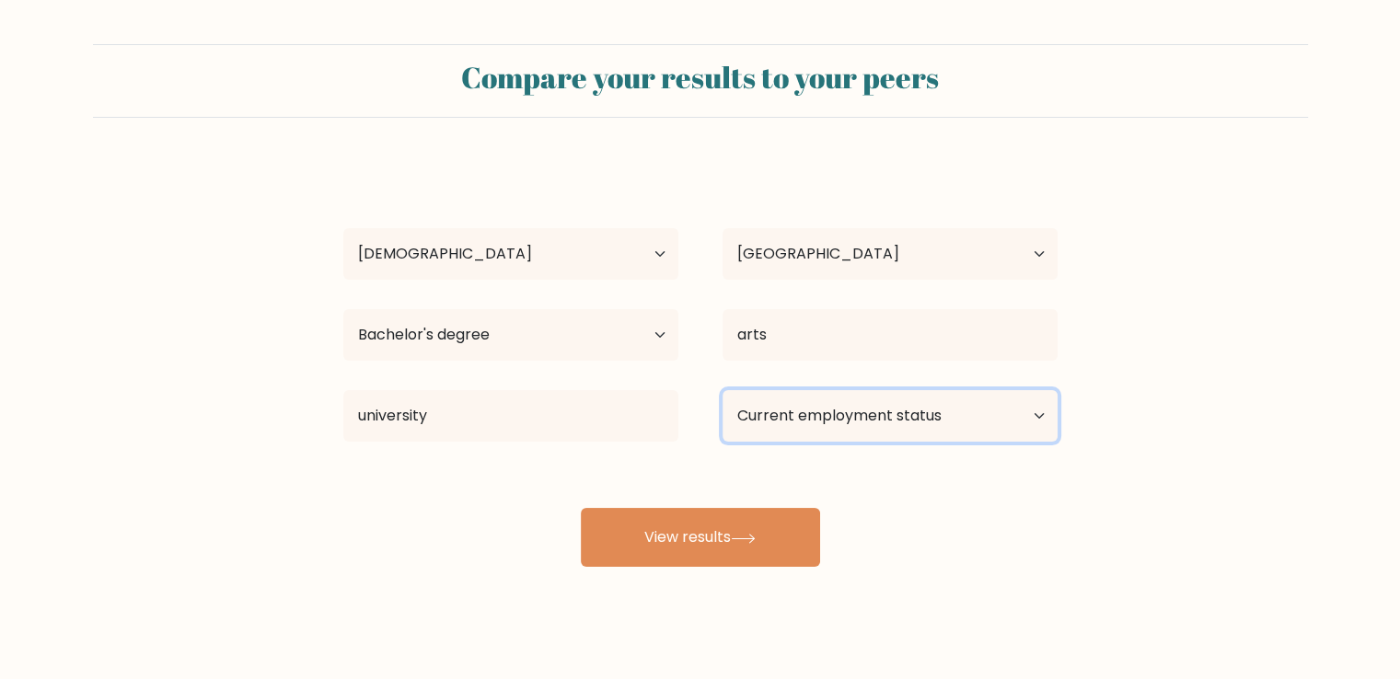
click at [874, 428] on select "Current employment status Employed Student Retired Other / prefer not to answer" at bounding box center [889, 416] width 335 height 52
click at [849, 422] on select "Current employment status Employed Student Retired Other / prefer not to answer" at bounding box center [889, 416] width 335 height 52
click at [832, 417] on select "Current employment status Employed Student Retired Other / prefer not to answer" at bounding box center [889, 416] width 335 height 52
click at [1039, 406] on select "Current employment status Employed Student Retired Other / prefer not to answer" at bounding box center [889, 416] width 335 height 52
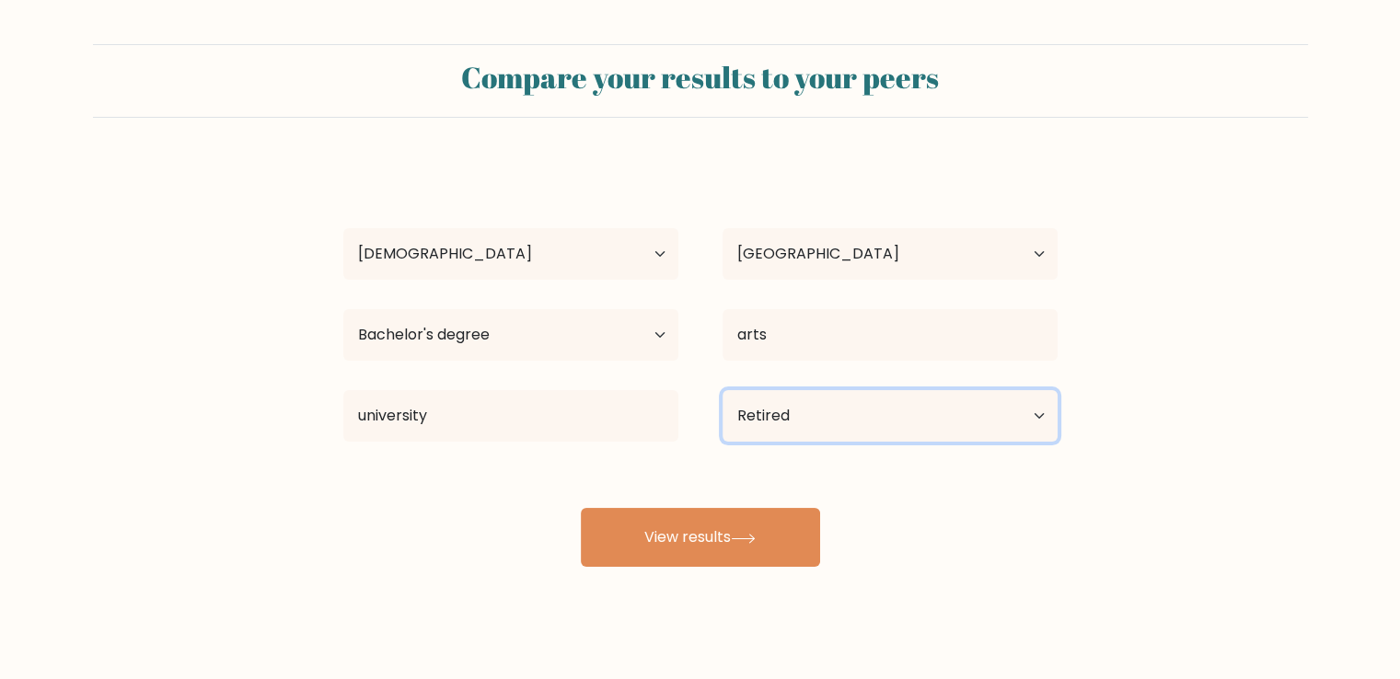
click at [722, 390] on select "Current employment status Employed Student Retired Other / prefer not to answer" at bounding box center [889, 416] width 335 height 52
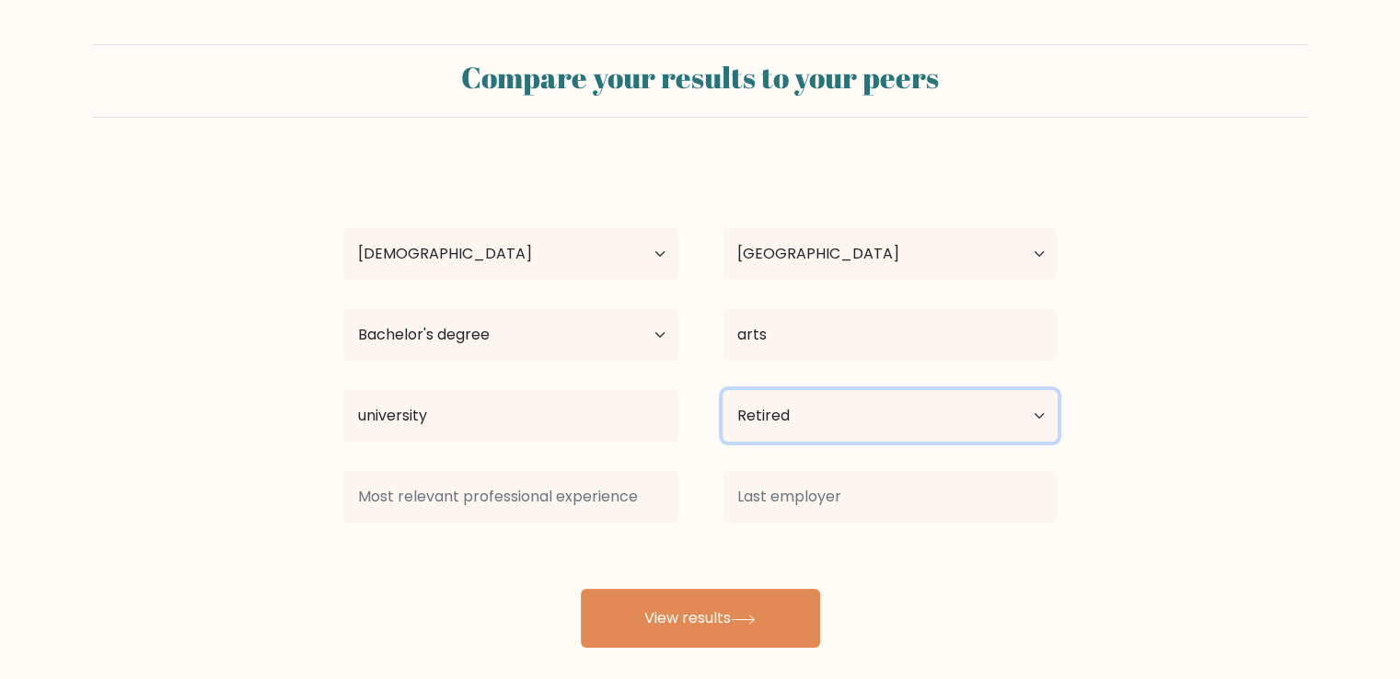
click at [1035, 419] on select "Current employment status Employed Student Retired Other / prefer not to answer" at bounding box center [889, 416] width 335 height 52
select select "other"
click at [722, 390] on select "Current employment status Employed Student Retired Other / prefer not to answer" at bounding box center [889, 416] width 335 height 52
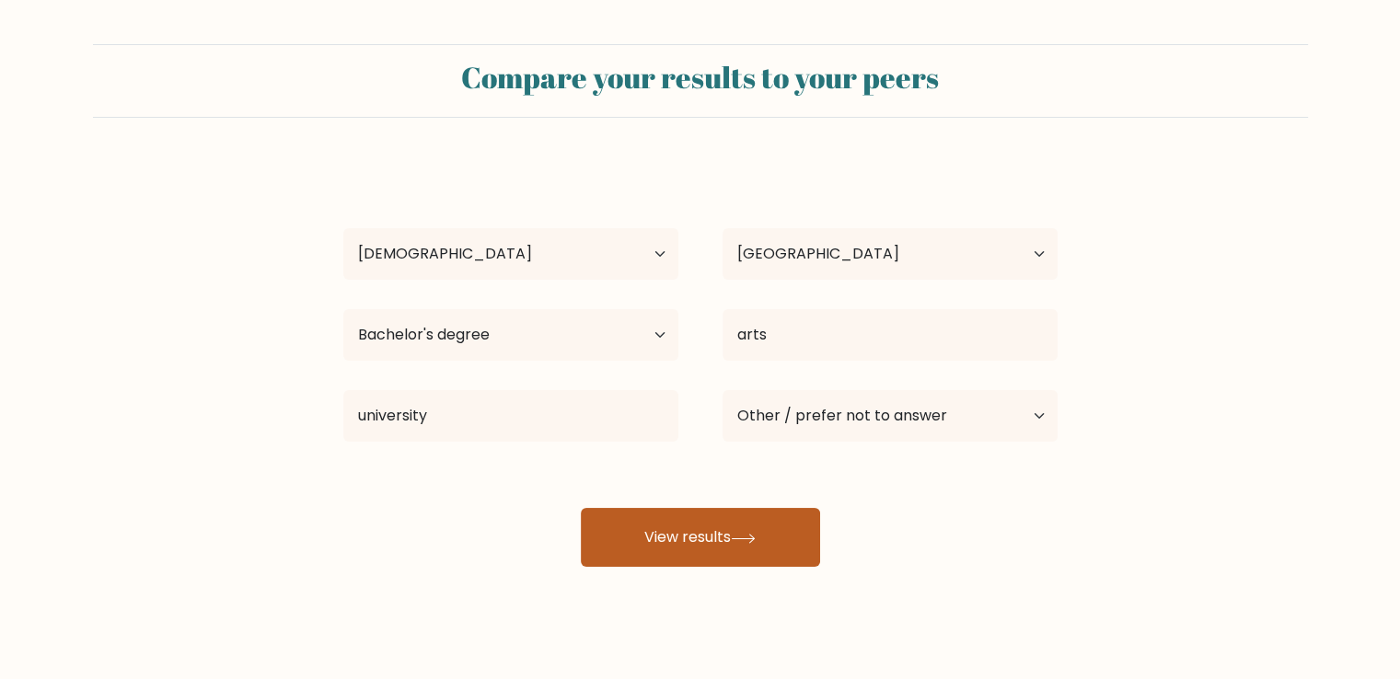
click at [688, 535] on button "View results" at bounding box center [700, 537] width 239 height 59
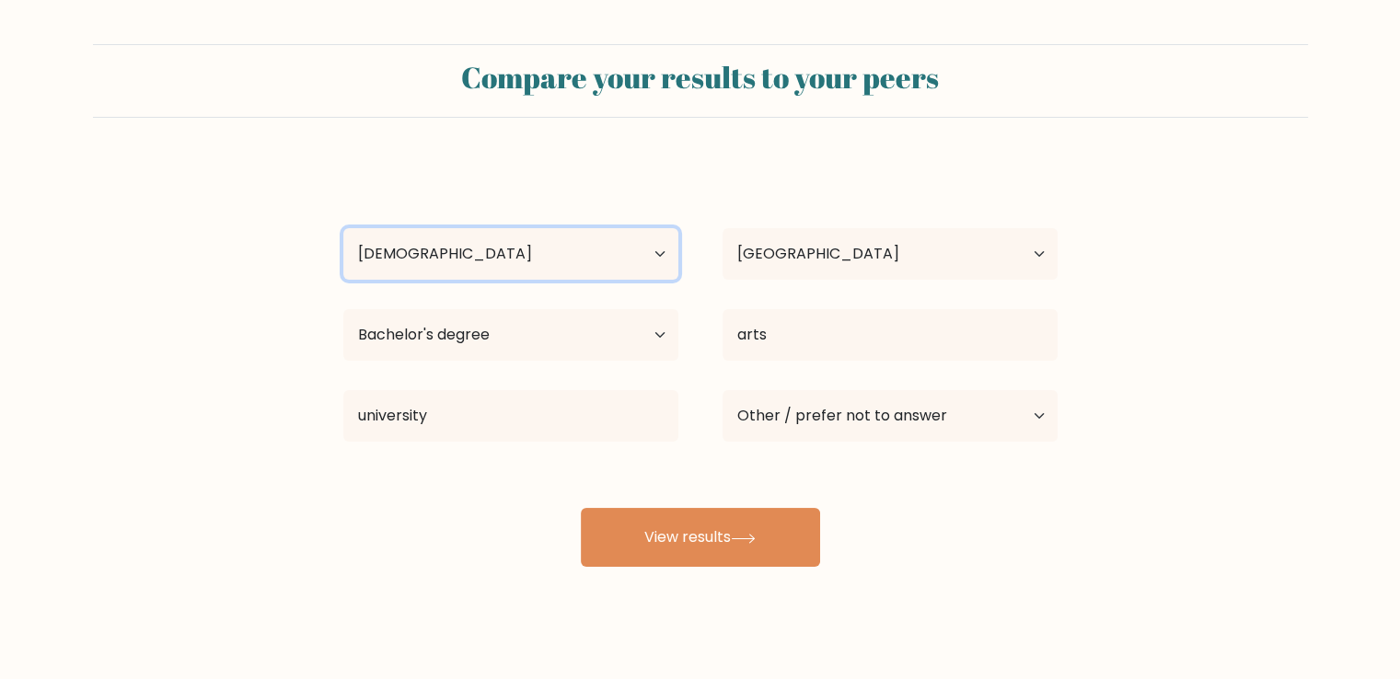
click at [655, 260] on select "Age Under 18 years old 18-24 years old 25-34 years old 35-44 years old 45-54 ye…" at bounding box center [510, 254] width 335 height 52
select select "18_24"
click at [343, 228] on select "Age Under 18 years old 18-24 years old 25-34 years old 35-44 years old 45-54 ye…" at bounding box center [510, 254] width 335 height 52
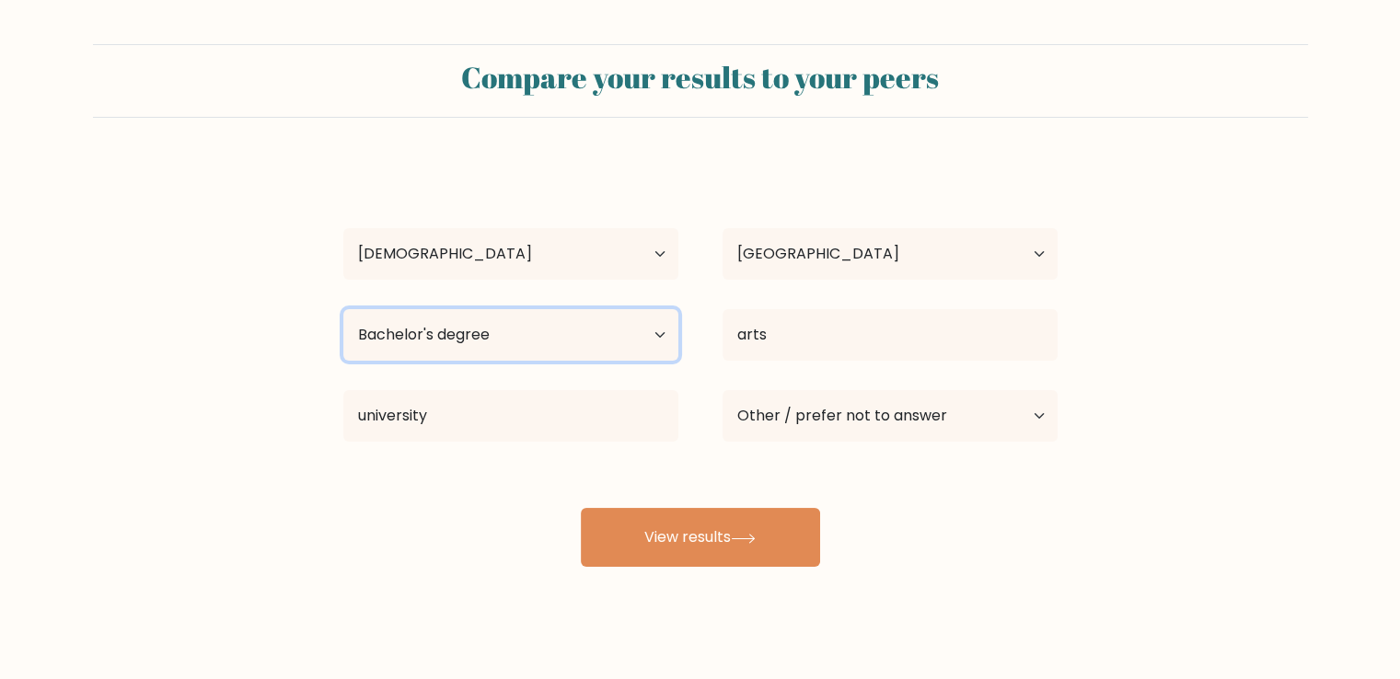
click at [659, 331] on select "Highest education level No schooling Primary Lower Secondary Upper Secondary Oc…" at bounding box center [510, 335] width 335 height 52
select select "no_schooling"
click at [343, 309] on select "Highest education level No schooling Primary Lower Secondary Upper Secondary Oc…" at bounding box center [510, 335] width 335 height 52
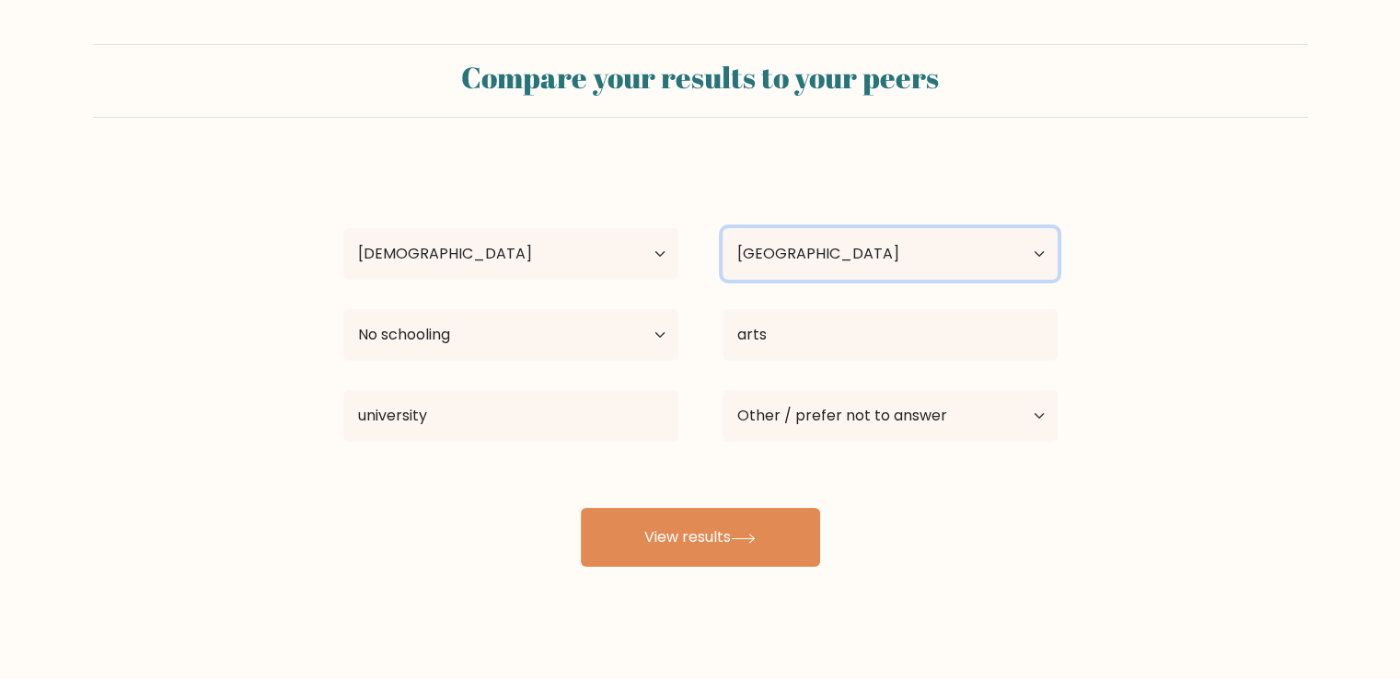
click at [1034, 251] on select "Country Afghanistan Albania Algeria American Samoa Andorra Angola Anguilla Anta…" at bounding box center [889, 254] width 335 height 52
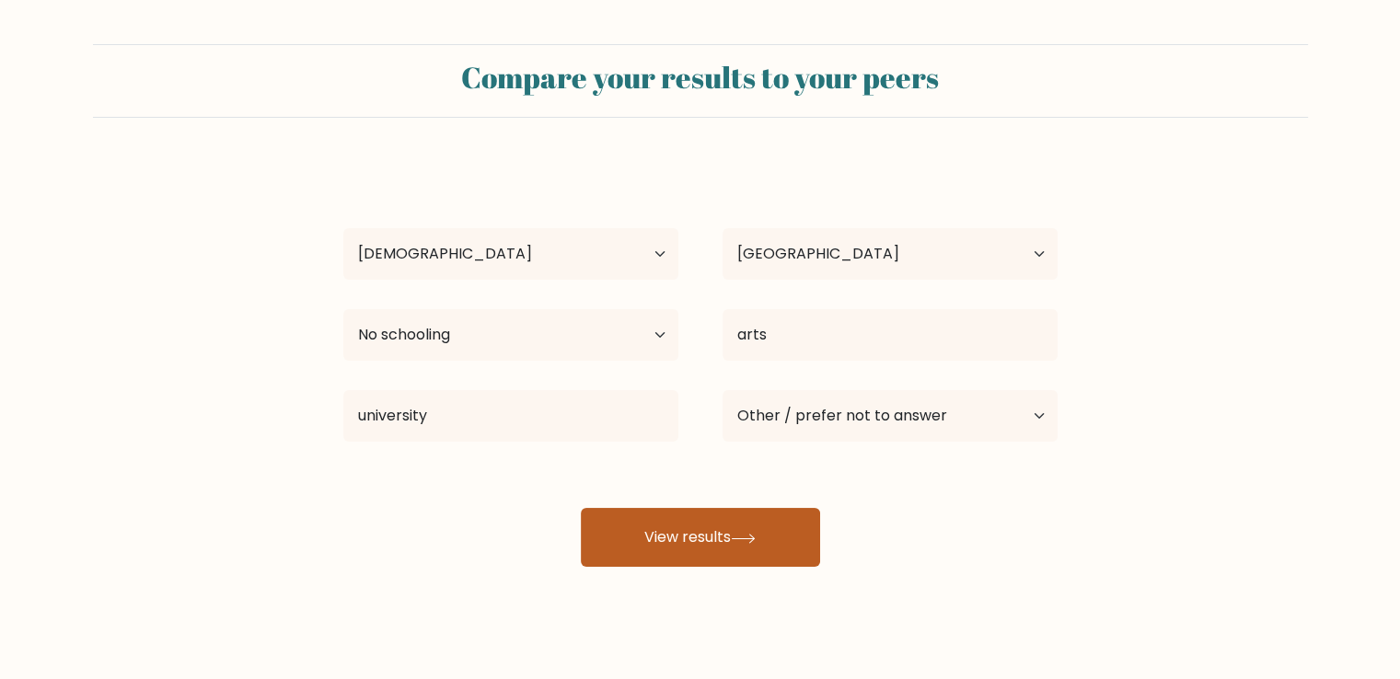
click at [619, 540] on button "View results" at bounding box center [700, 537] width 239 height 59
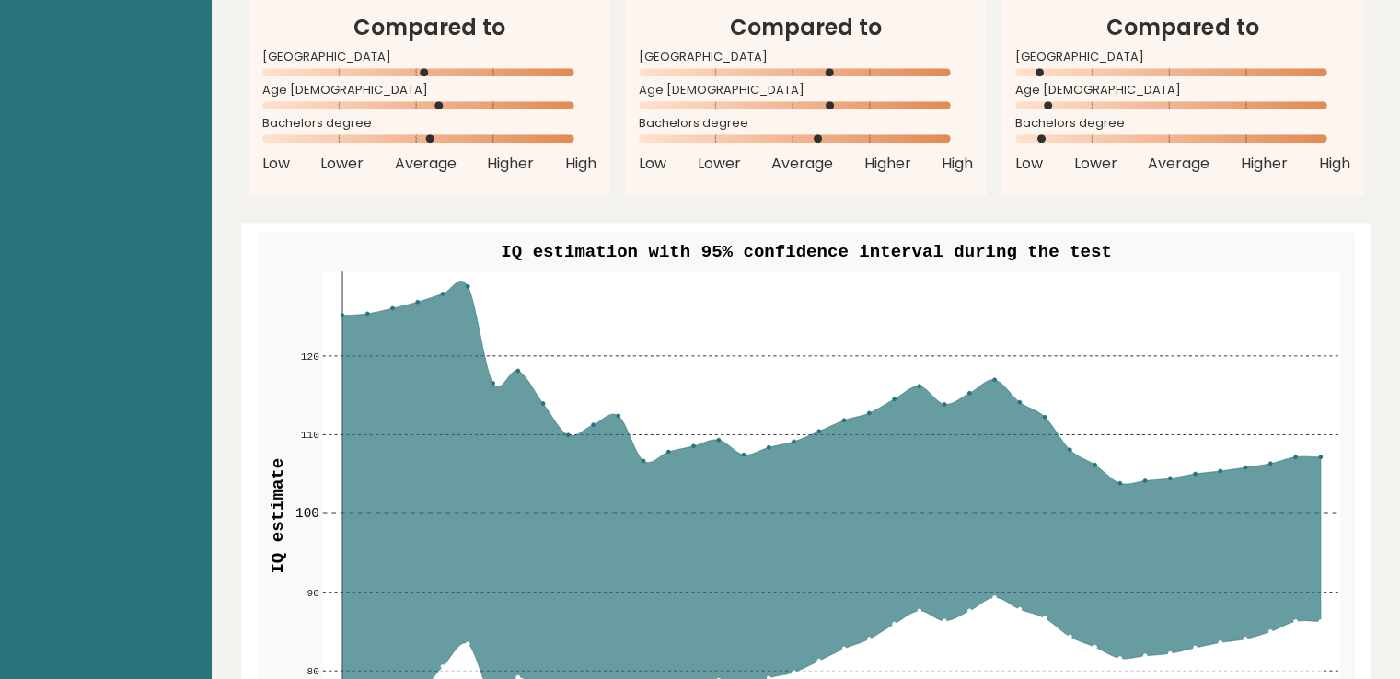
scroll to position [1288, 0]
